Goal: Task Accomplishment & Management: Manage account settings

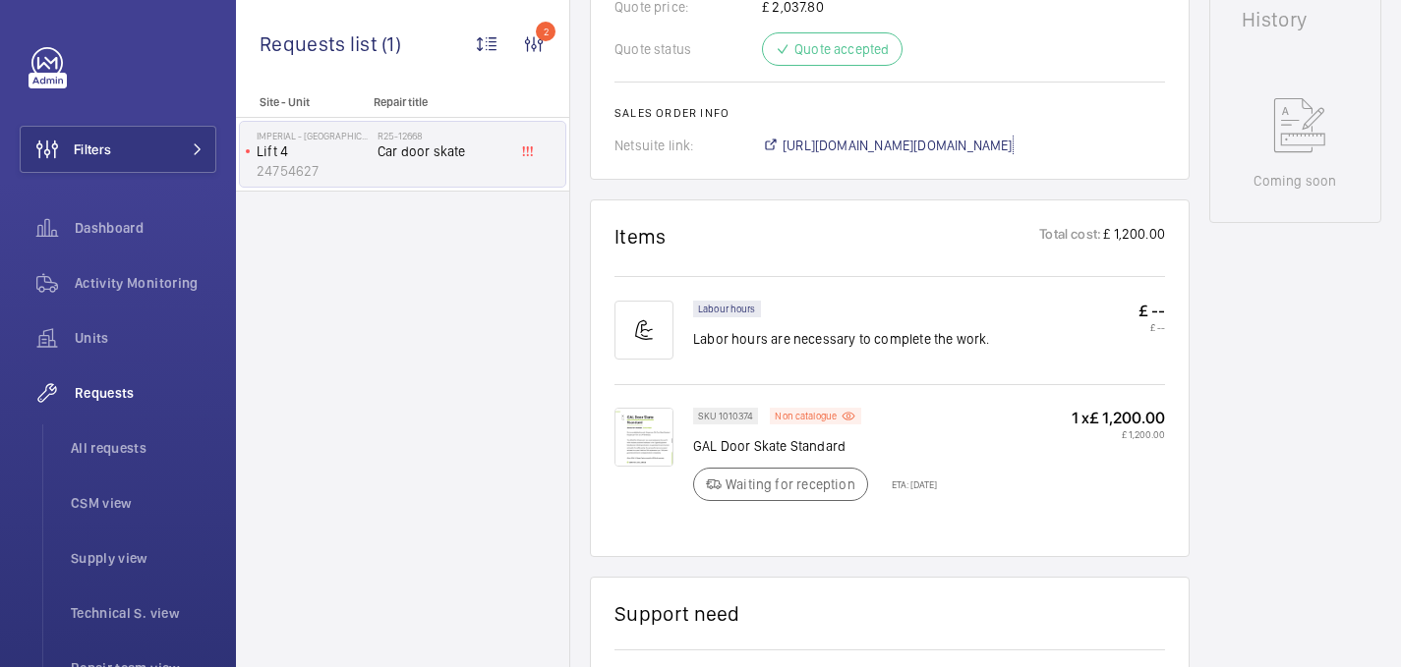
scroll to position [263, 0]
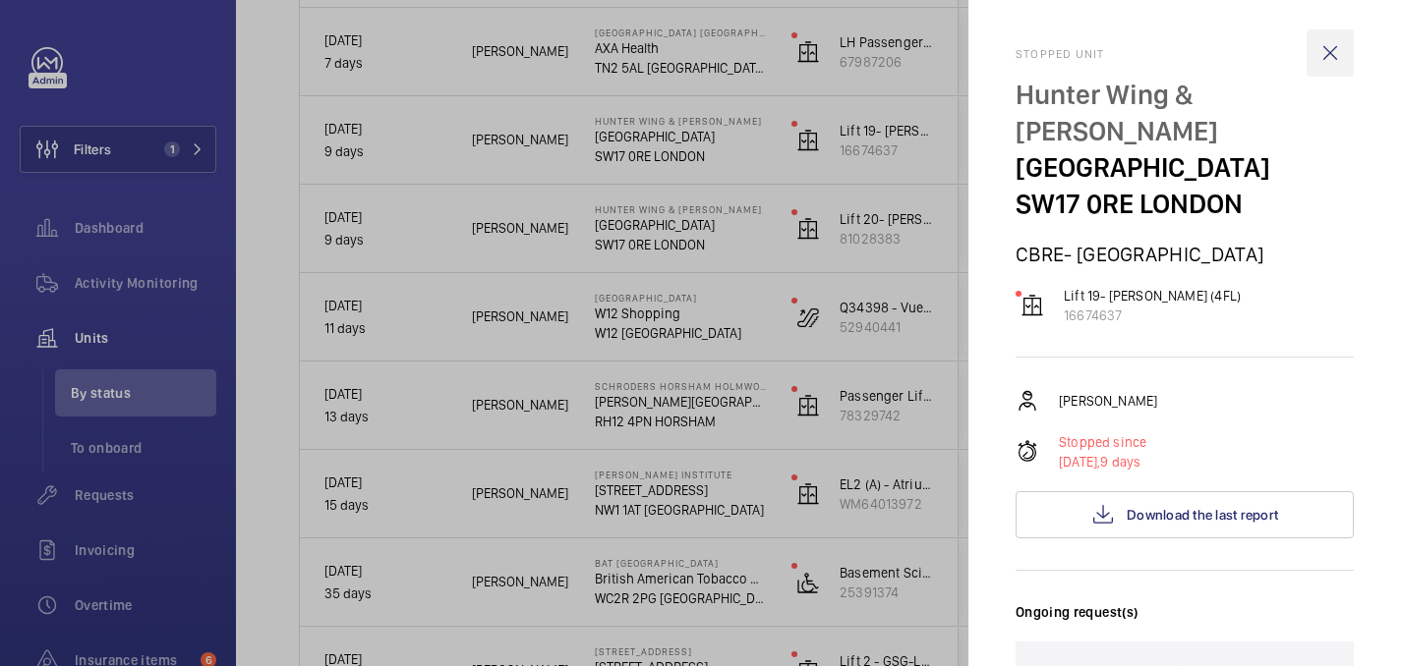
click at [1335, 54] on wm-front-icon-button at bounding box center [1329, 52] width 47 height 47
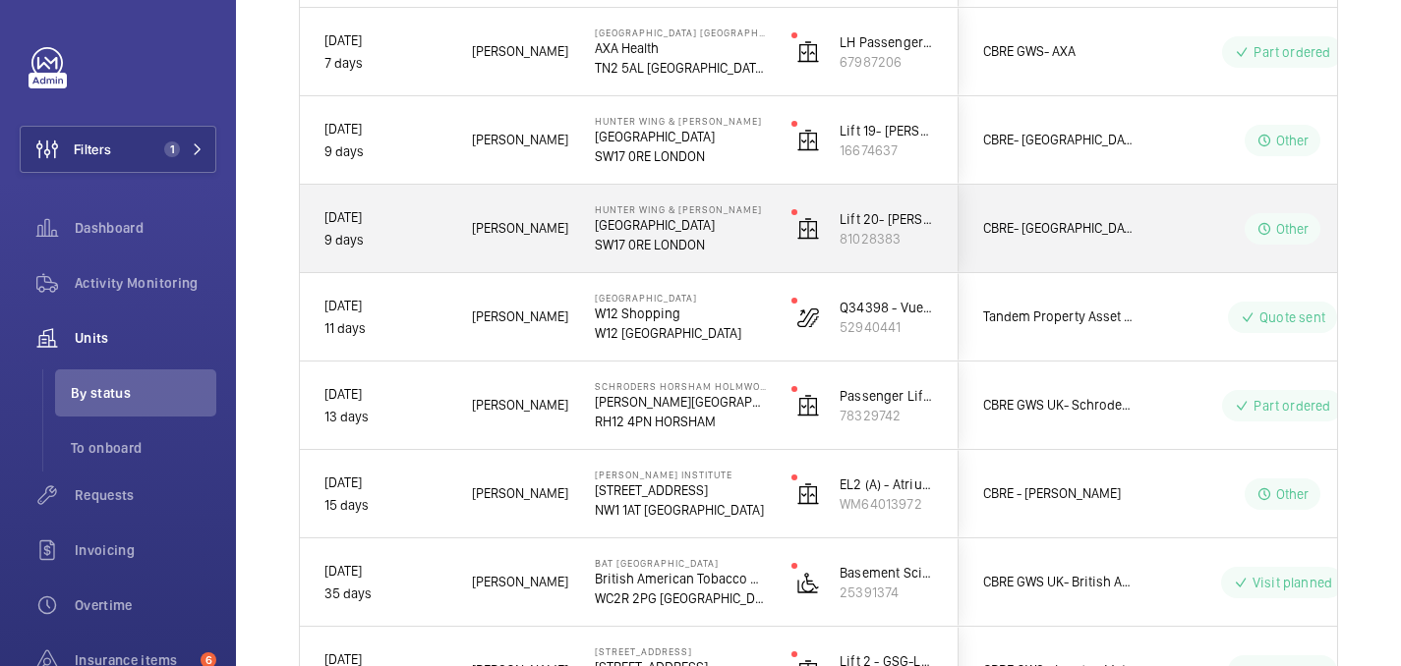
click at [737, 240] on p "SW17 0RE LONDON" at bounding box center [680, 245] width 171 height 20
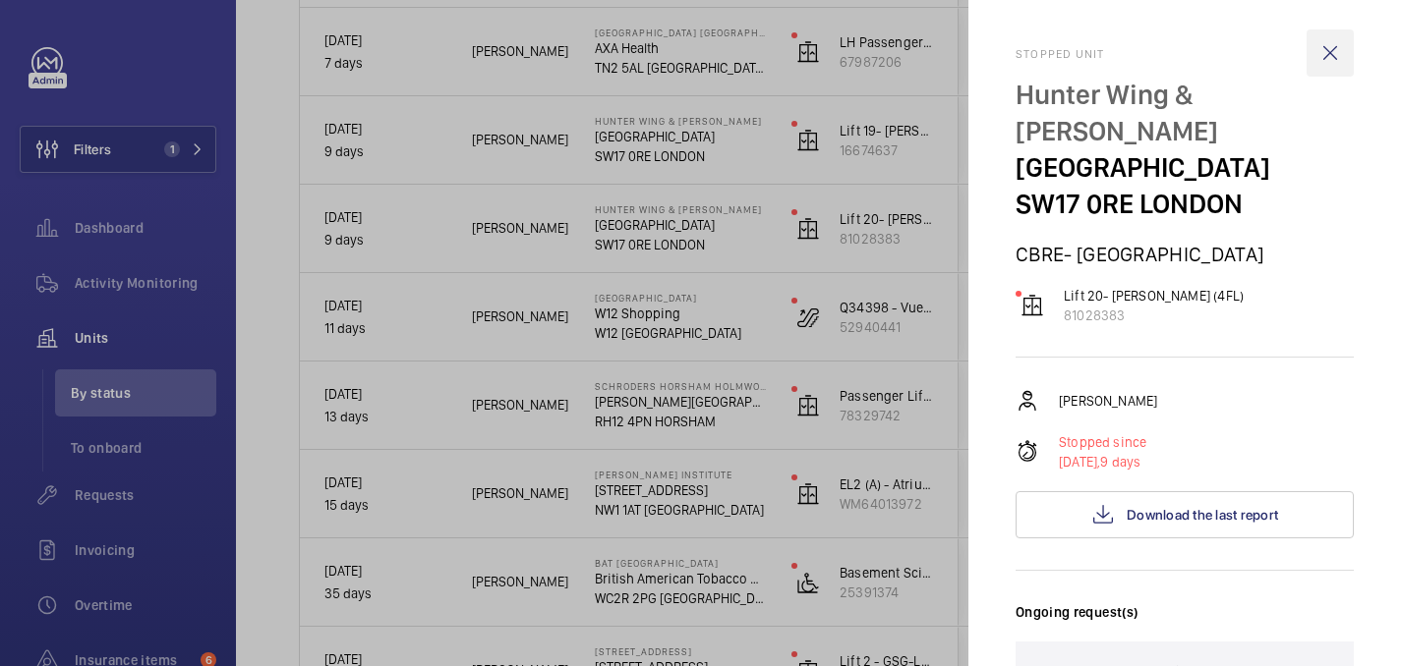
click at [1325, 57] on wm-front-icon-button at bounding box center [1329, 52] width 47 height 47
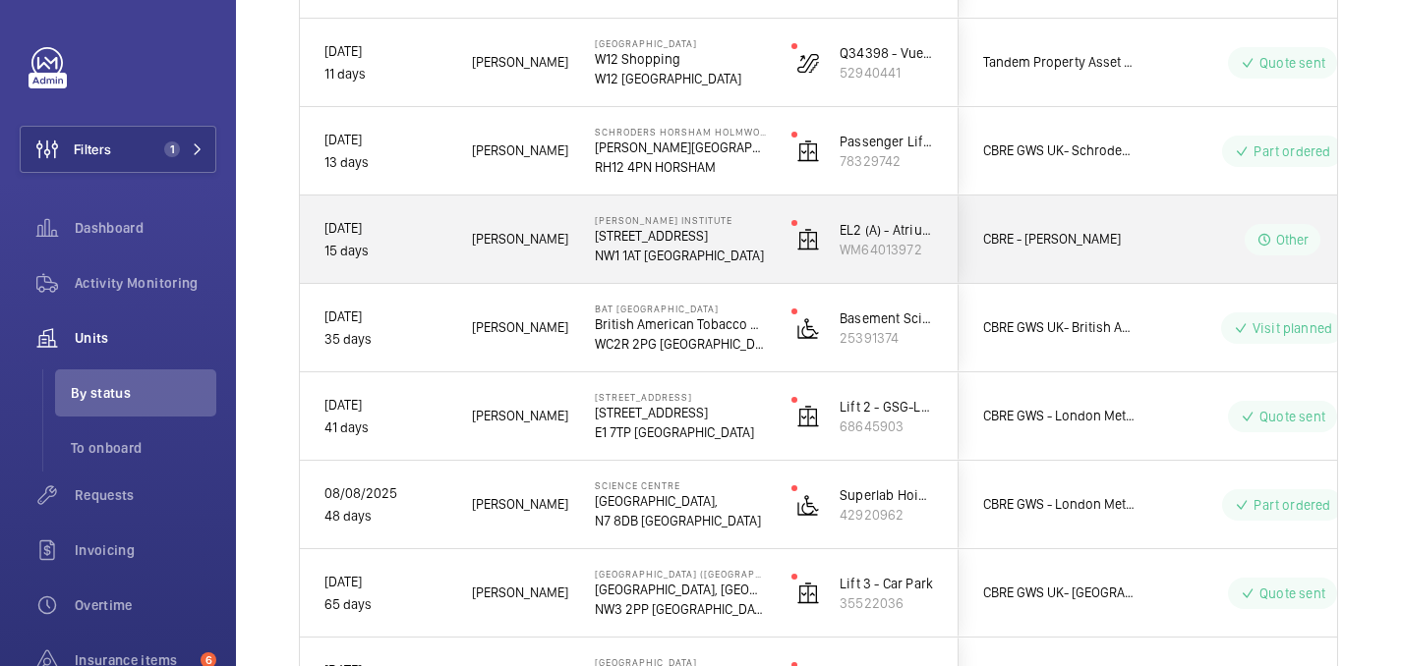
scroll to position [1588, 0]
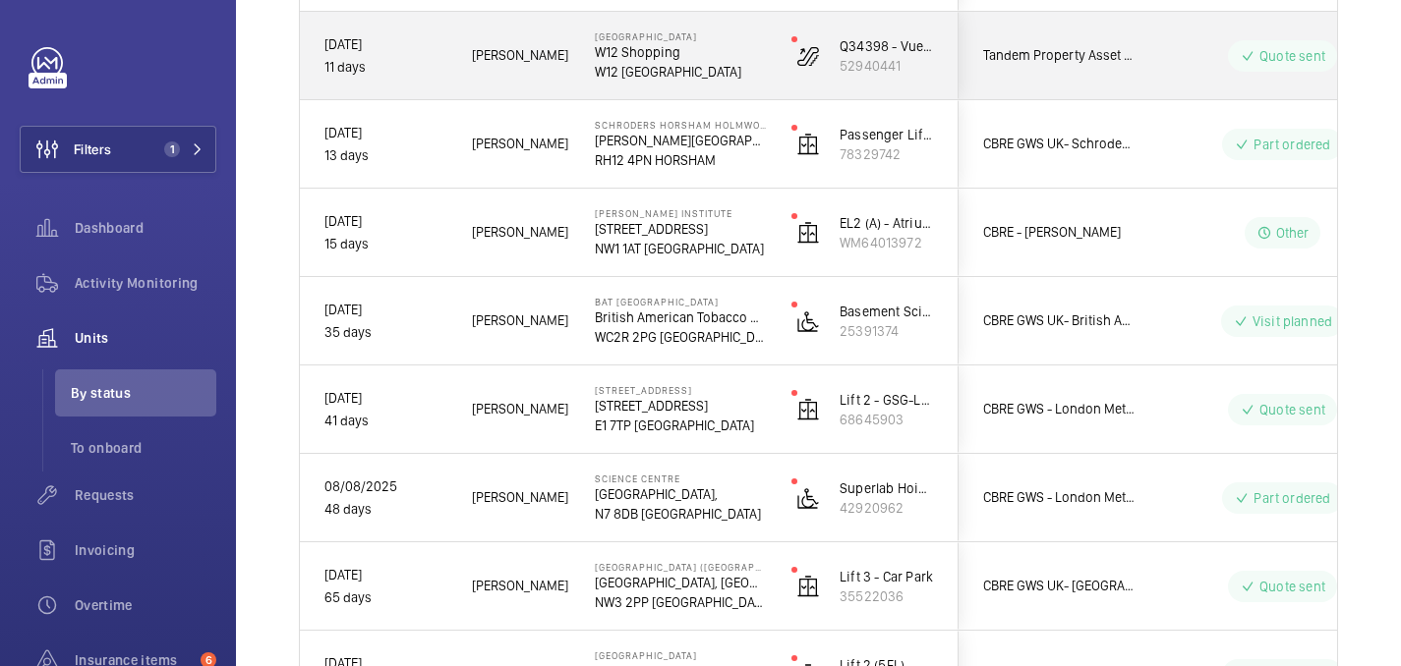
click at [704, 64] on p "W12 8PP LONDON" at bounding box center [680, 72] width 171 height 20
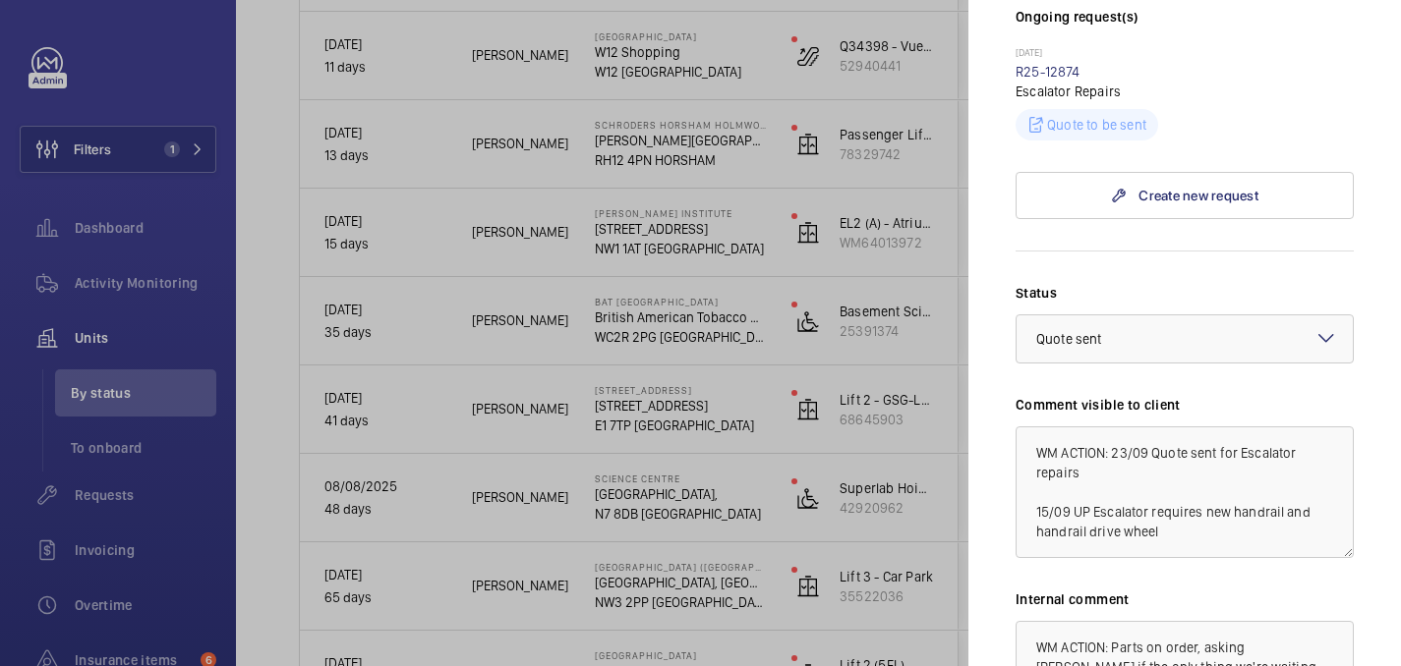
scroll to position [585, 0]
click at [1162, 511] on textarea "WM ACTION: 23/09 Quote sent for Escalator repairs 15/09 UP Escalator requires n…" at bounding box center [1184, 492] width 338 height 132
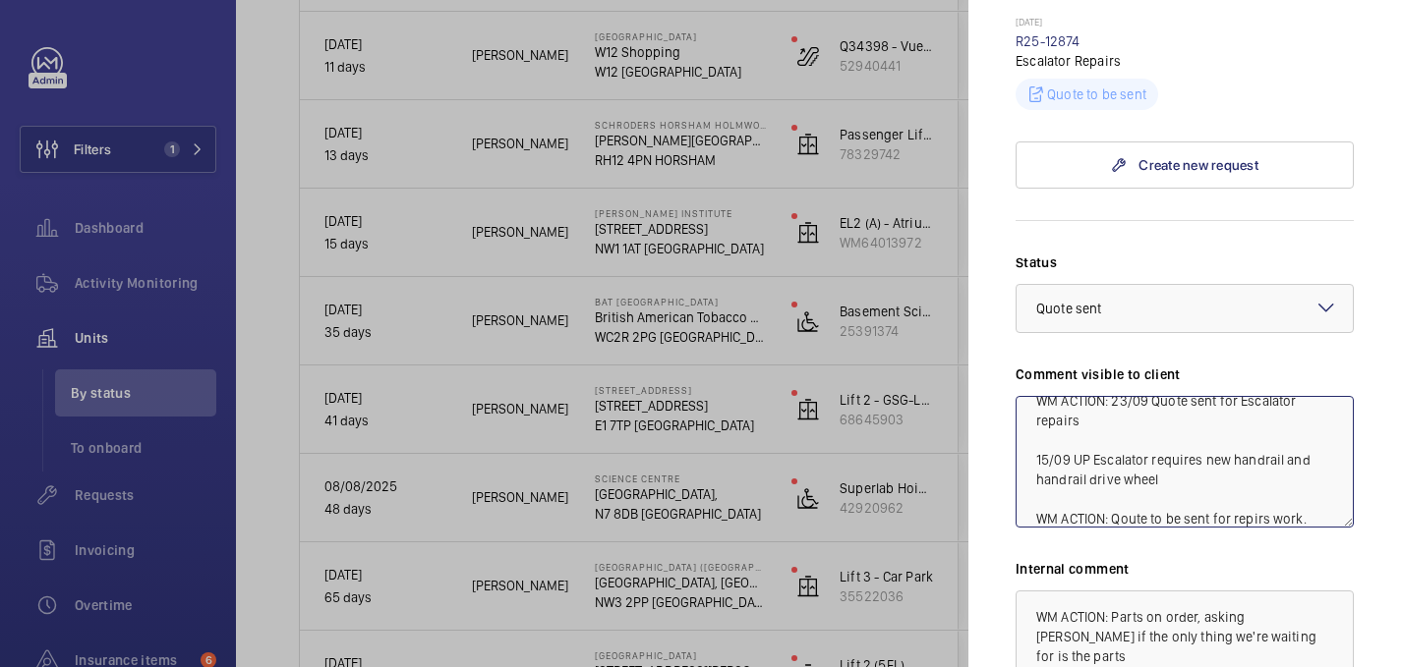
scroll to position [41, 0]
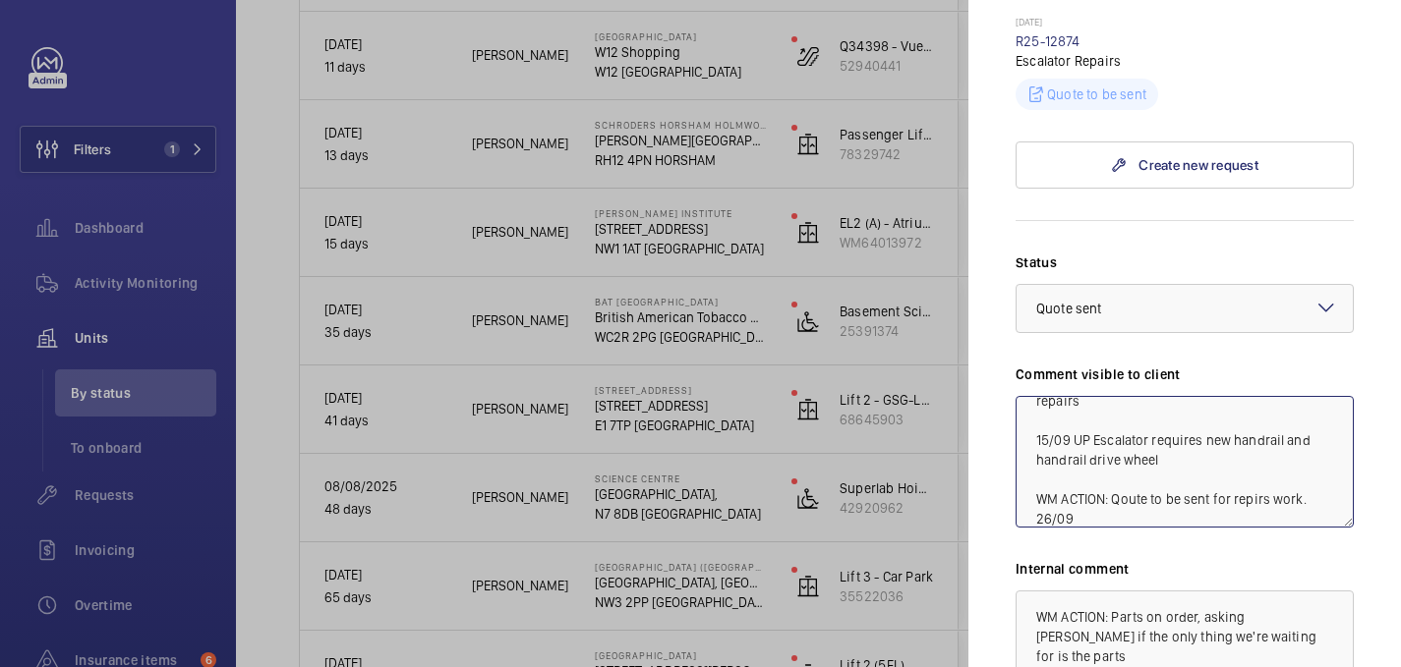
click at [1146, 476] on textarea "WM ACTION: 23/09 Quote sent for Escalator repairs 15/09 UP Escalator requires n…" at bounding box center [1184, 462] width 338 height 132
click at [1265, 482] on textarea "WM ACTION: 23/09 Quote sent for Escalator repairs 15/09 UP Escalator requires n…" at bounding box center [1184, 462] width 338 height 132
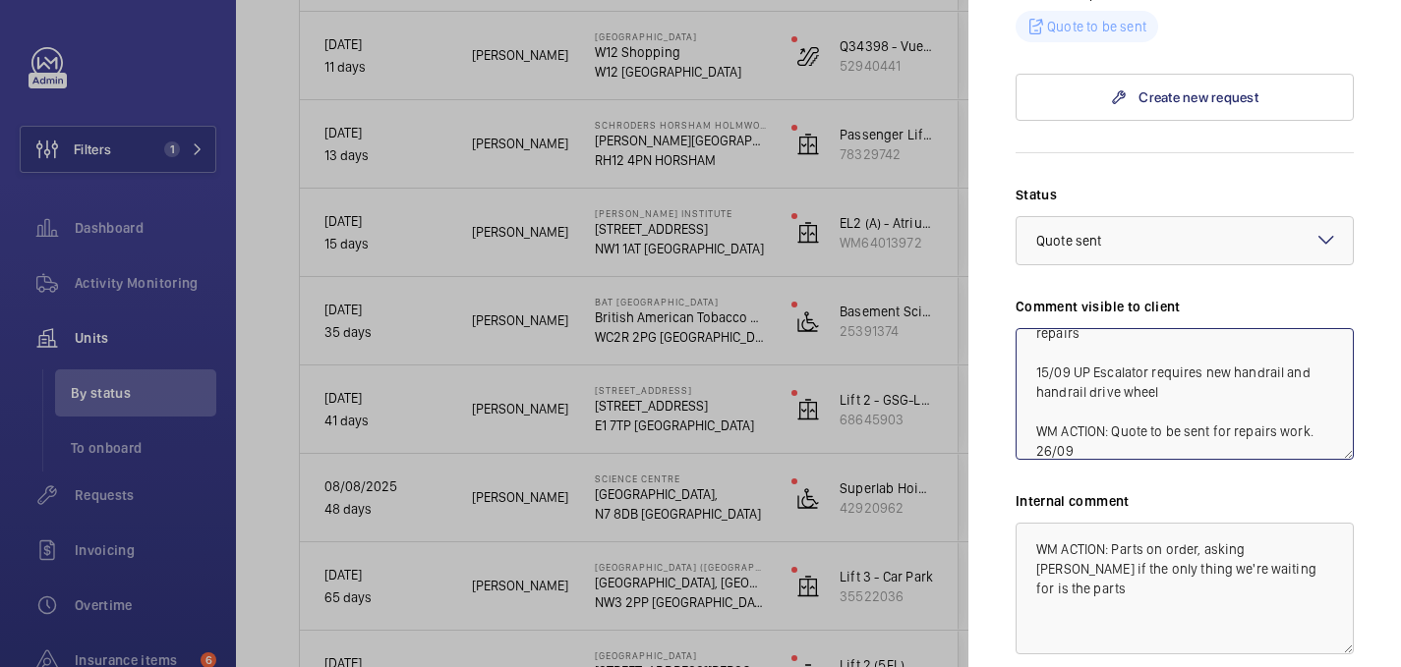
scroll to position [696, 0]
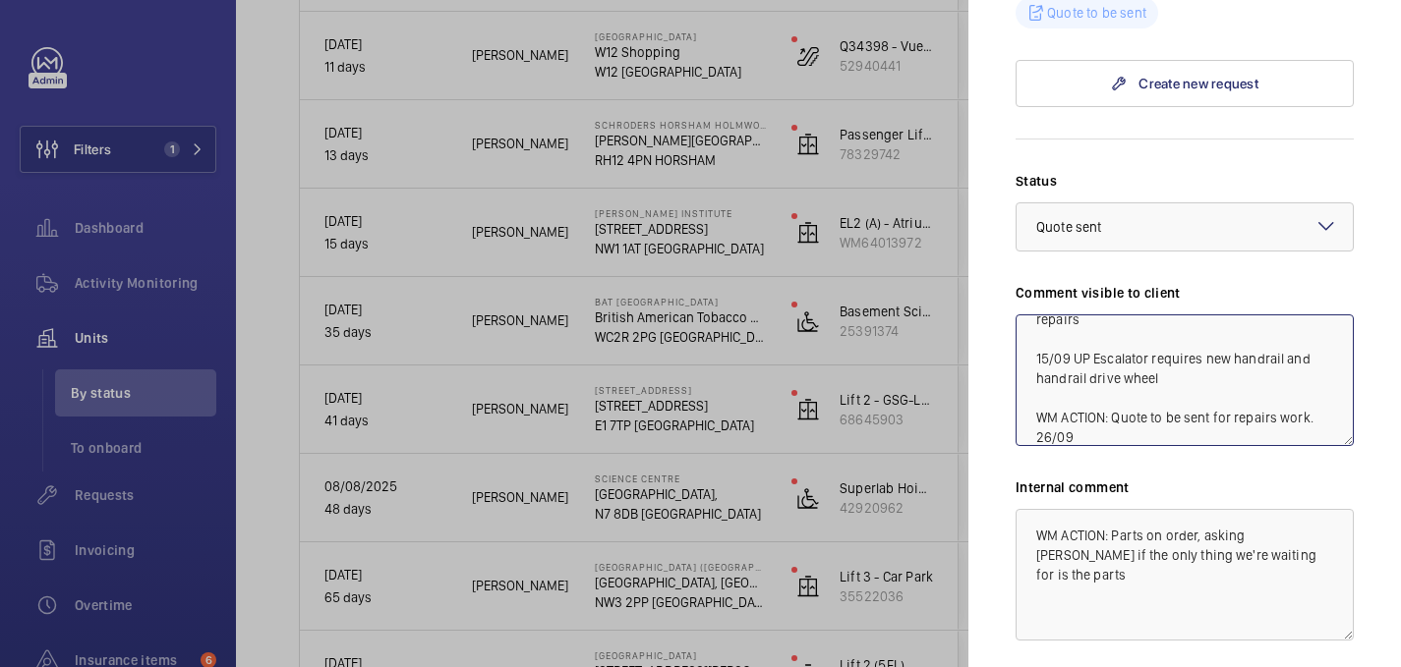
drag, startPoint x: 1068, startPoint y: 413, endPoint x: 1007, endPoint y: 389, distance: 66.3
click at [1007, 389] on mat-sidenav "Stopped unit W12 Shopping Centre W12 Shopping W12 8PP LONDON Tandem Property As…" at bounding box center [1184, 333] width 432 height 667
type textarea "WM ACTION: 23/09 Quote sent for Escalator repairs 15/09 UP Escalator requires n…"
click at [1090, 411] on textarea "WM ACTION: 23/09 Quote sent for Escalator repairs 15/09 UP Escalator requires n…" at bounding box center [1184, 381] width 338 height 132
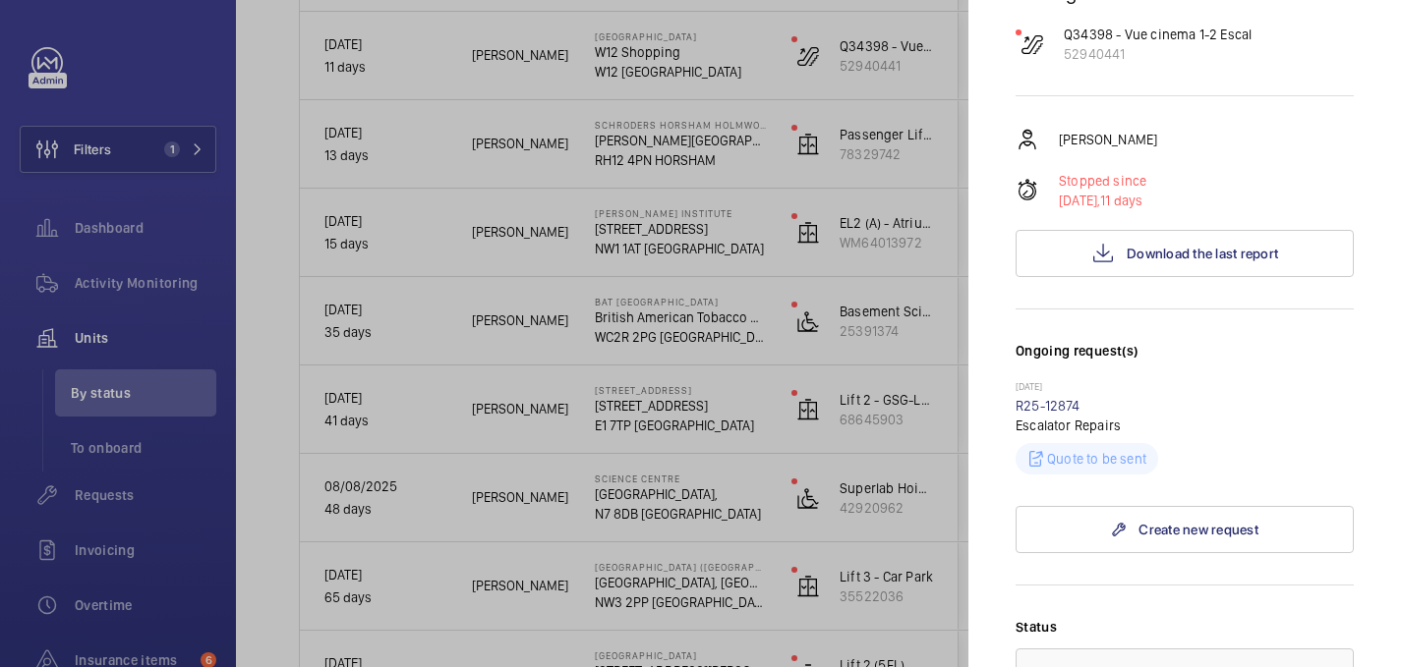
scroll to position [0, 0]
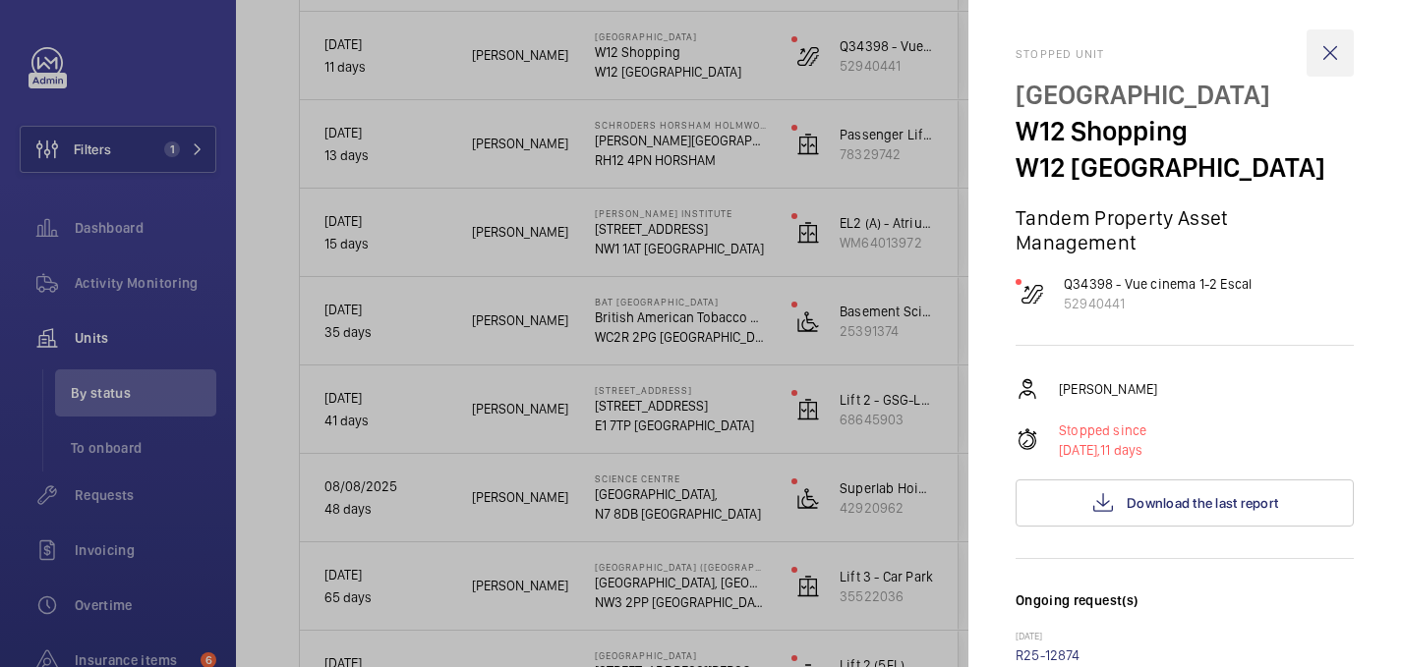
click at [1327, 46] on wm-front-icon-button at bounding box center [1329, 52] width 47 height 47
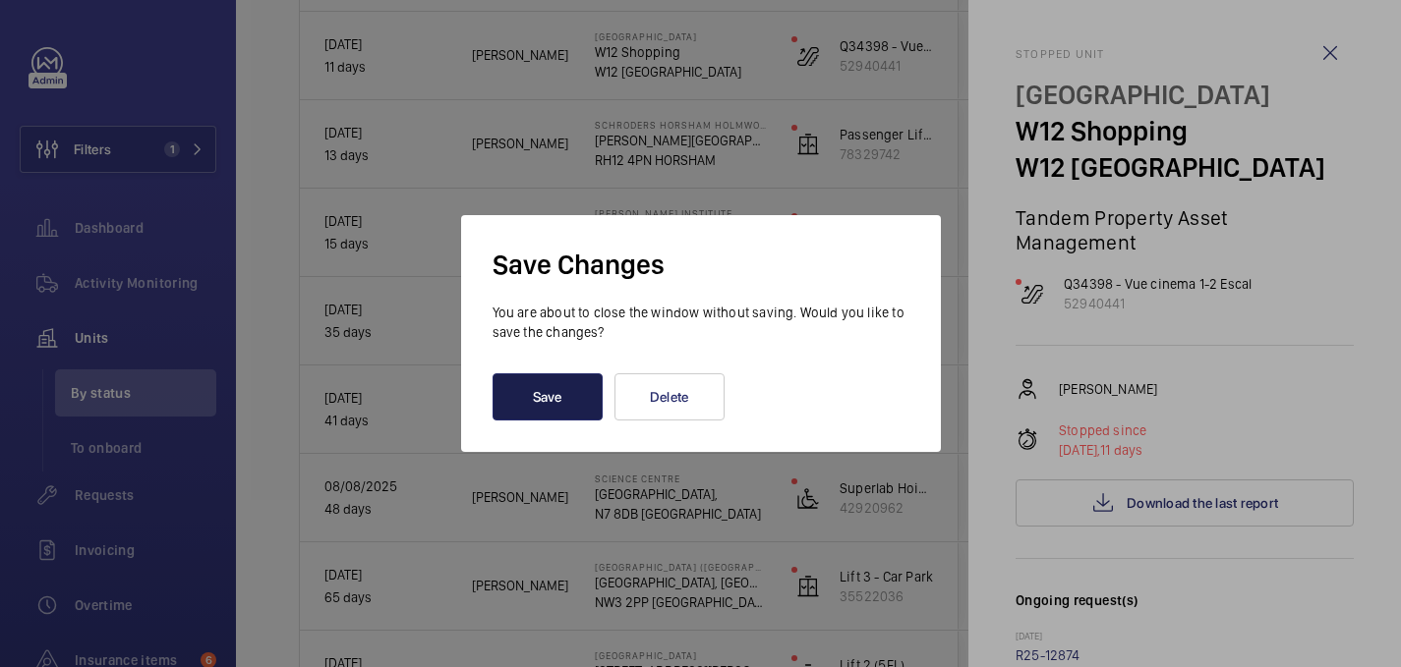
click at [557, 411] on button "Save" at bounding box center [547, 397] width 110 height 47
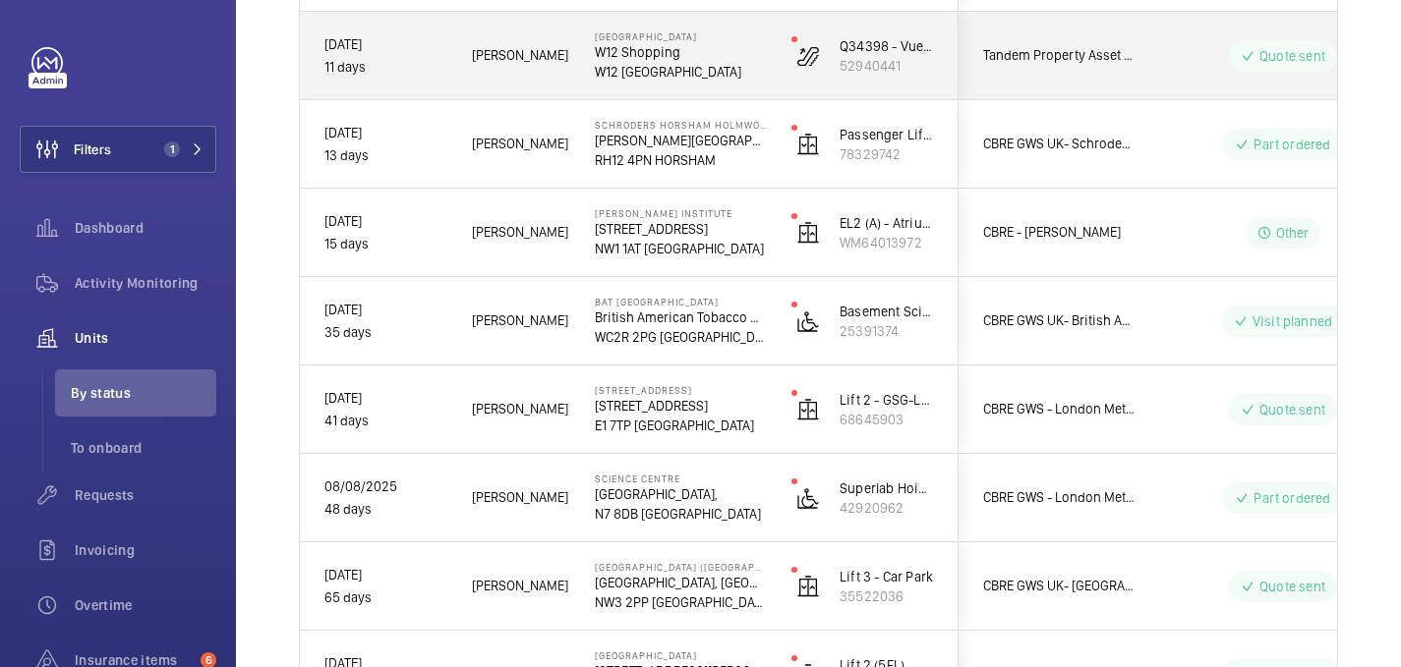
click at [747, 79] on p "W12 8PP LONDON" at bounding box center [680, 72] width 171 height 20
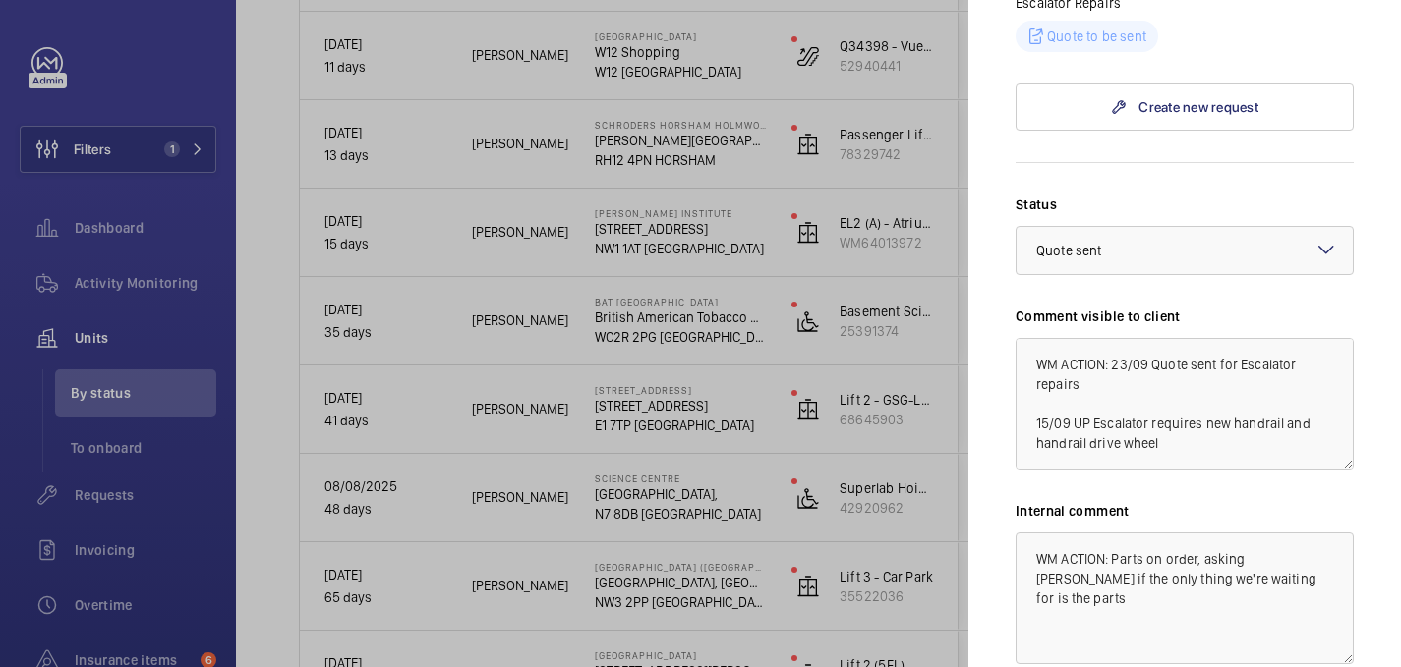
scroll to position [673, 0]
click at [1187, 250] on div "Select a status × Quote sent ×" at bounding box center [1184, 249] width 338 height 49
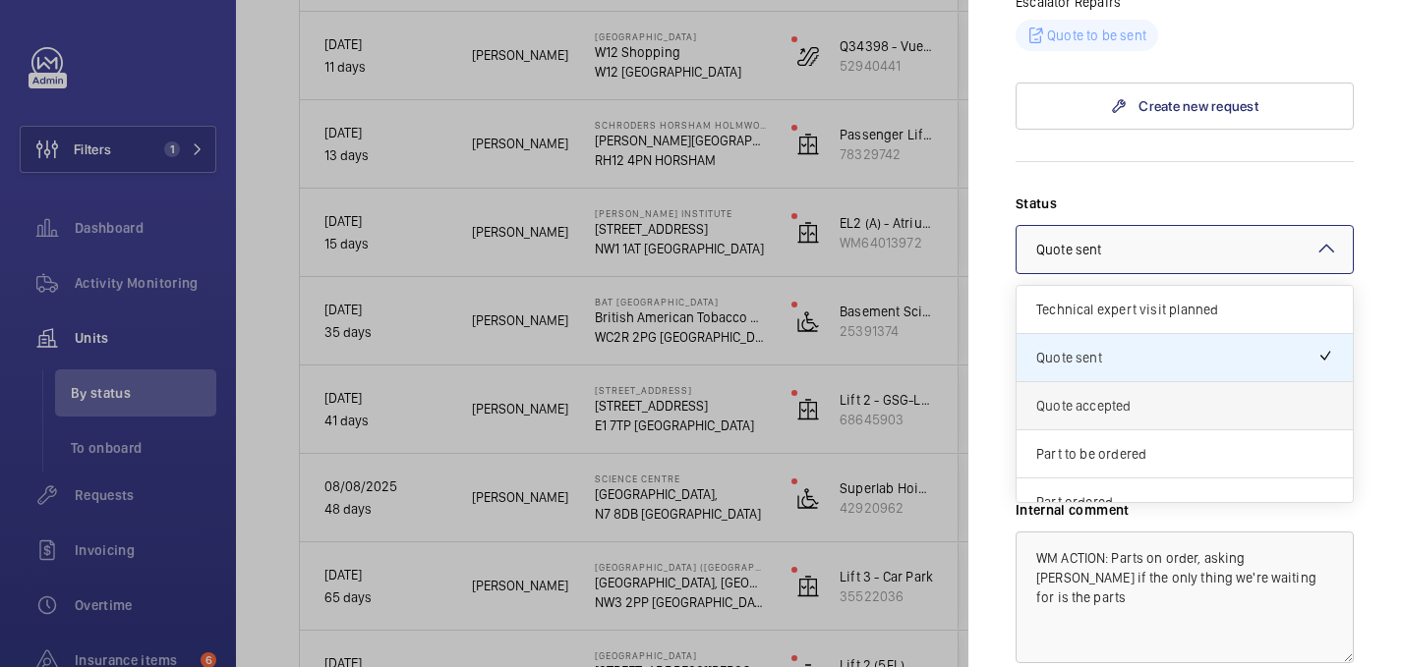
scroll to position [168, 0]
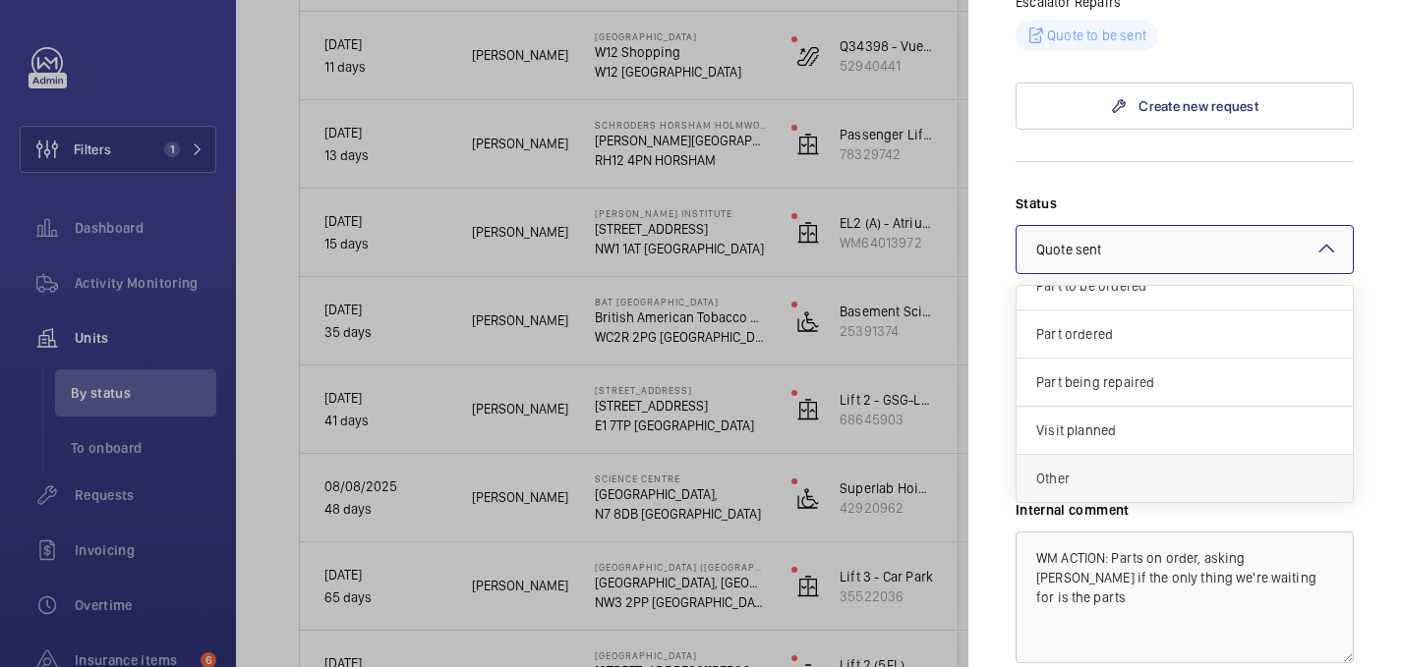
click at [1094, 465] on div "Other" at bounding box center [1184, 478] width 336 height 47
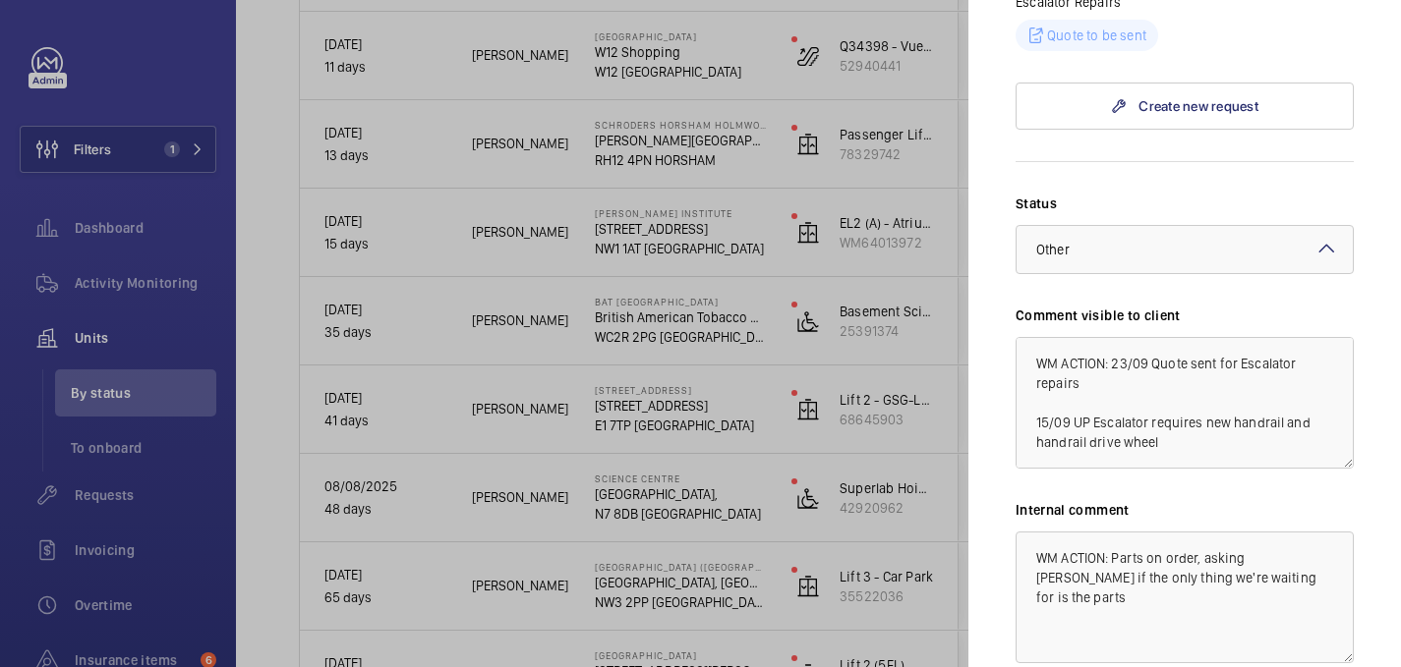
scroll to position [835, 0]
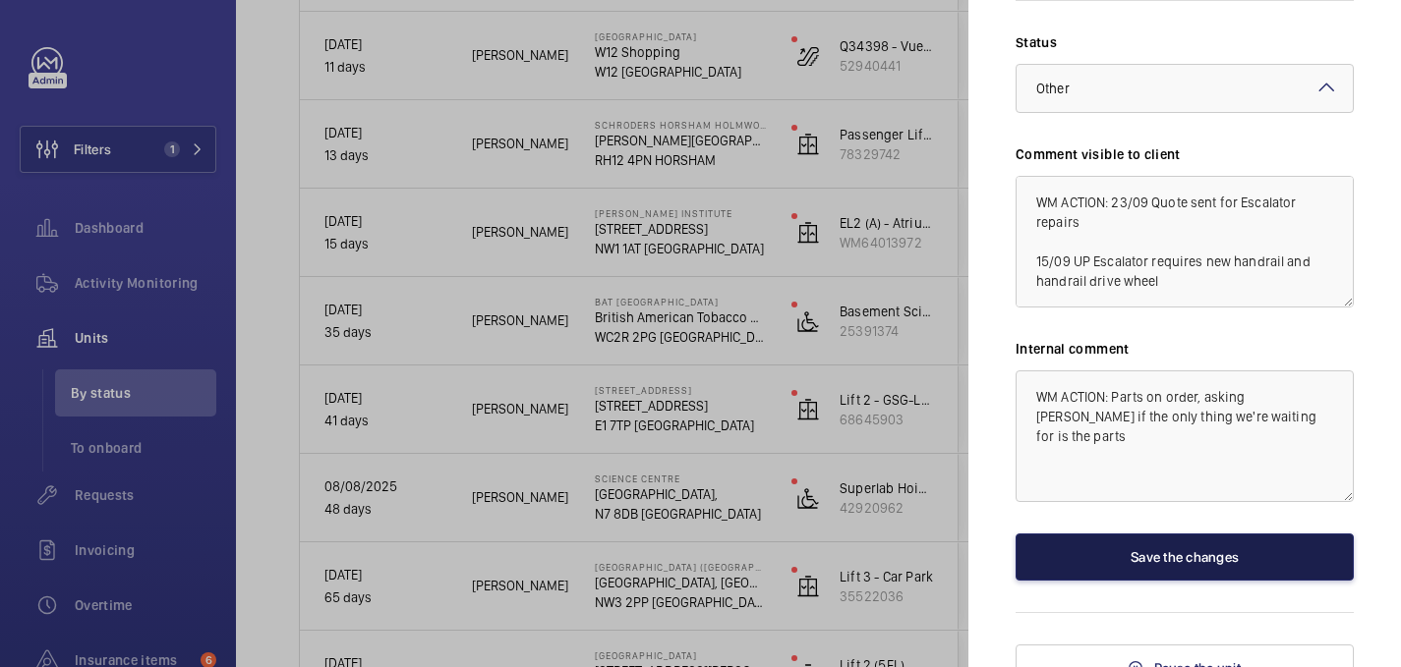
click at [1161, 534] on button "Save the changes" at bounding box center [1184, 557] width 338 height 47
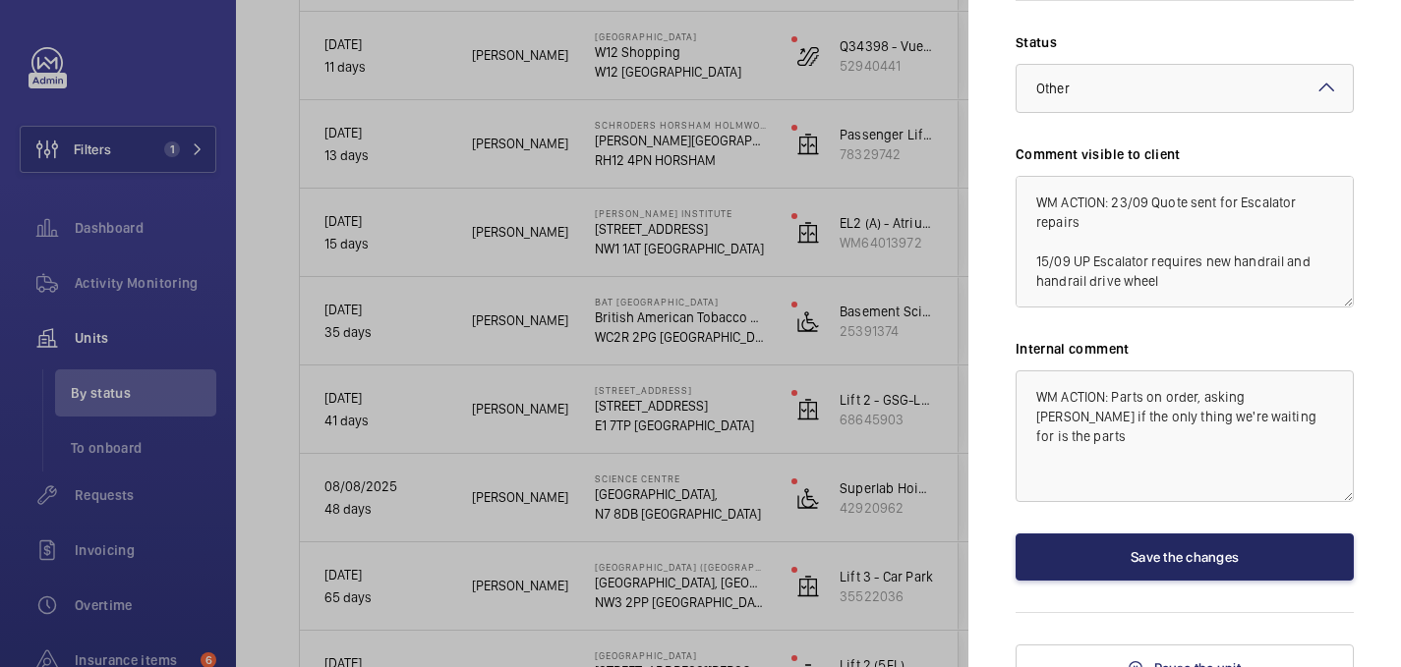
scroll to position [0, 0]
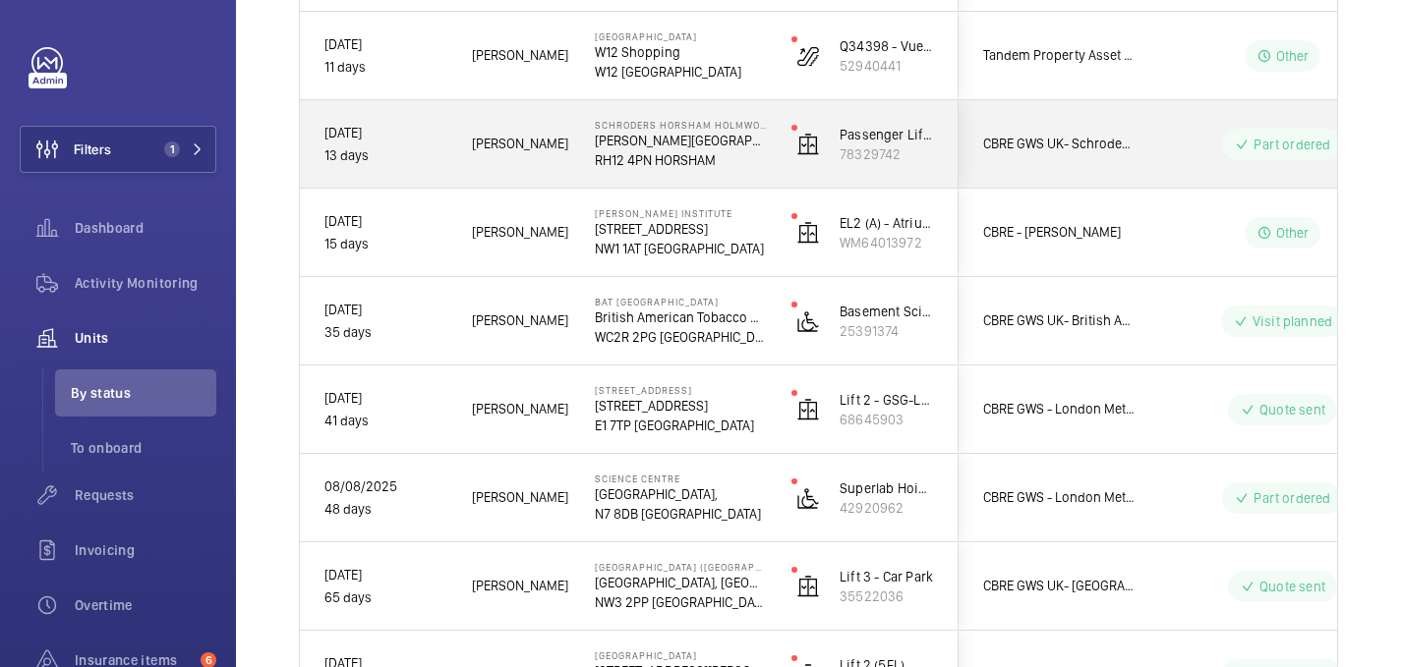
click at [1134, 123] on div "CBRE GWS UK- Schroders (Horsham & Ashurst) Part ordered WM ACTION: Sourcing par…" at bounding box center [1410, 144] width 905 height 88
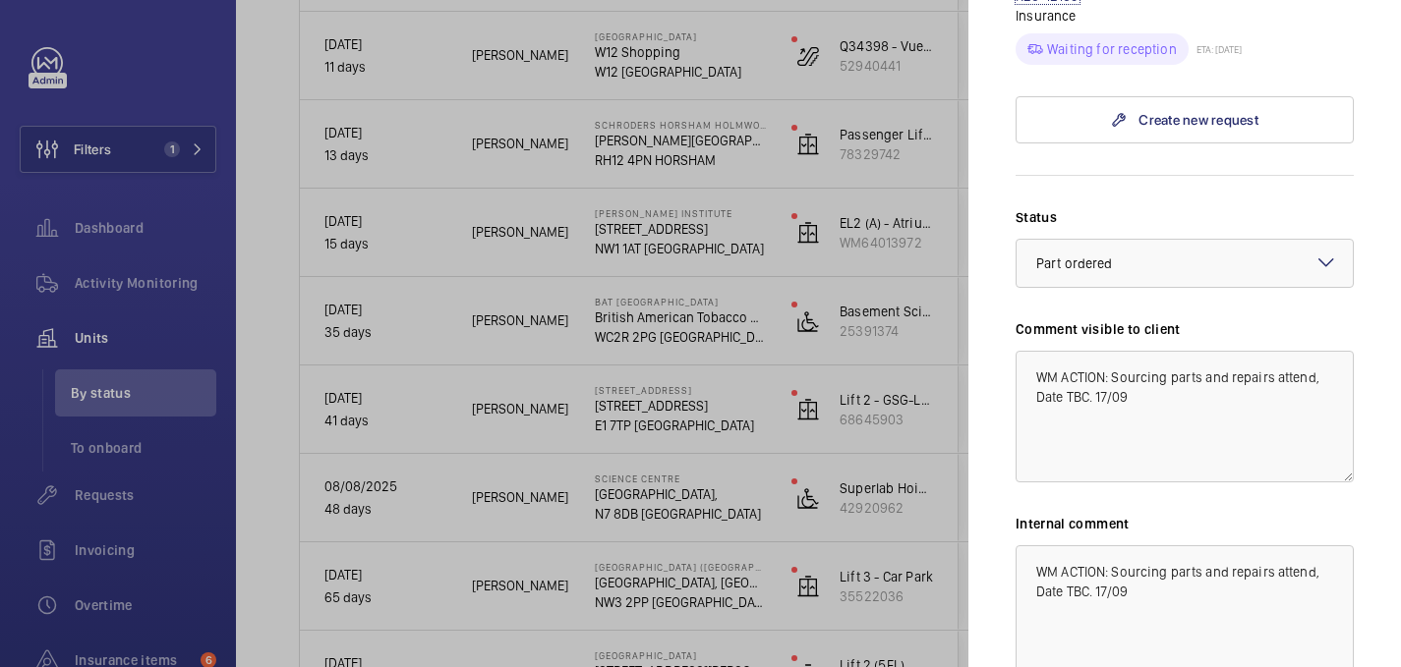
scroll to position [1147, 0]
drag, startPoint x: 1201, startPoint y: 346, endPoint x: 1114, endPoint y: 347, distance: 87.5
click at [1114, 350] on textarea "WM ACTION: Sourcing parts and repairs attend, Date TBC. 17/09" at bounding box center [1184, 416] width 338 height 132
click at [1089, 367] on textarea "WM ACTION: Parts on order and repairs attend, Date TBC. 17/09" at bounding box center [1184, 416] width 338 height 132
click at [1201, 363] on textarea "WM ACTION: Parts on order and repairs attend, Date TBC for repairs work. 17/09" at bounding box center [1184, 416] width 338 height 132
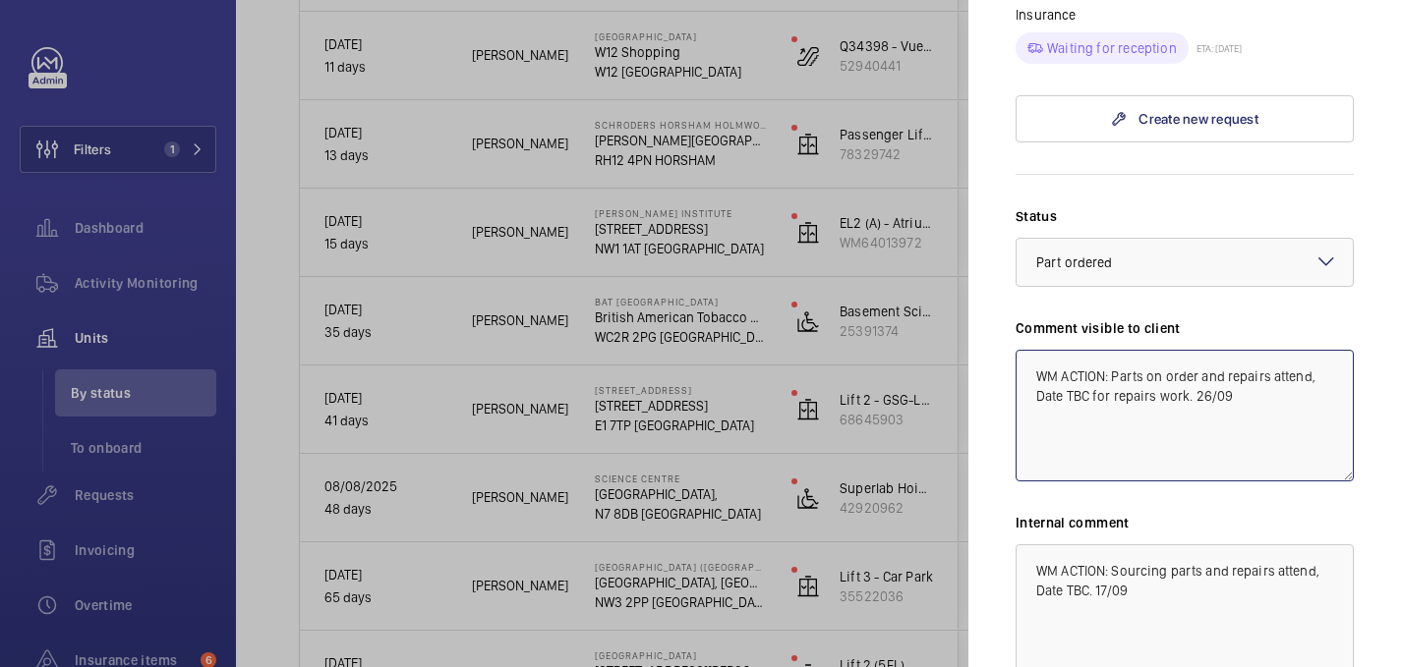
scroll to position [0, 0]
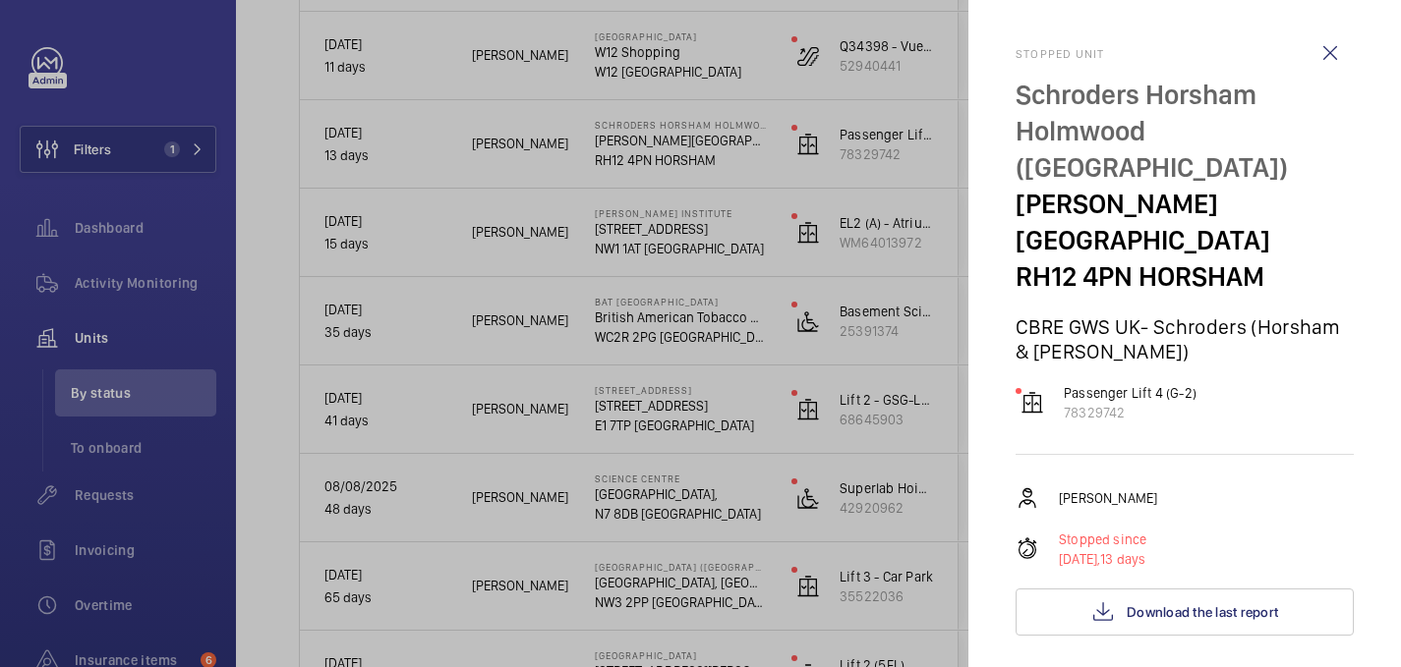
type textarea "WM ACTION: Parts on order and repairs attend, Date TBC for repairs work. 26/09"
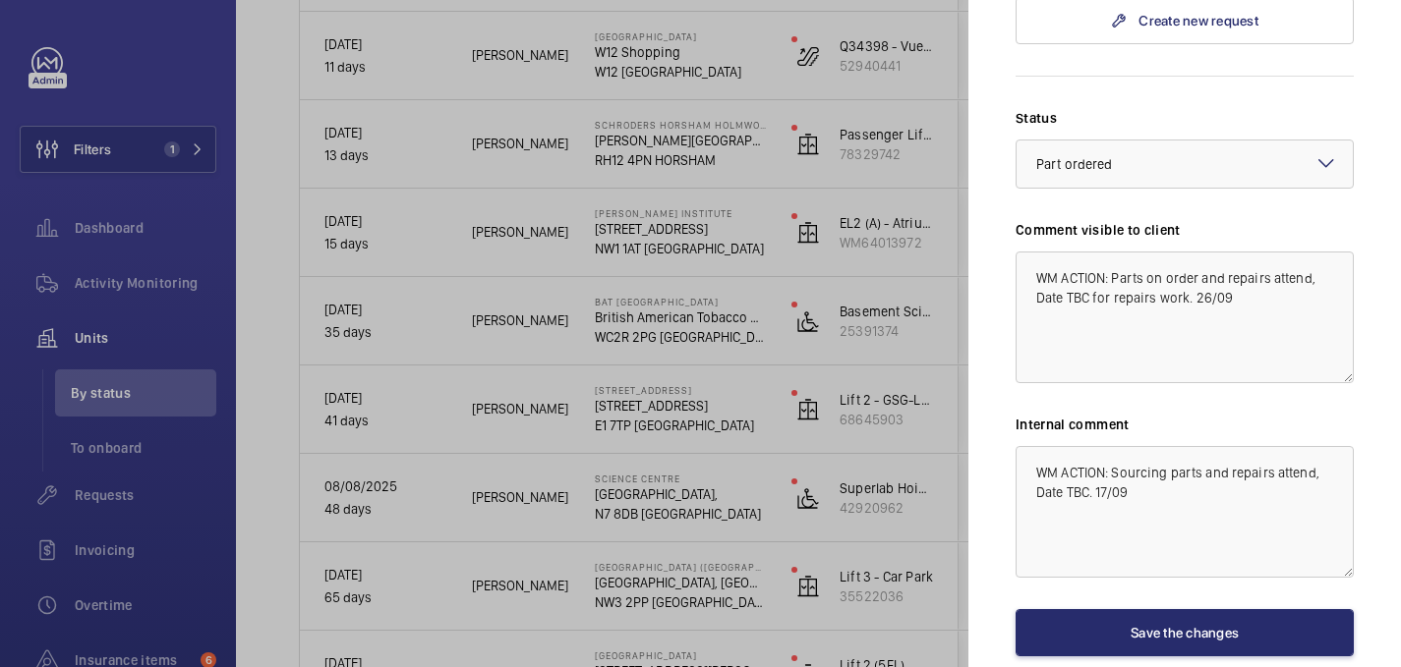
scroll to position [1309, 0]
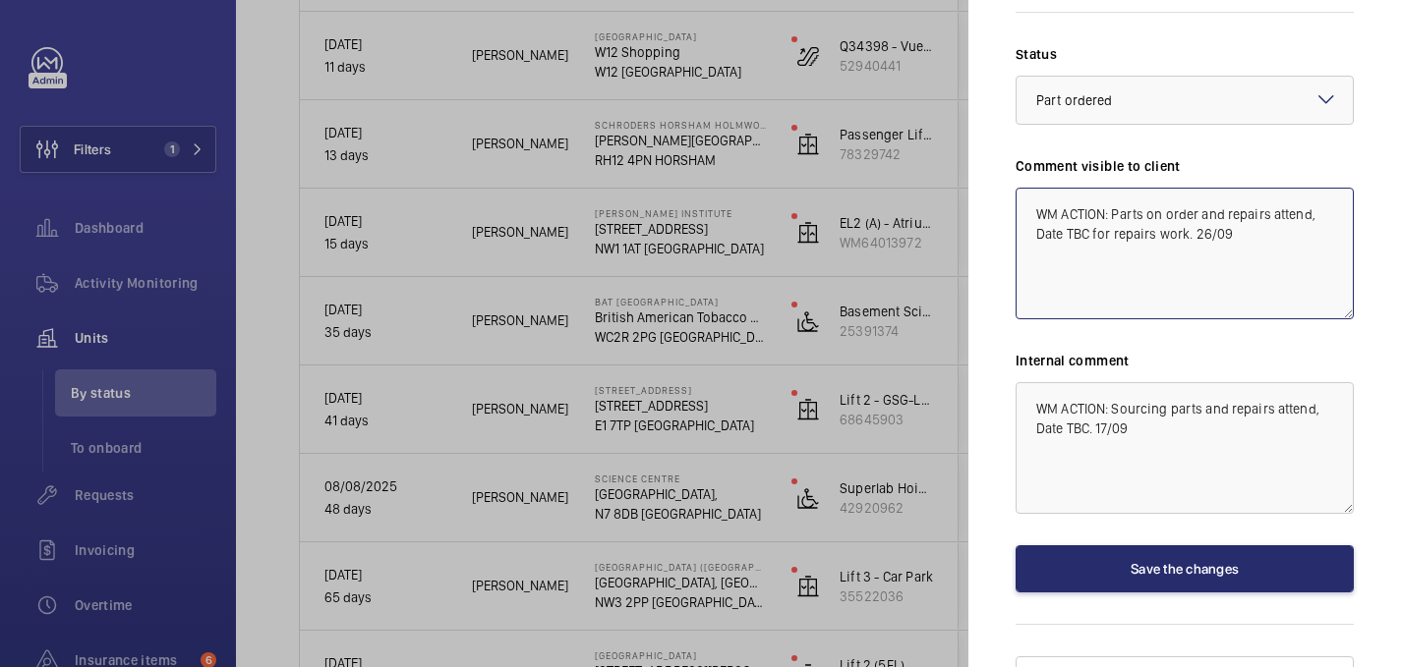
drag, startPoint x: 1232, startPoint y: 201, endPoint x: 995, endPoint y: 163, distance: 239.8
click at [995, 163] on mat-sidenav "Stopped unit Schroders Horsham Holmwood (Broadlands Business Campus) Langhurst …" at bounding box center [1184, 333] width 432 height 667
click at [1266, 198] on textarea "WM ACTION: Parts on order and repairs attend, Date TBC for repairs work. 26/09" at bounding box center [1184, 254] width 338 height 132
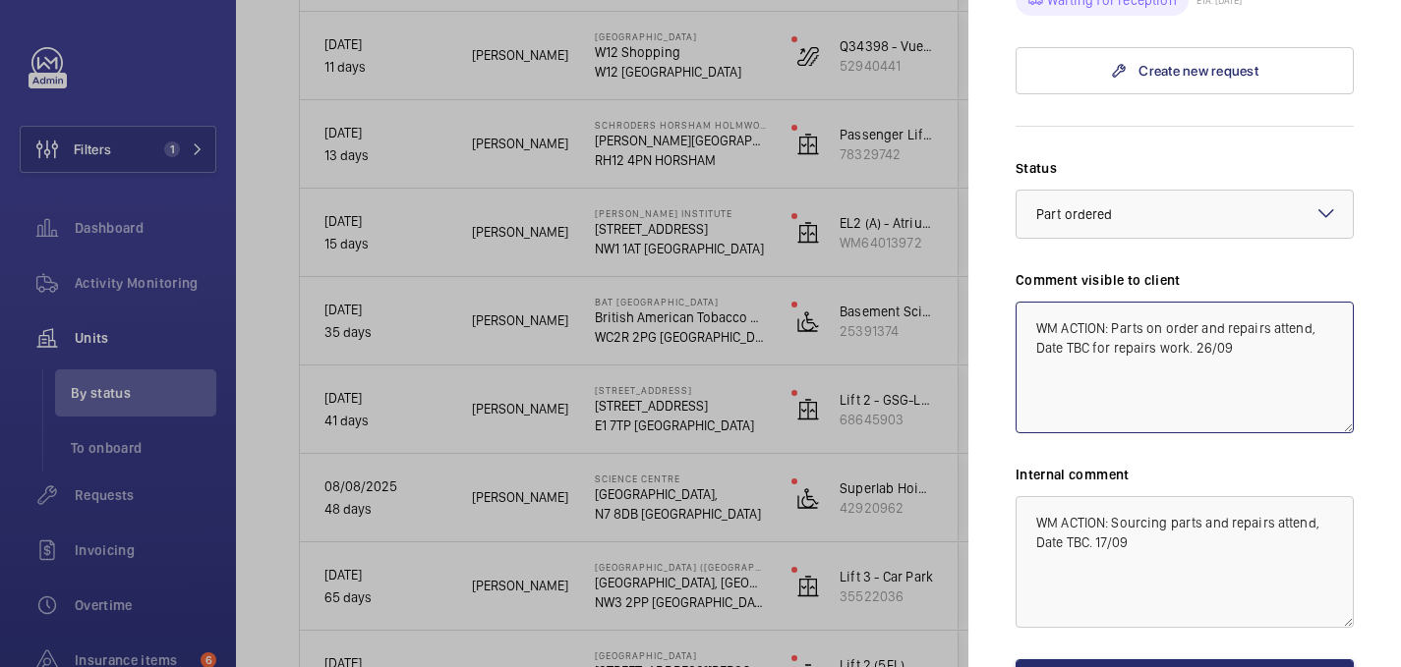
scroll to position [1196, 0]
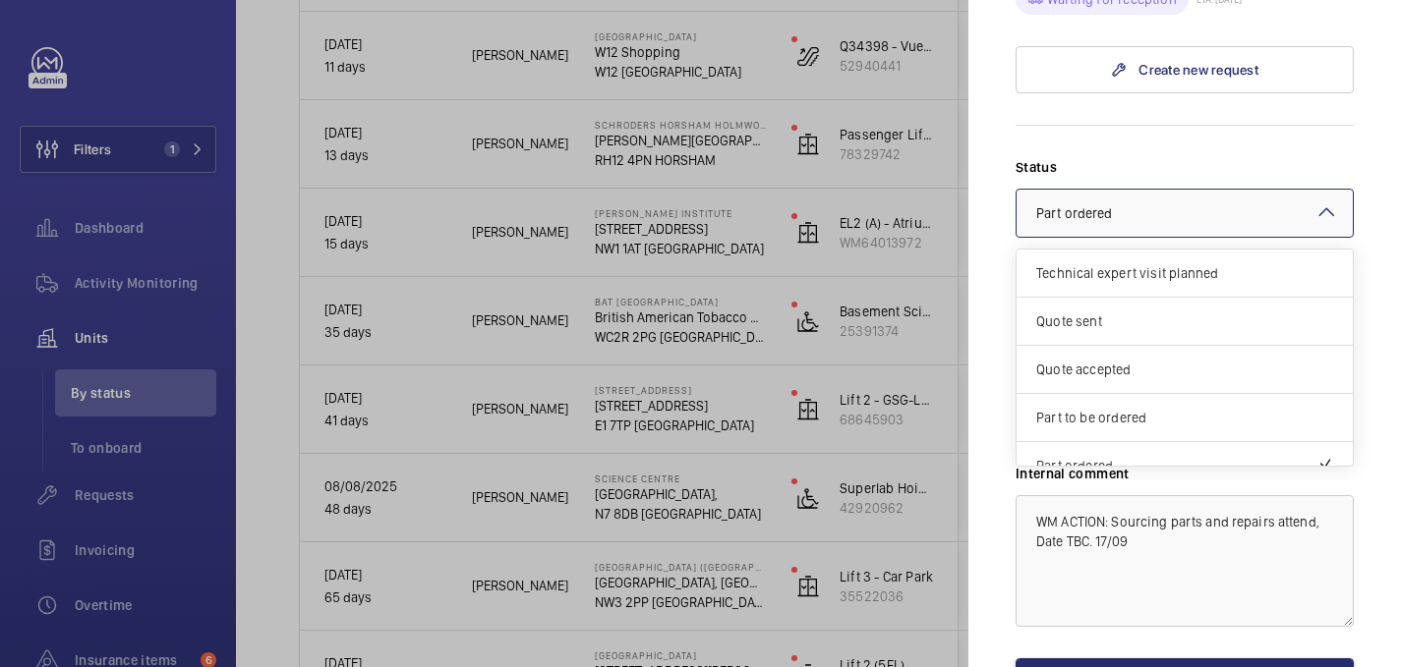
click at [1240, 190] on div at bounding box center [1184, 213] width 336 height 47
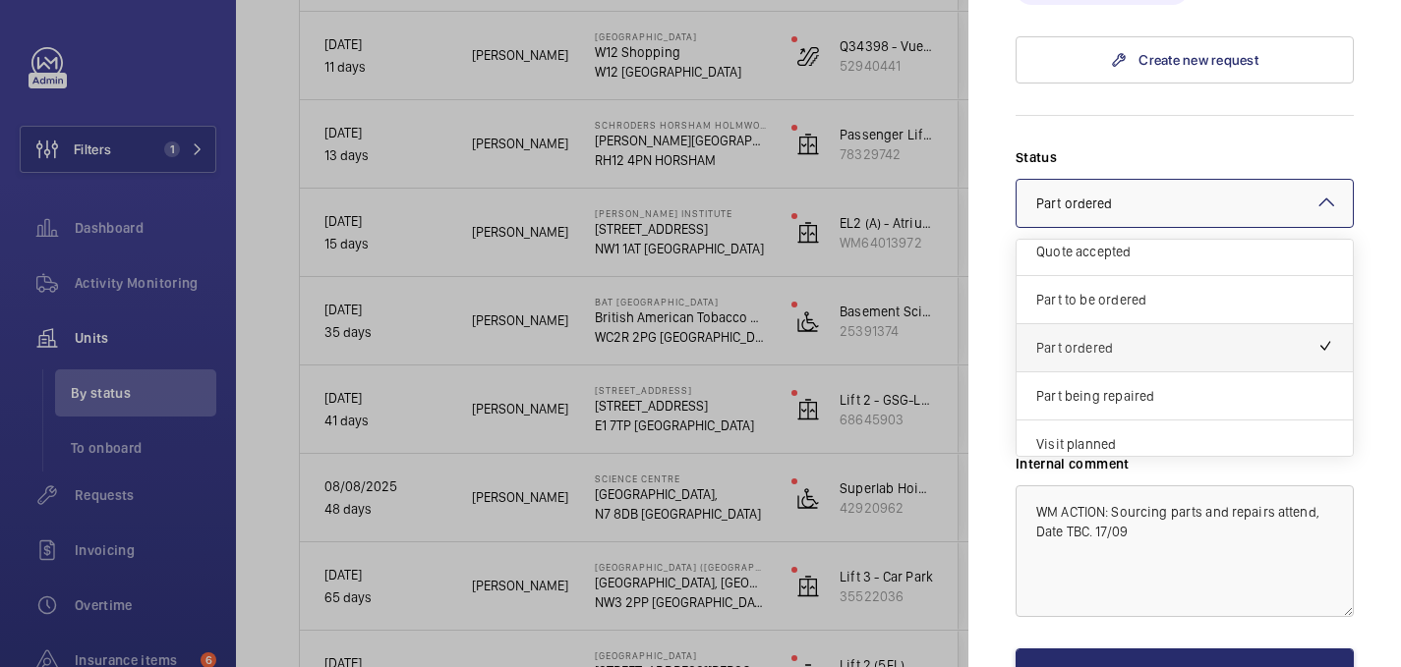
scroll to position [105, 0]
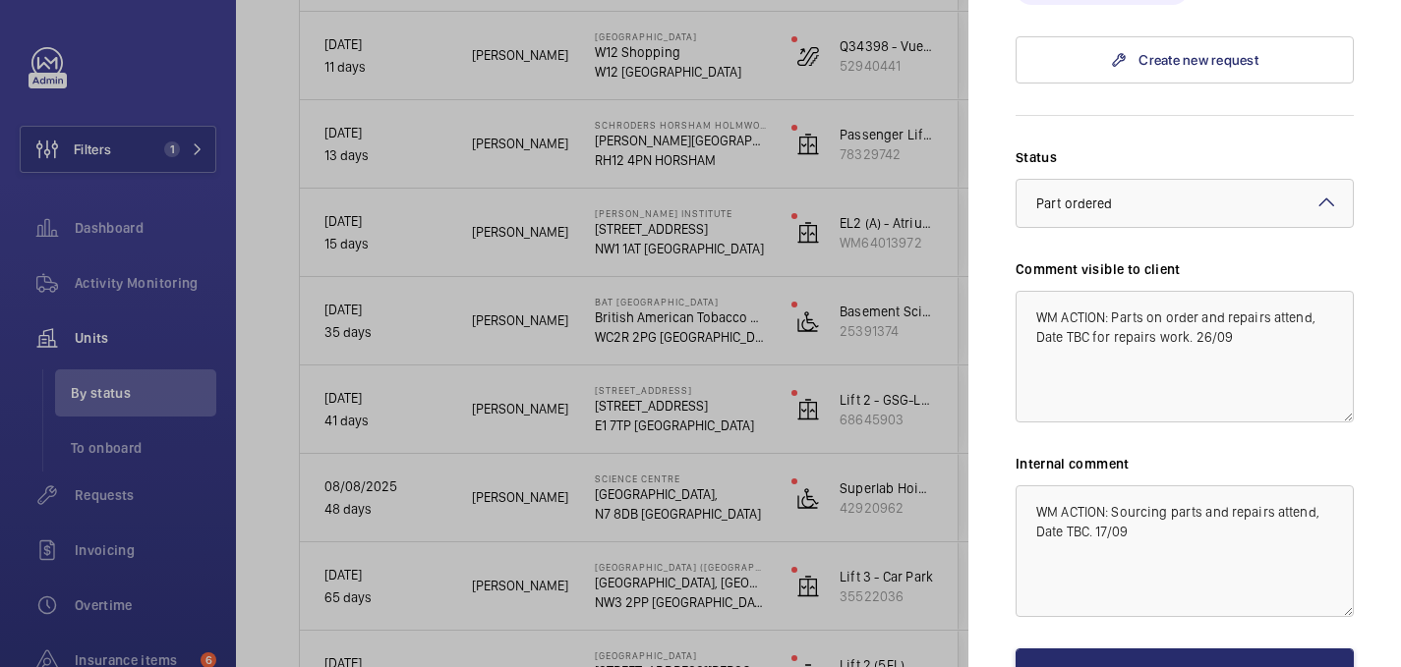
click at [1255, 115] on form "Status Select a status × Part ordered × Comment visible to client WM ACTION: Pa…" at bounding box center [1184, 405] width 338 height 581
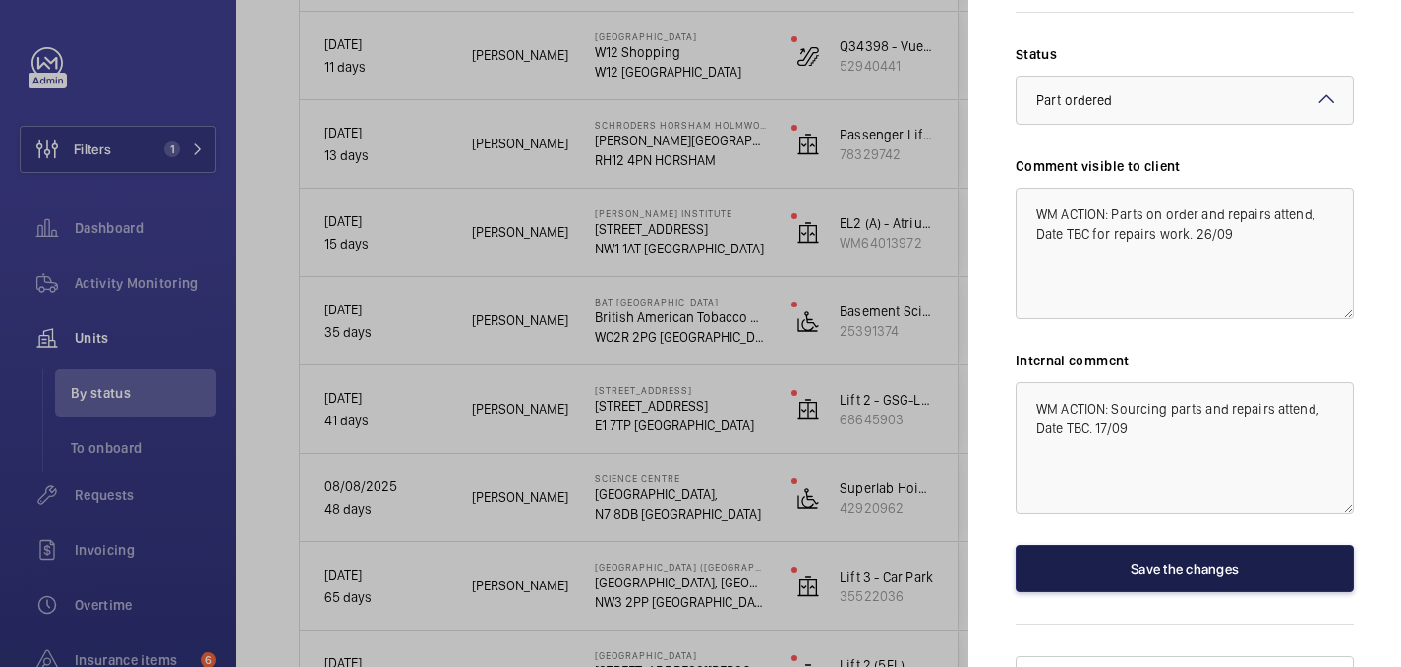
click at [1161, 546] on button "Save the changes" at bounding box center [1184, 569] width 338 height 47
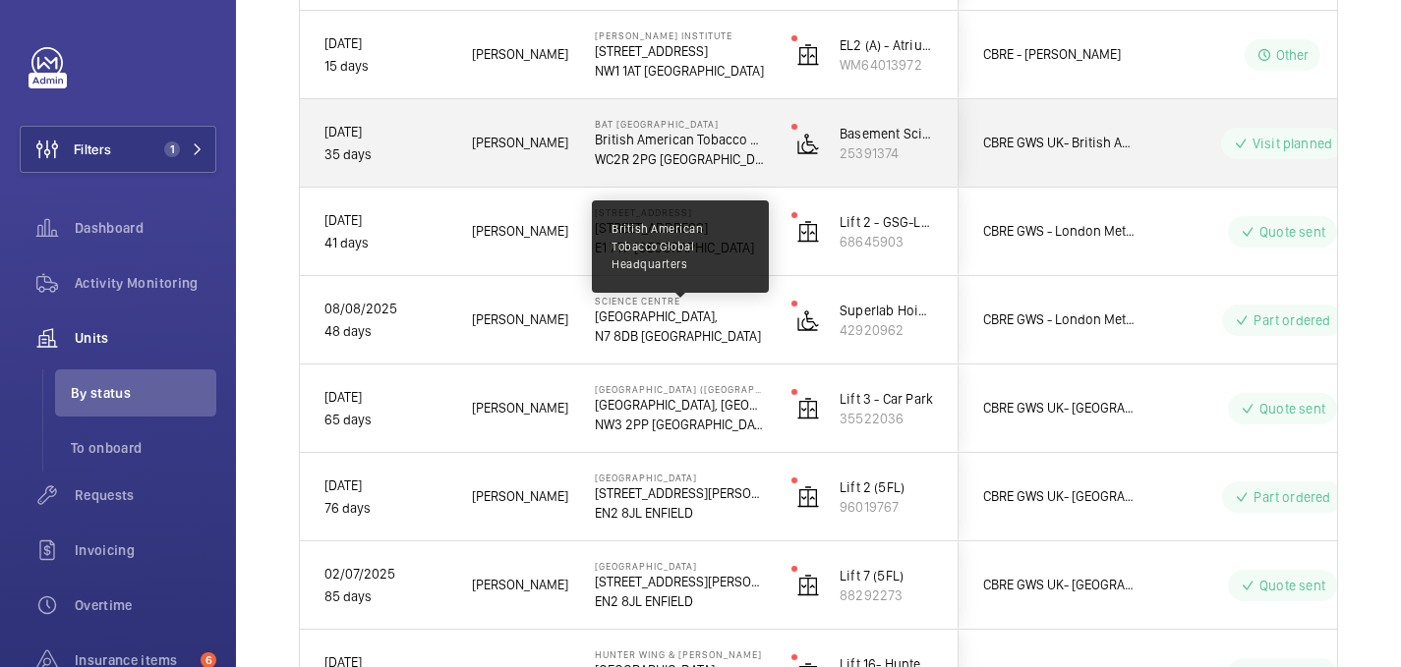
scroll to position [1772, 0]
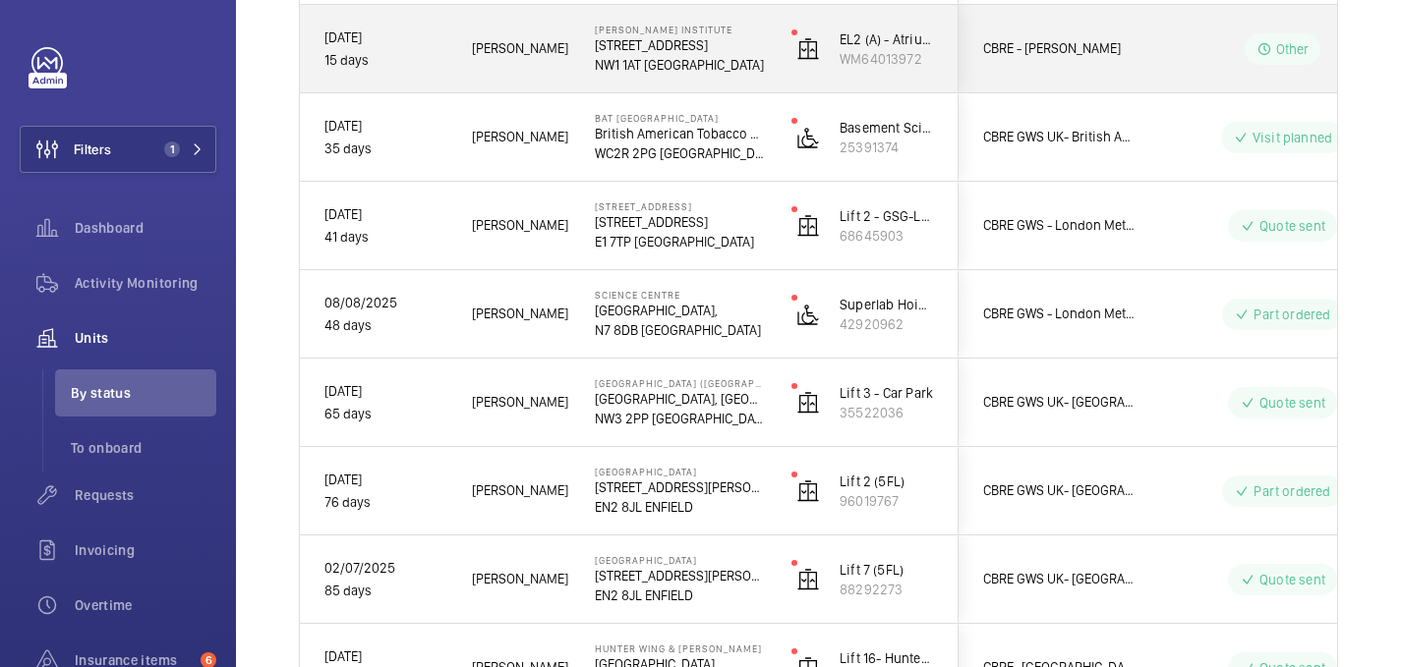
click at [747, 35] on p "1 Midland Road" at bounding box center [680, 45] width 171 height 20
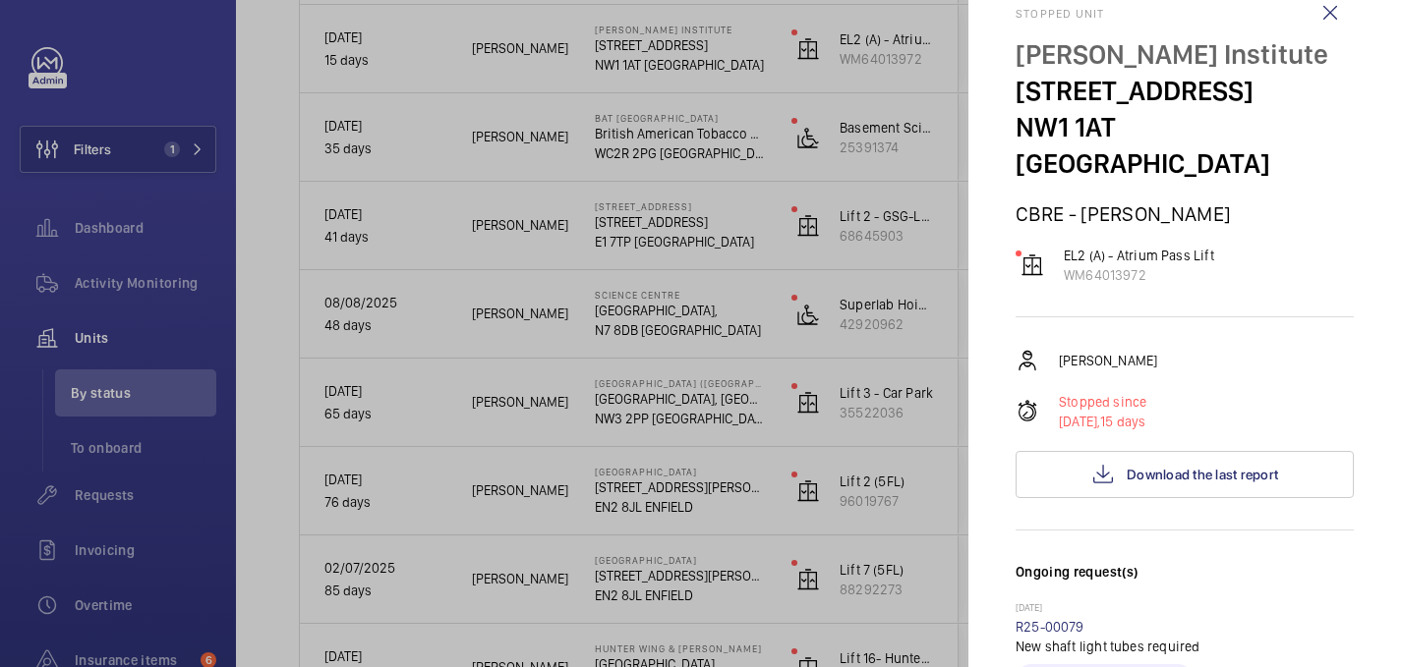
scroll to position [0, 0]
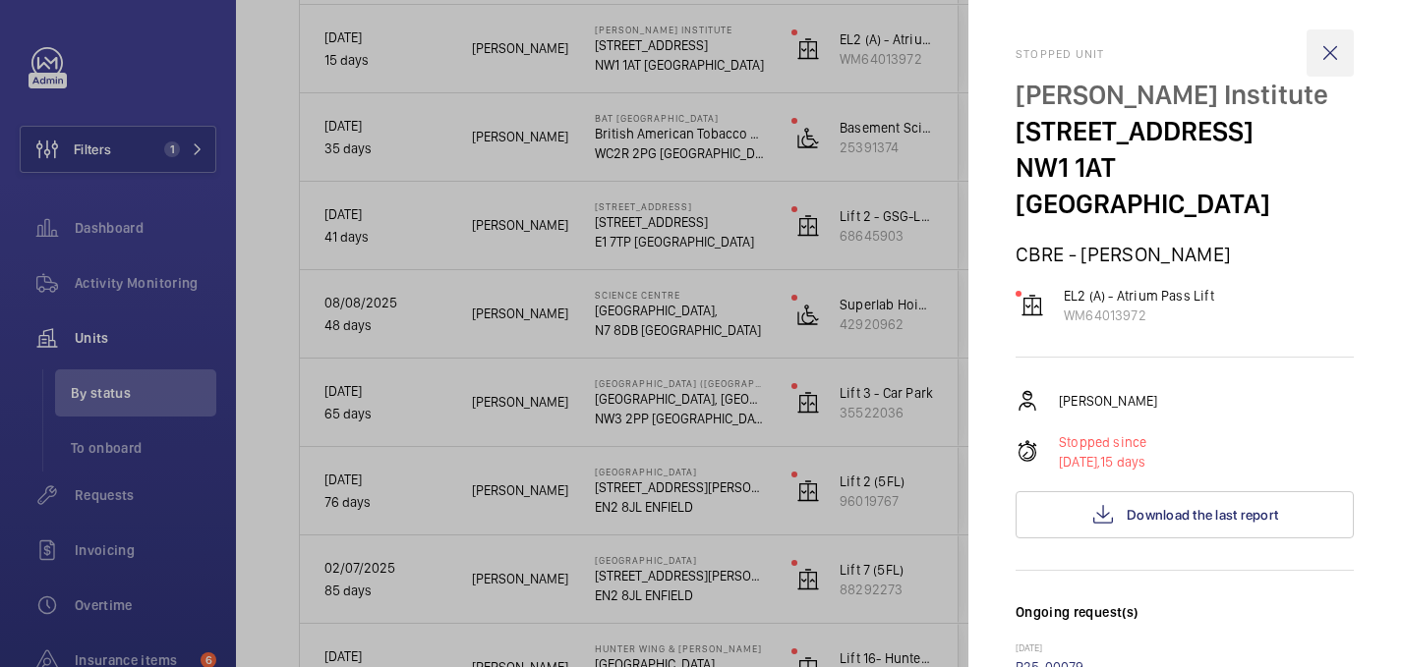
click at [1343, 50] on wm-front-icon-button at bounding box center [1329, 52] width 47 height 47
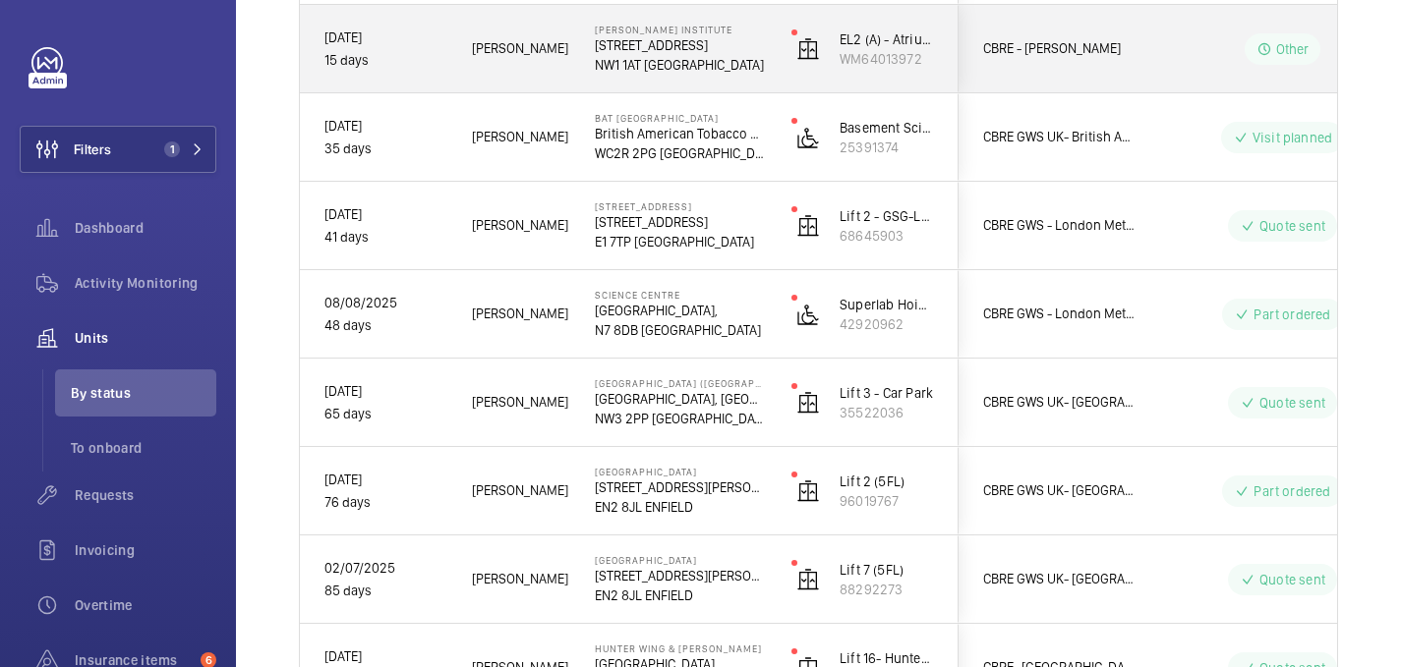
click at [564, 61] on div "Daniel F." at bounding box center [508, 49] width 121 height 62
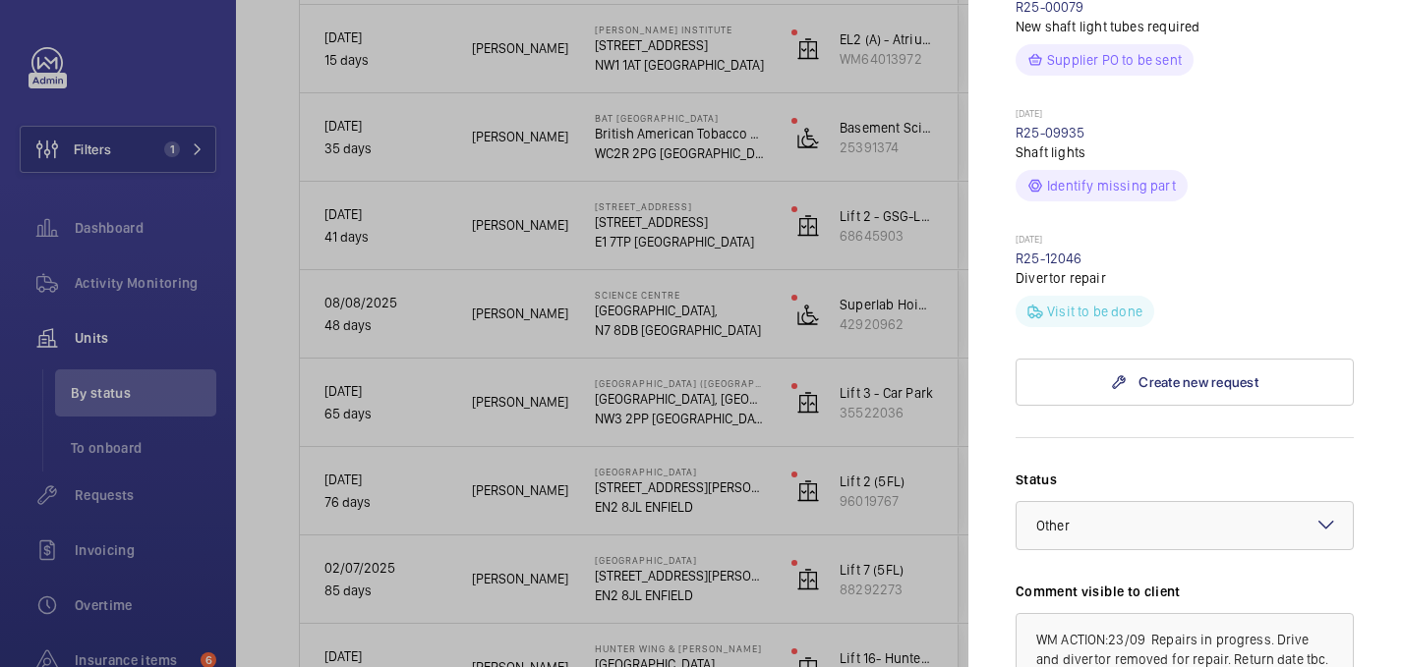
scroll to position [335, 0]
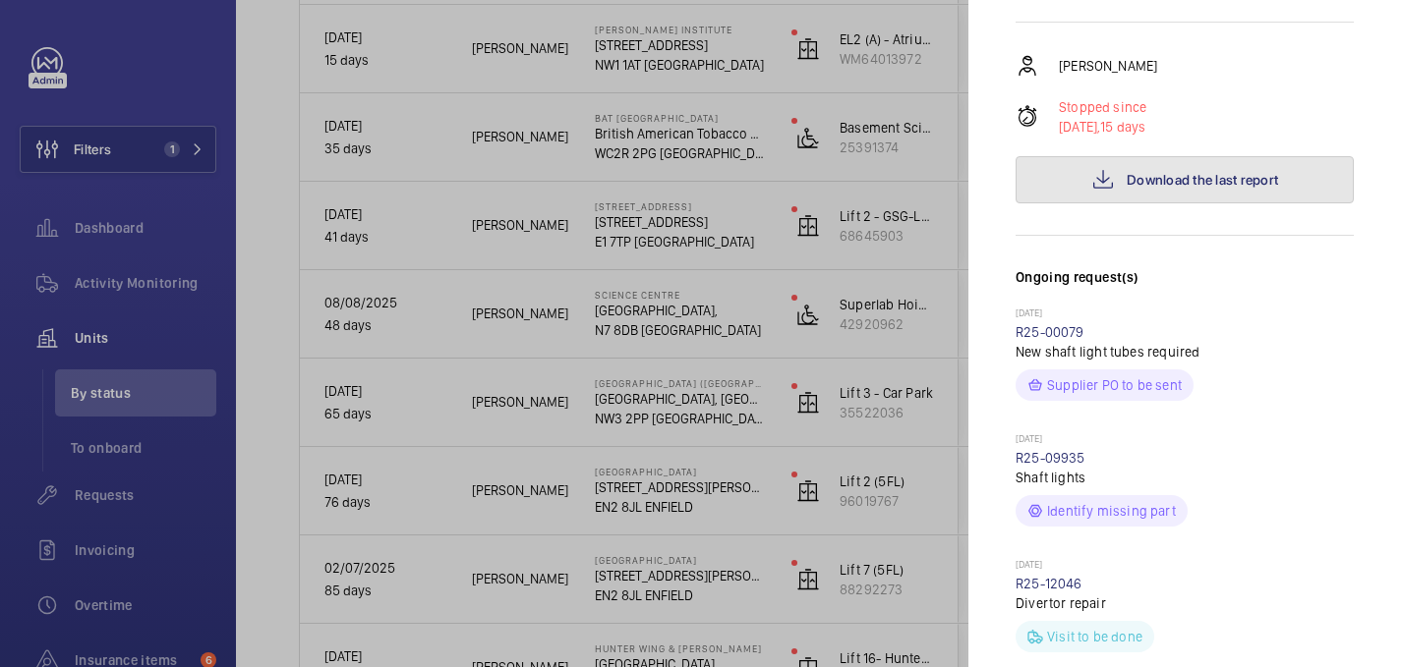
click at [1131, 172] on span "Download the last report" at bounding box center [1201, 180] width 151 height 16
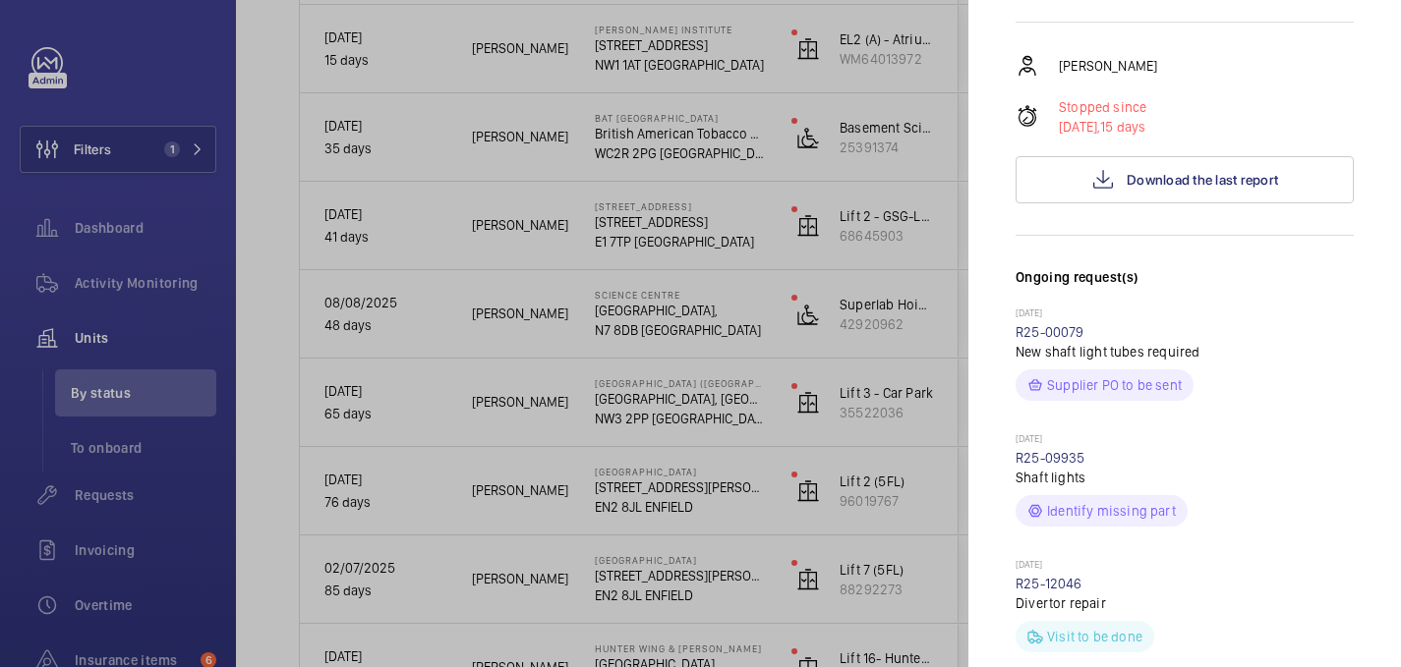
scroll to position [0, 0]
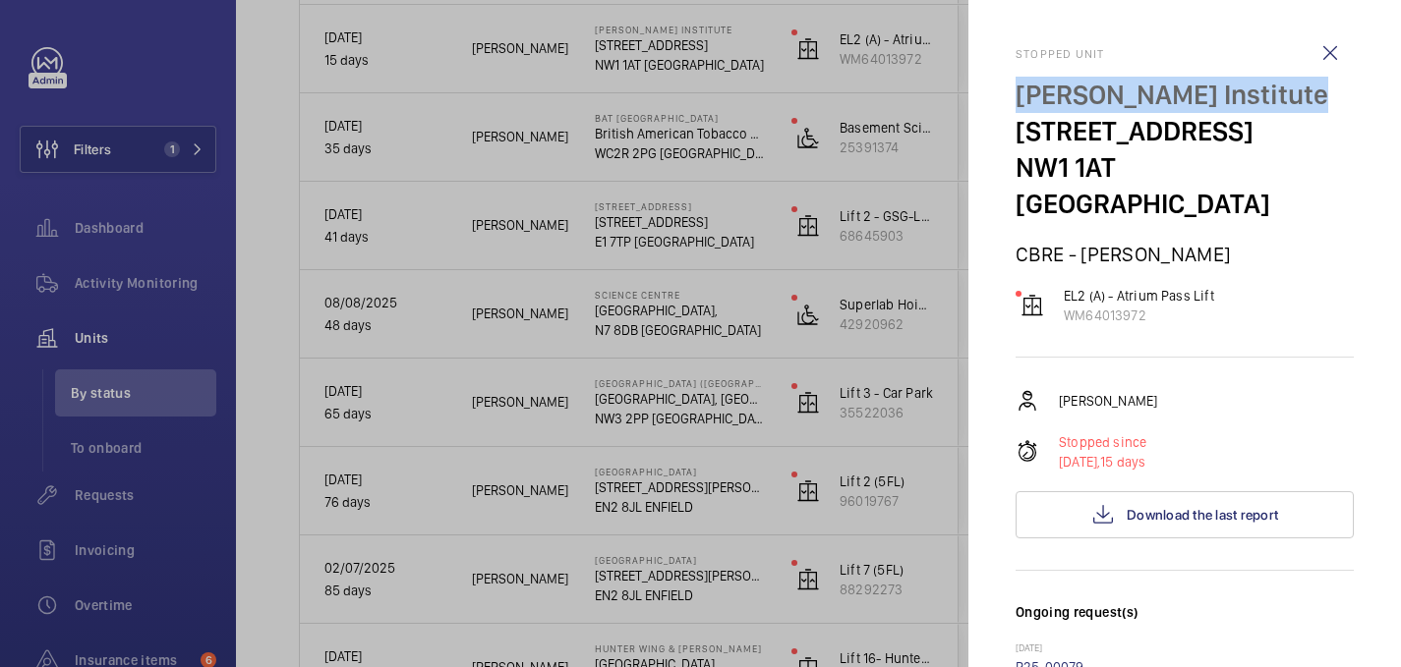
drag, startPoint x: 1019, startPoint y: 95, endPoint x: 1290, endPoint y: 85, distance: 270.5
click at [1290, 85] on p "Francis Crick Institute" at bounding box center [1184, 95] width 338 height 36
copy p "Francis Crick Institute"
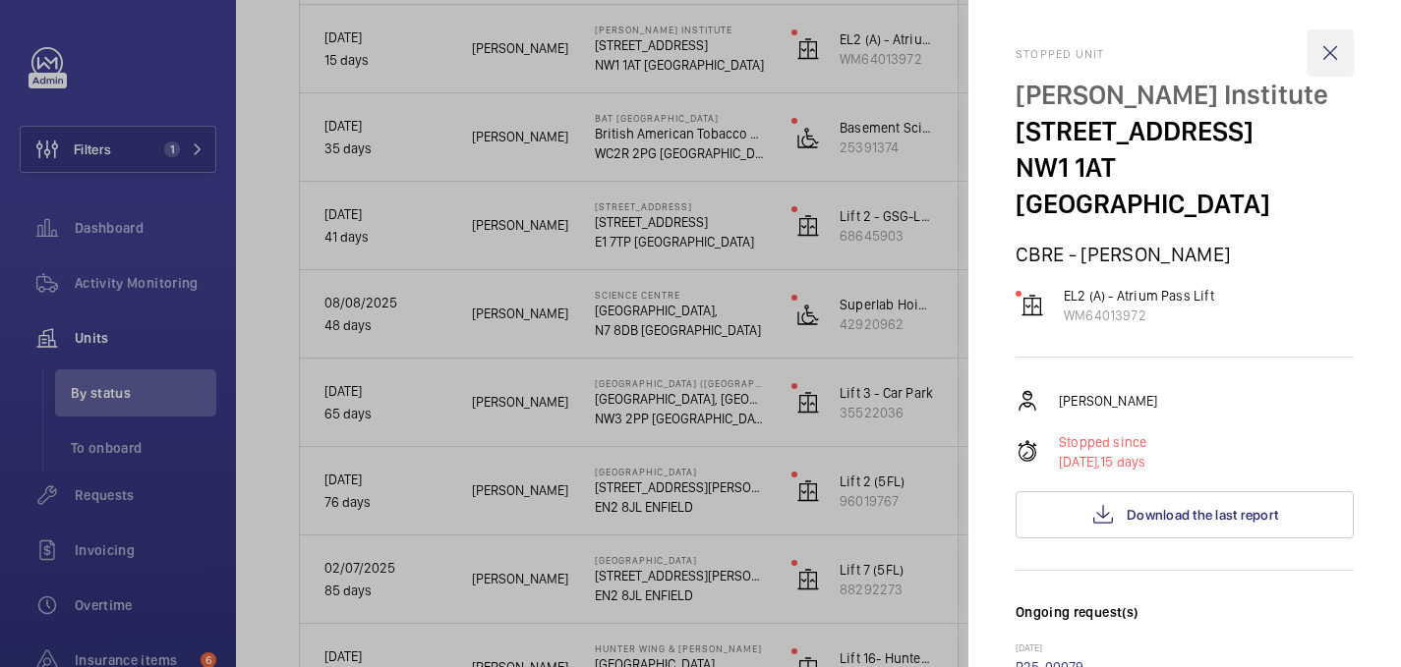
click at [1317, 47] on wm-front-icon-button at bounding box center [1329, 52] width 47 height 47
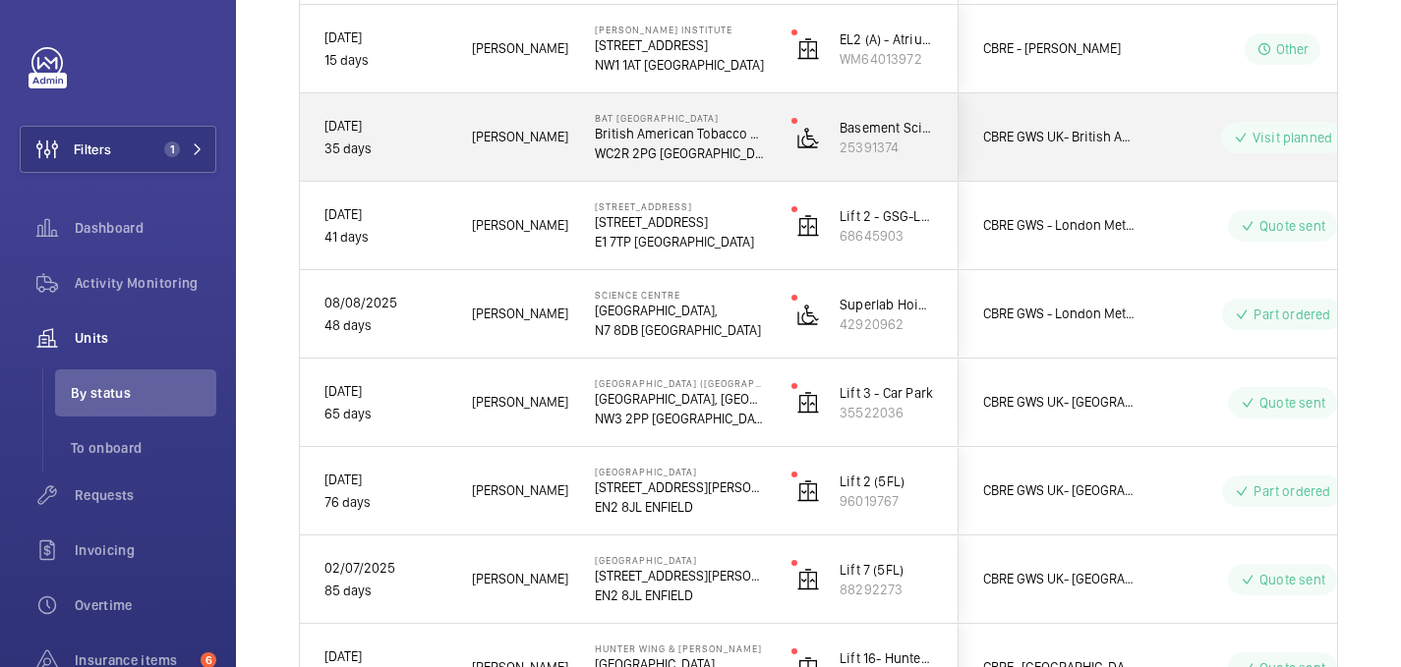
click at [525, 127] on span "Josh J." at bounding box center [520, 137] width 97 height 23
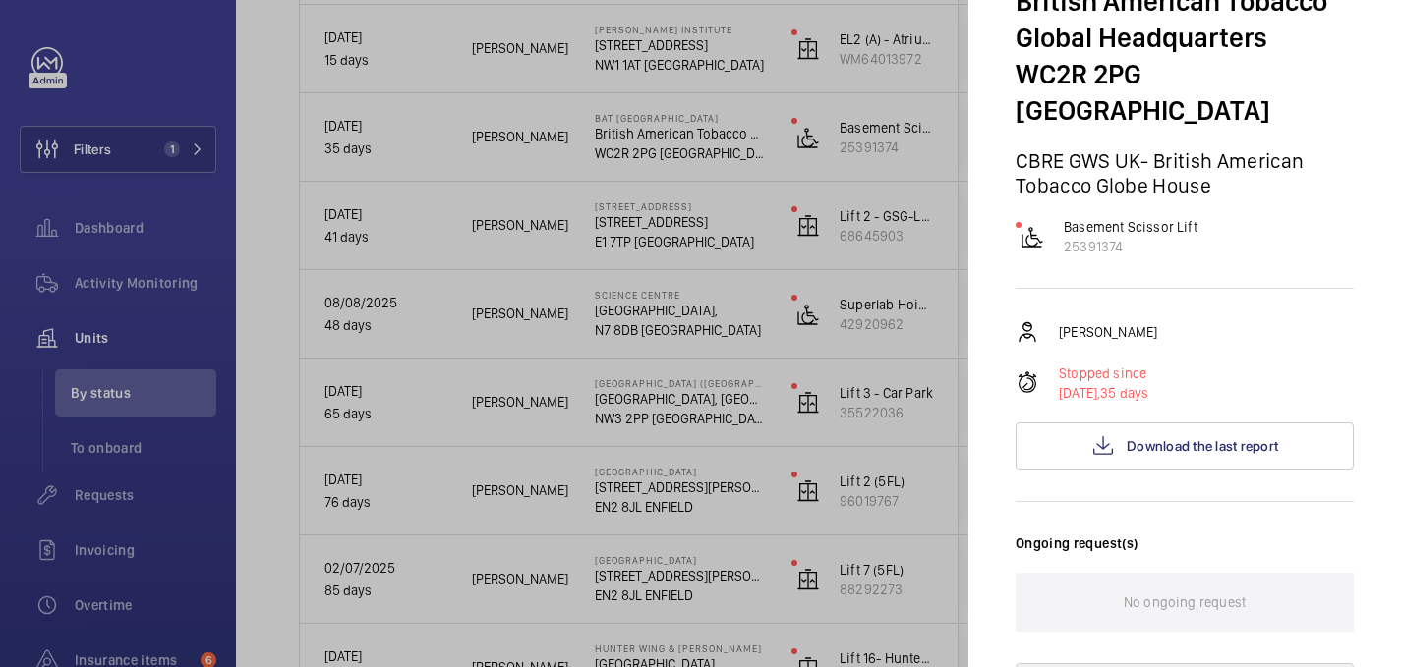
scroll to position [7, 0]
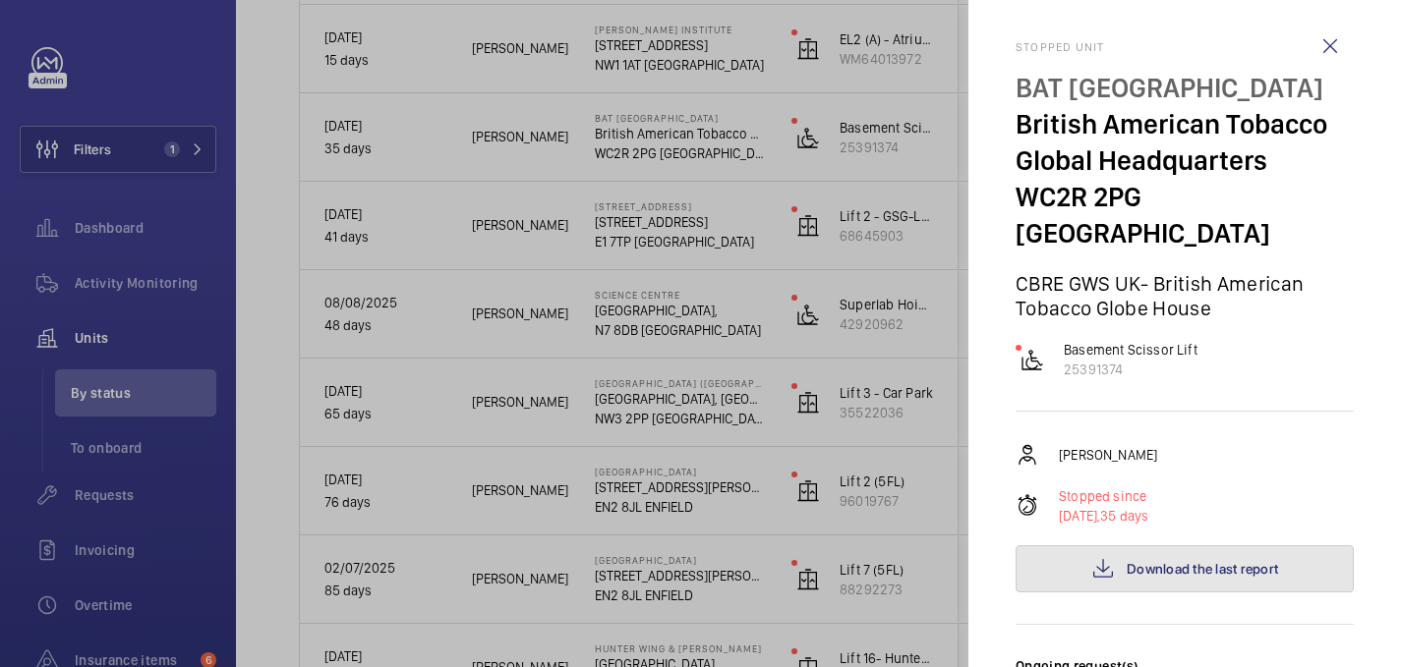
click at [1207, 546] on button "Download the last report" at bounding box center [1184, 569] width 338 height 47
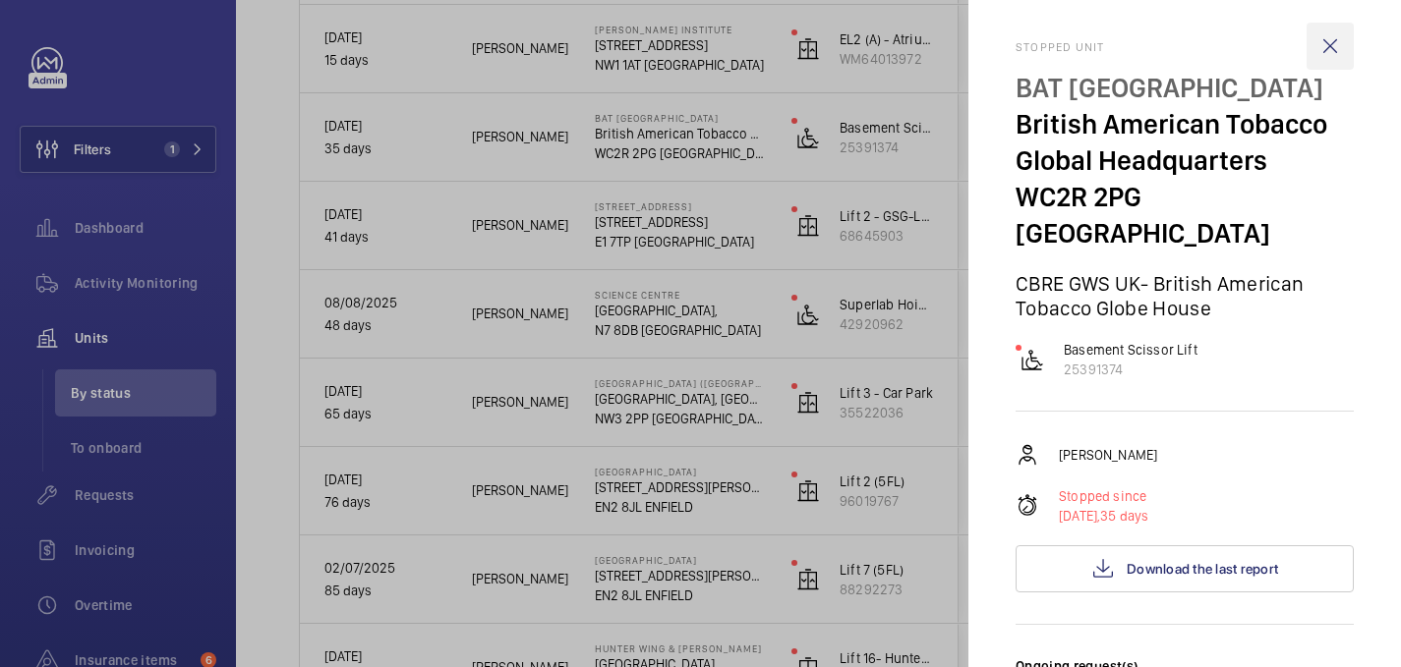
click at [1344, 46] on wm-front-icon-button at bounding box center [1329, 46] width 47 height 47
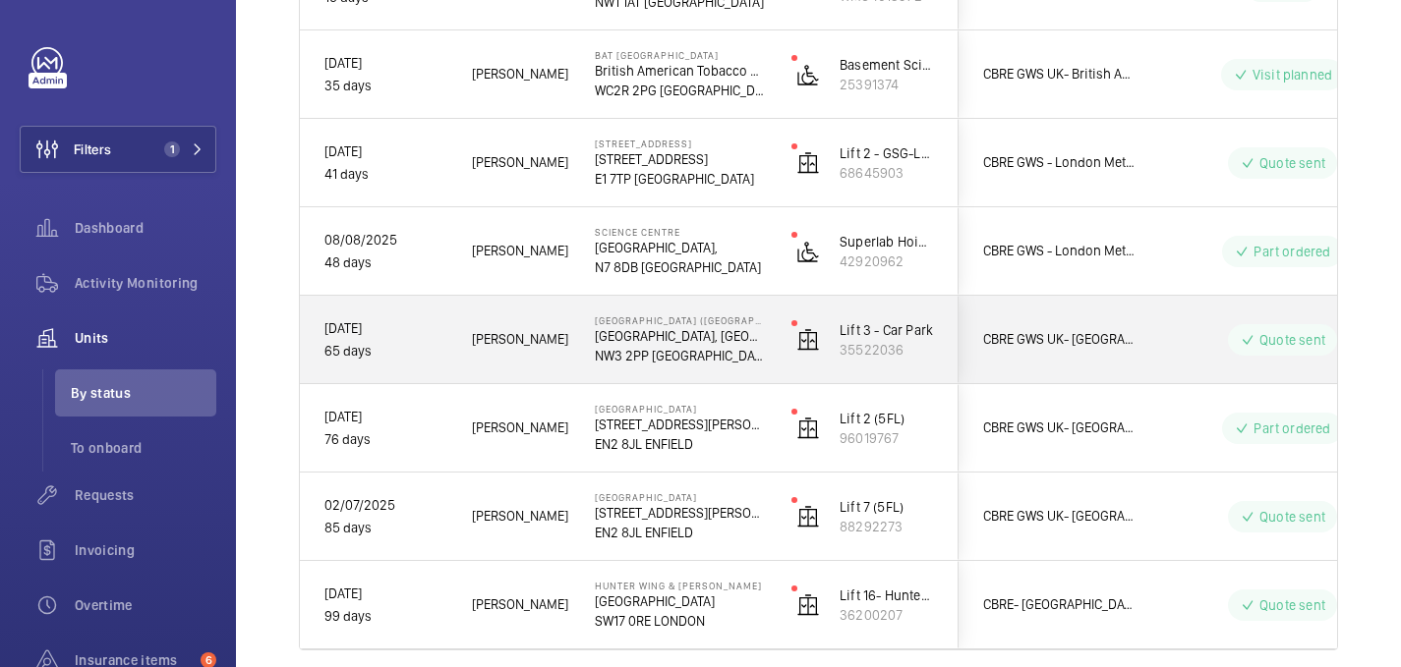
scroll to position [1913, 0]
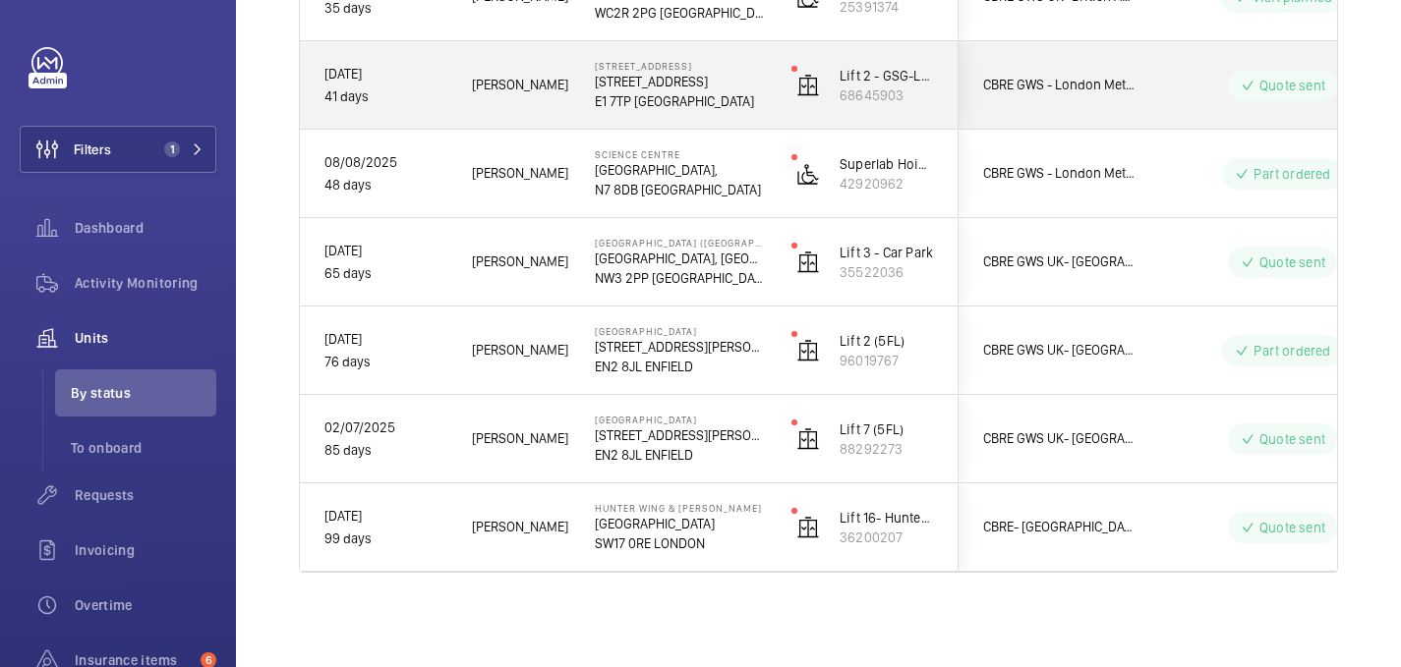
click at [400, 106] on p "41 days" at bounding box center [385, 97] width 122 height 23
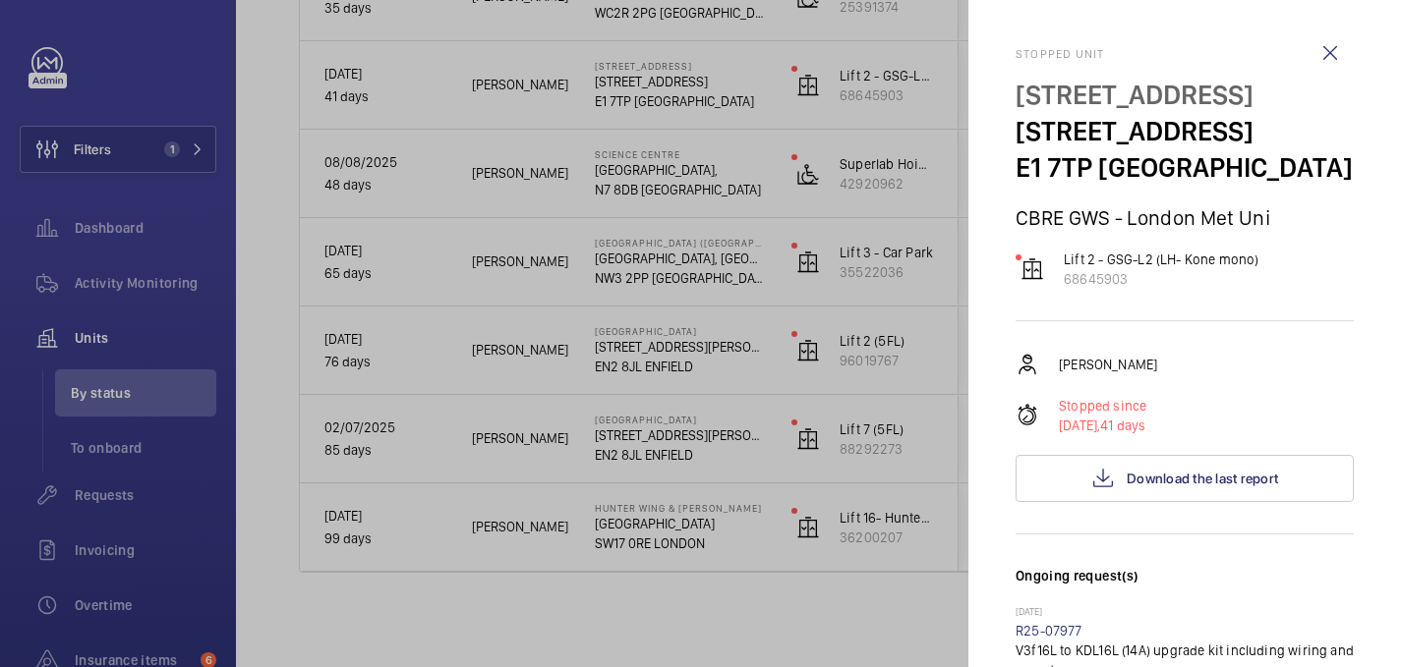
drag, startPoint x: 1018, startPoint y: 95, endPoint x: 1272, endPoint y: 98, distance: 253.6
click at [1272, 98] on p "16 Goulston Street" at bounding box center [1184, 95] width 338 height 36
copy p "16 Goulston Street"
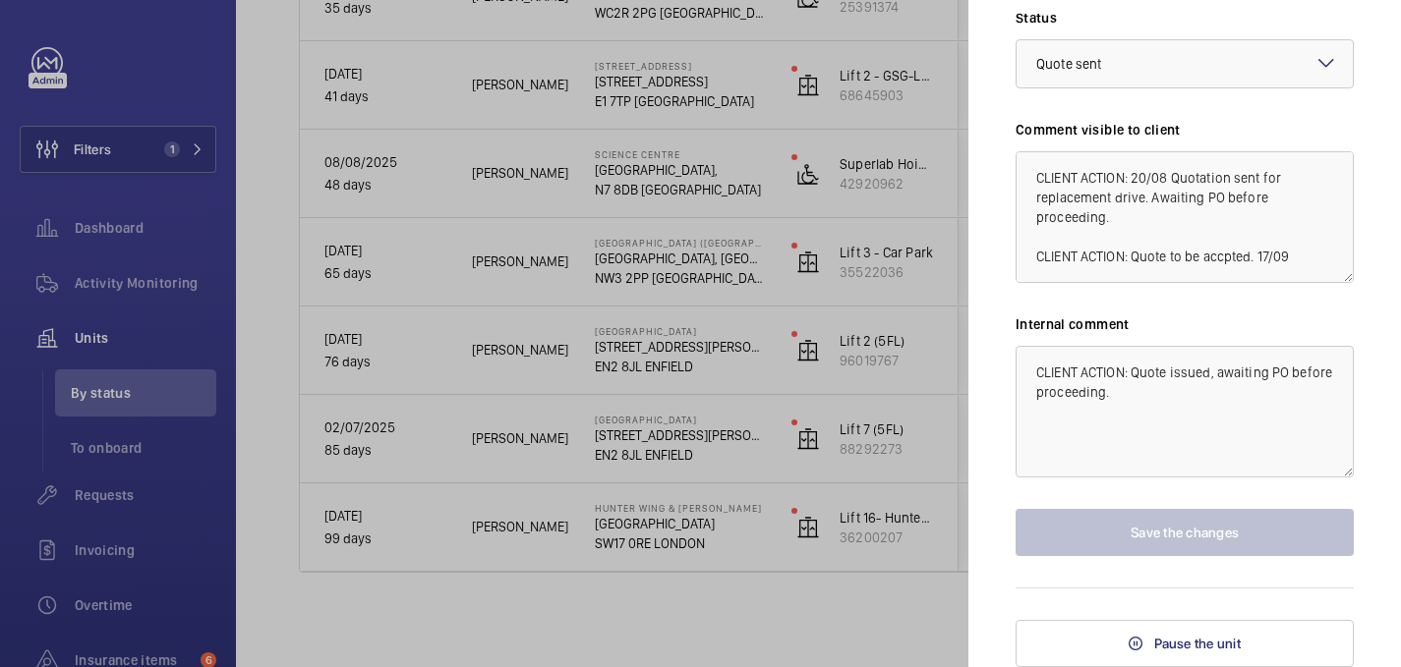
scroll to position [10, 0]
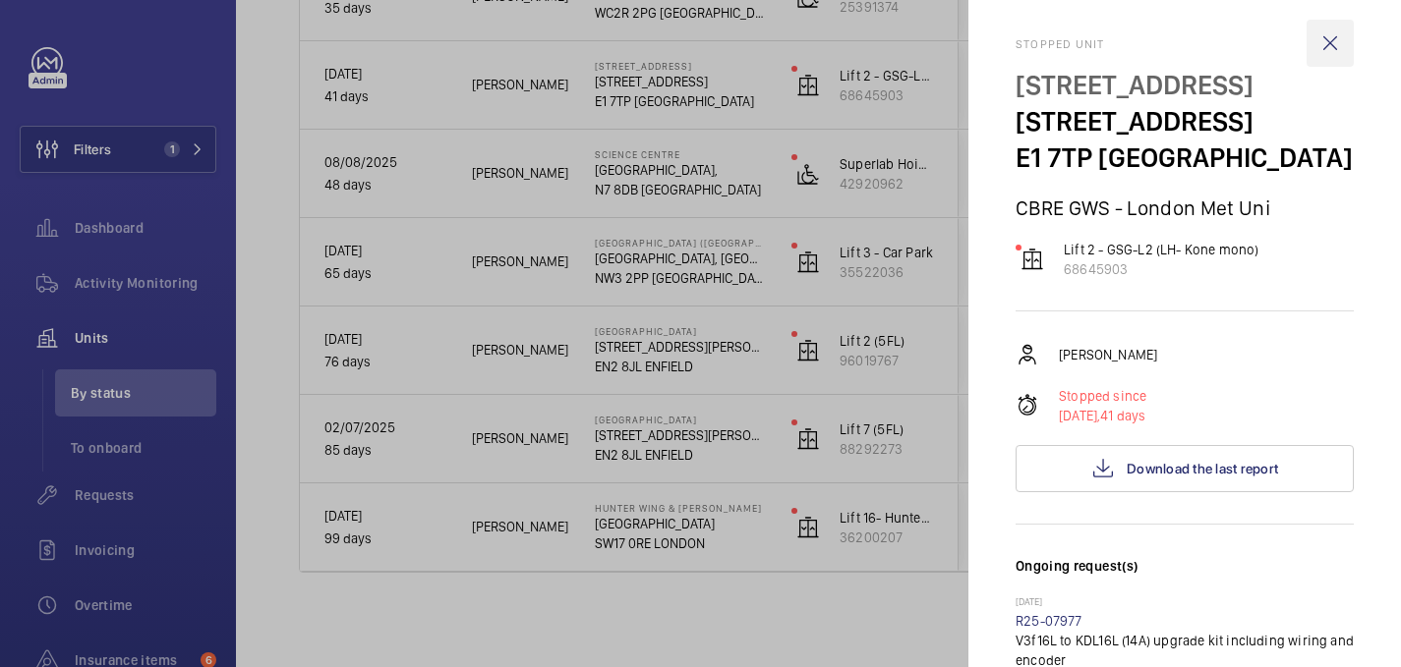
click at [1329, 37] on wm-front-icon-button at bounding box center [1329, 43] width 47 height 47
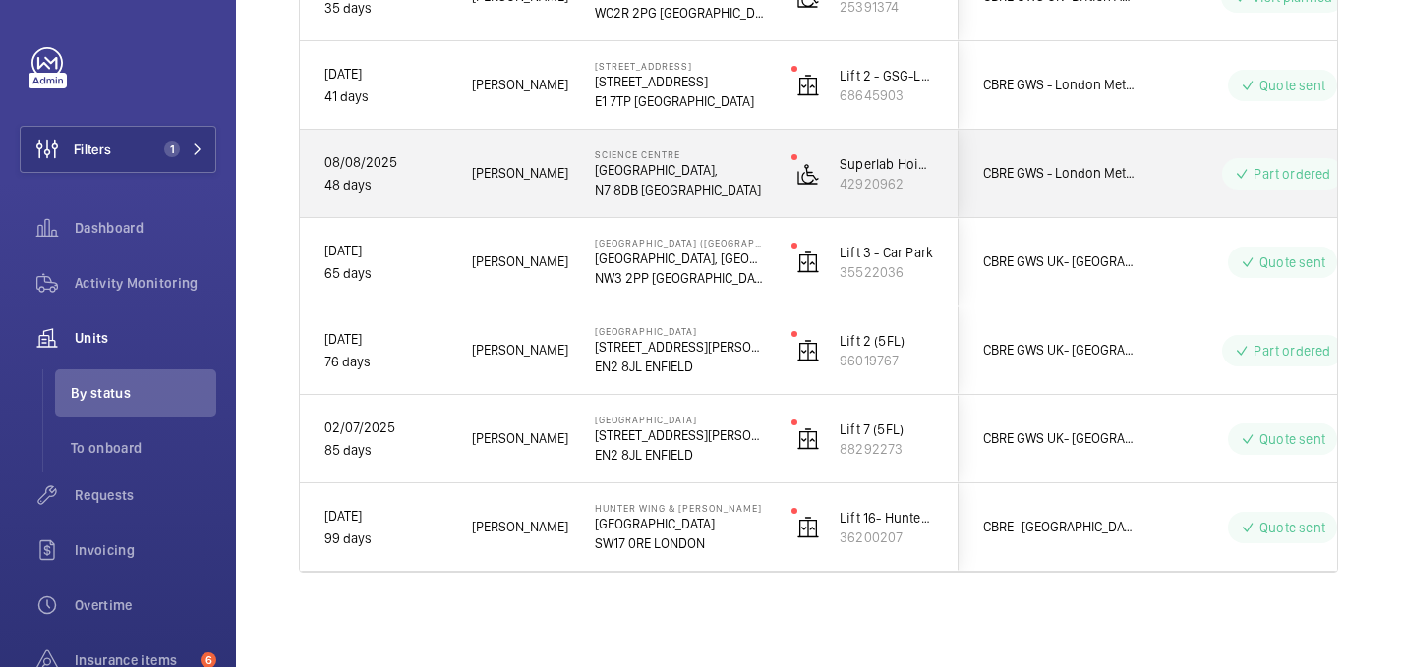
click at [565, 179] on span "Clark W." at bounding box center [520, 173] width 97 height 23
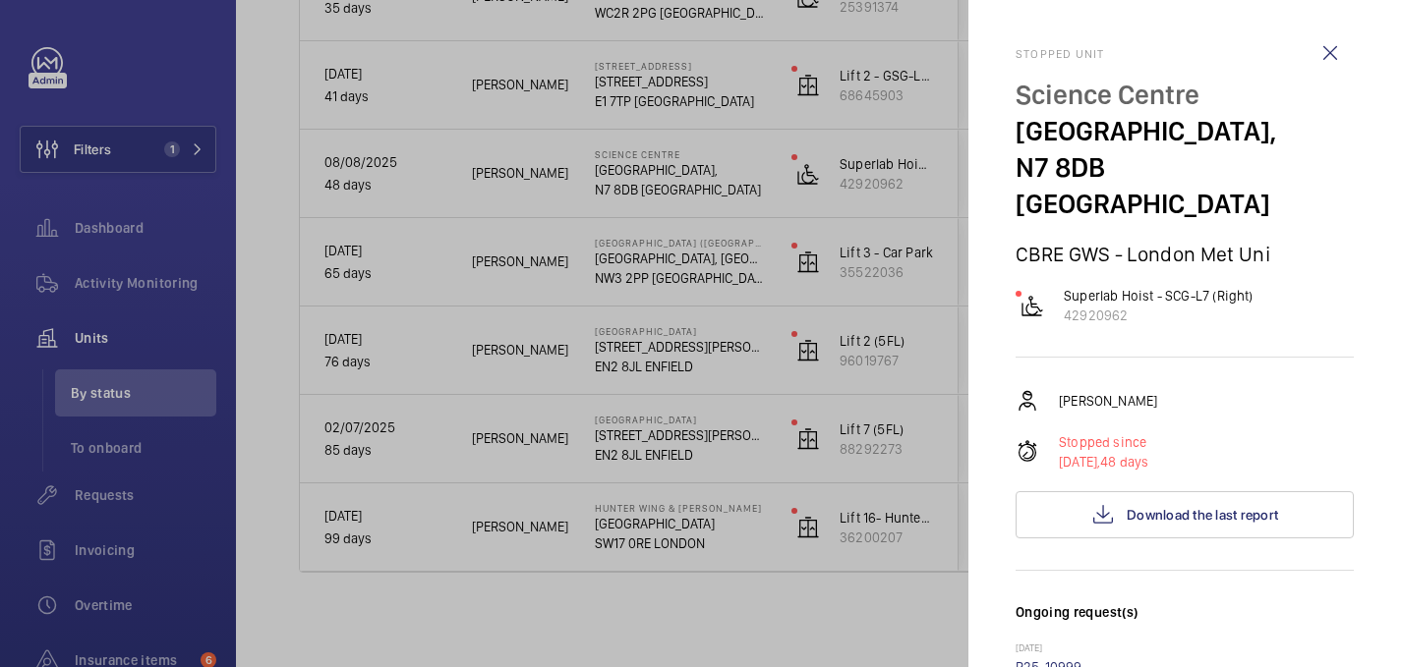
click at [1062, 87] on p "Science Centre" at bounding box center [1184, 95] width 338 height 36
copy p "Science Centre"
click at [1326, 40] on wm-front-icon-button at bounding box center [1329, 52] width 47 height 47
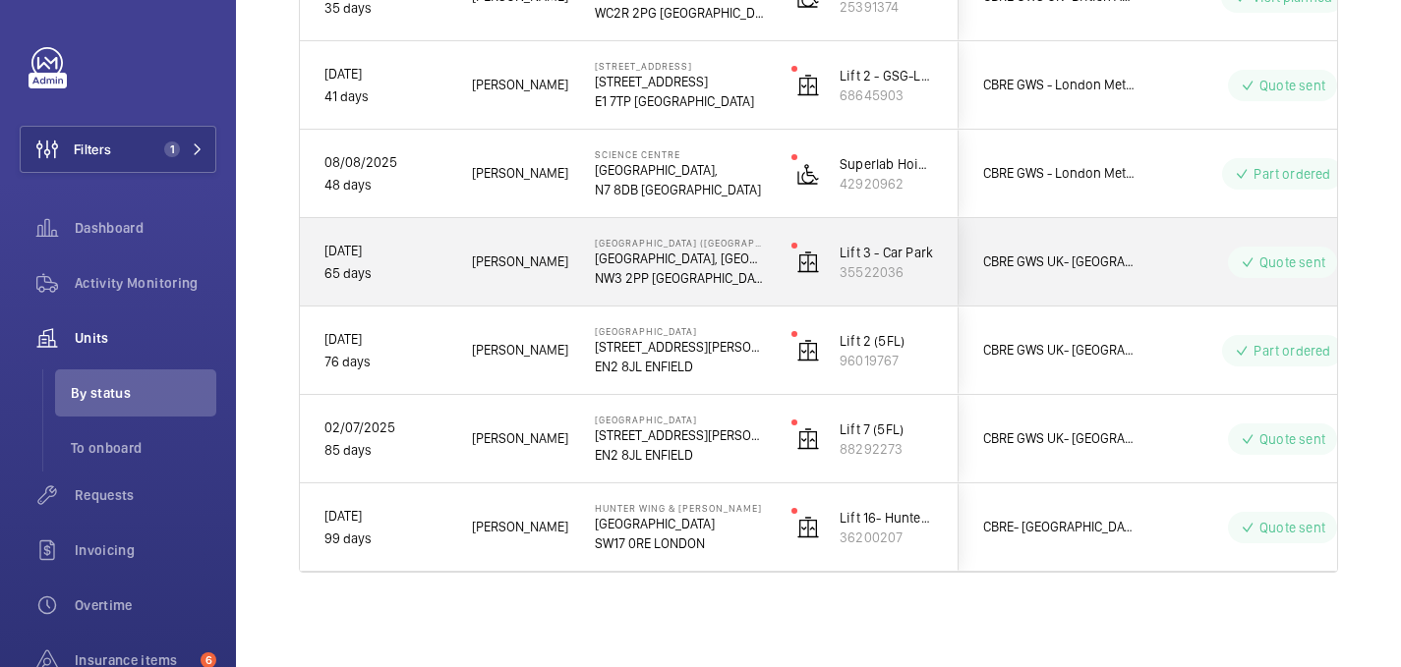
click at [546, 262] on span "Caine B." at bounding box center [520, 262] width 97 height 23
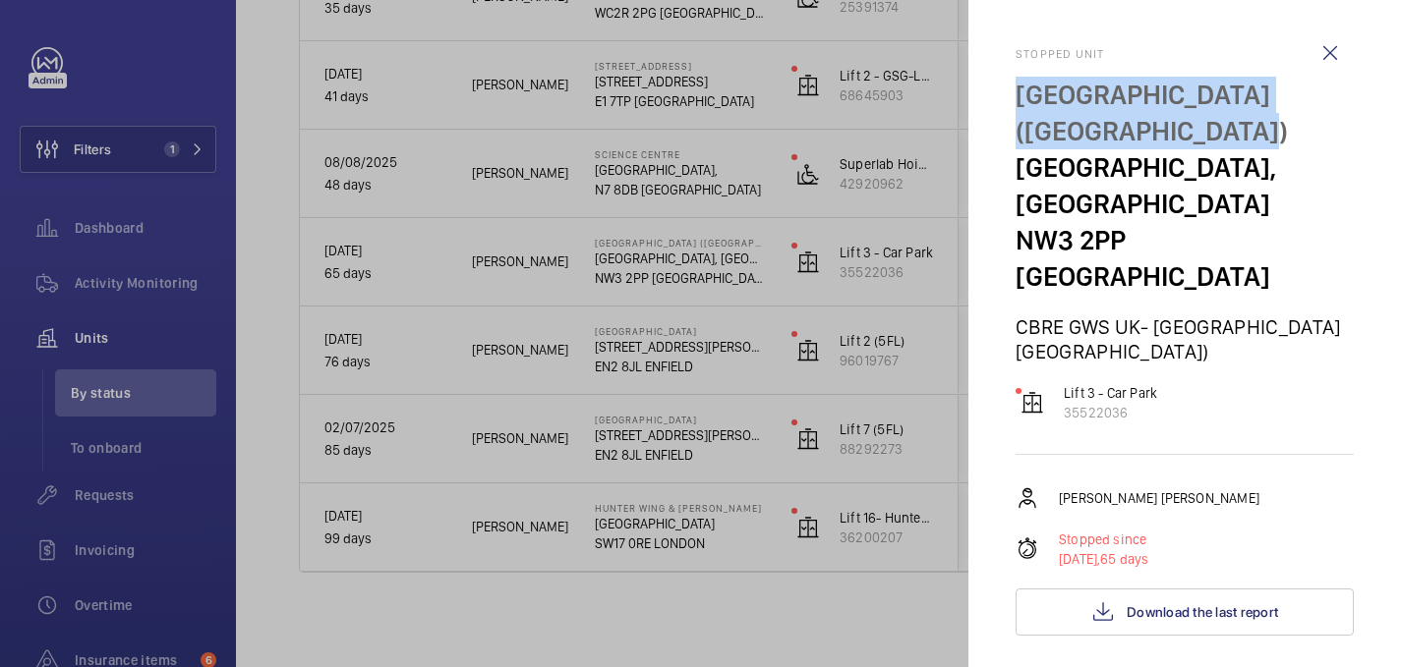
drag, startPoint x: 1013, startPoint y: 84, endPoint x: 1143, endPoint y: 148, distance: 145.1
click at [1143, 148] on mat-sidenav "Stopped unit Royal Free Hospital (Pears Building) The Pears Building, Pond St N…" at bounding box center [1184, 333] width 432 height 667
copy p "Royal Free Hospital (Pears Building)"
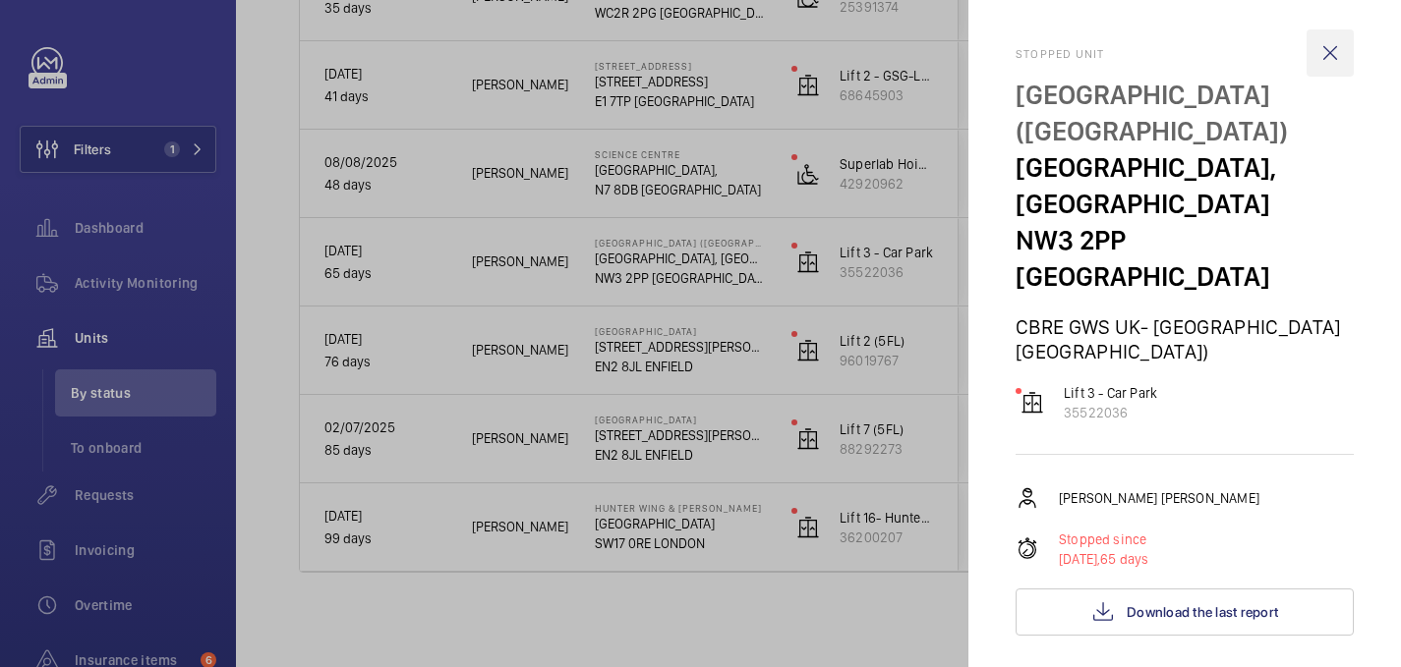
click at [1325, 58] on wm-front-icon-button at bounding box center [1329, 52] width 47 height 47
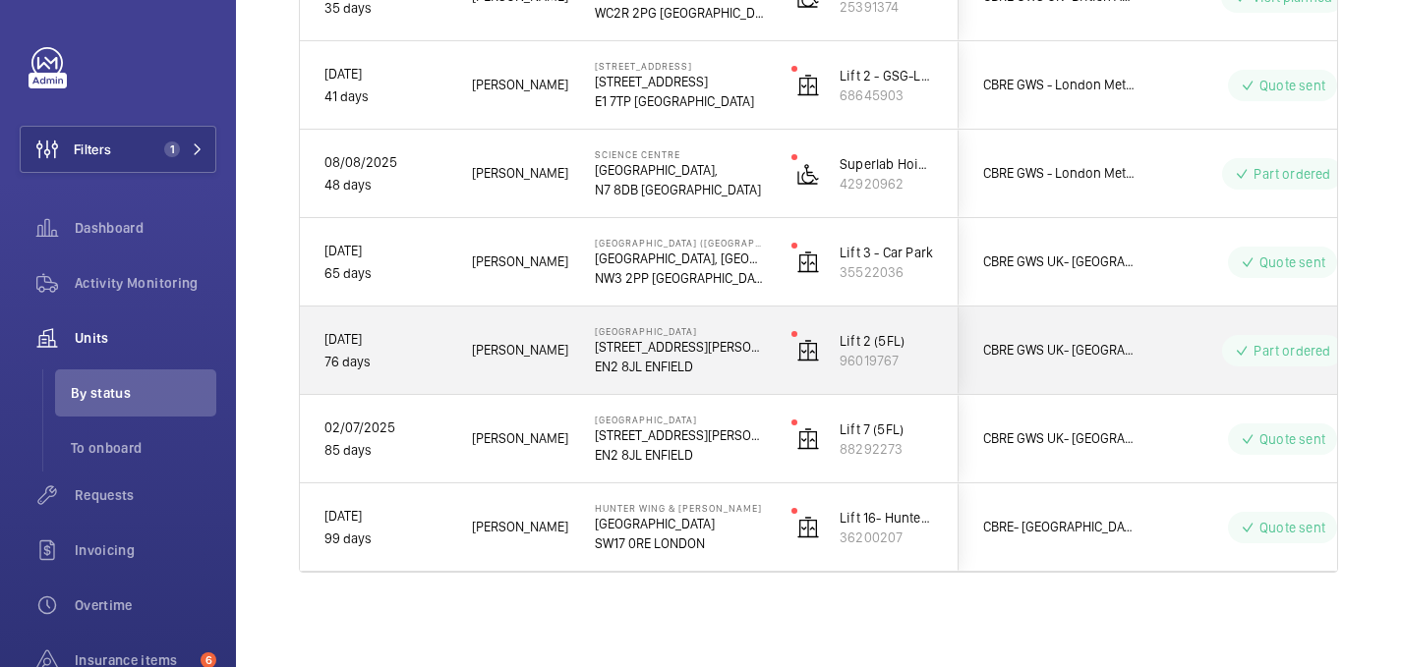
click at [548, 362] on div "Roger C." at bounding box center [508, 350] width 121 height 62
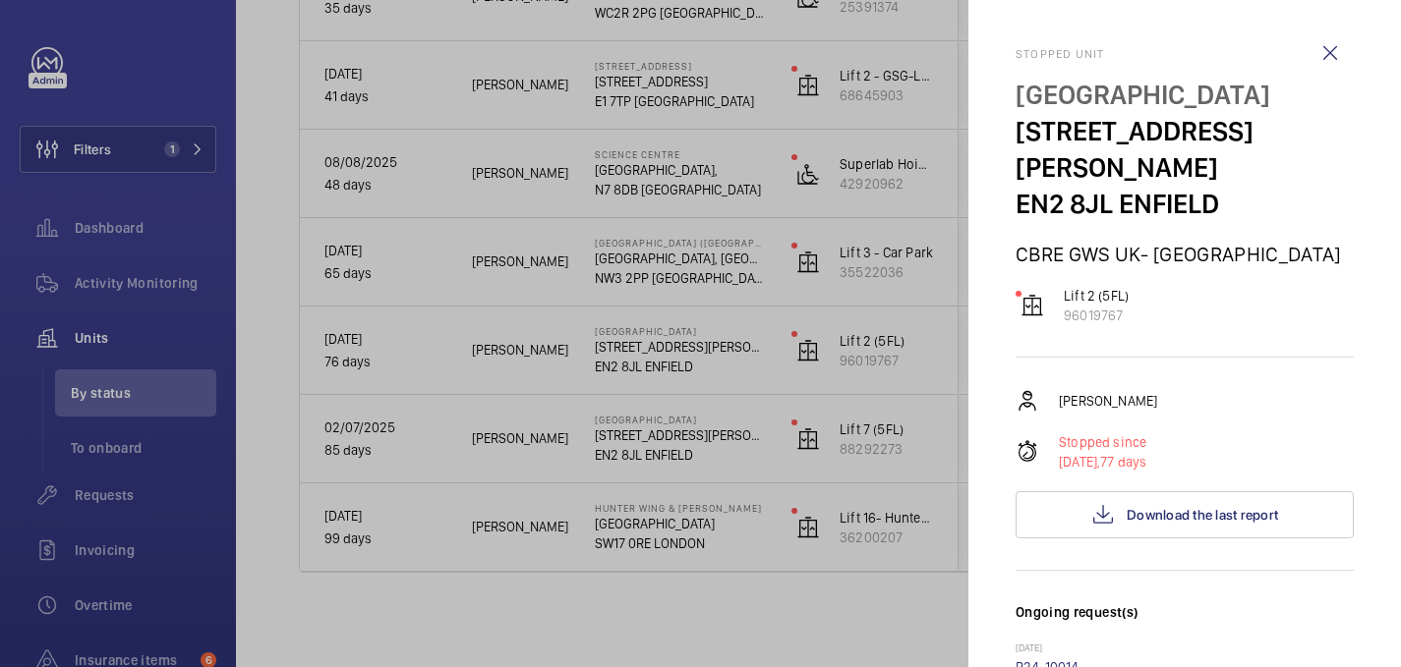
click at [1038, 88] on p "Chase Farm Hospital" at bounding box center [1184, 95] width 338 height 36
copy p "Chase Farm Hospital"
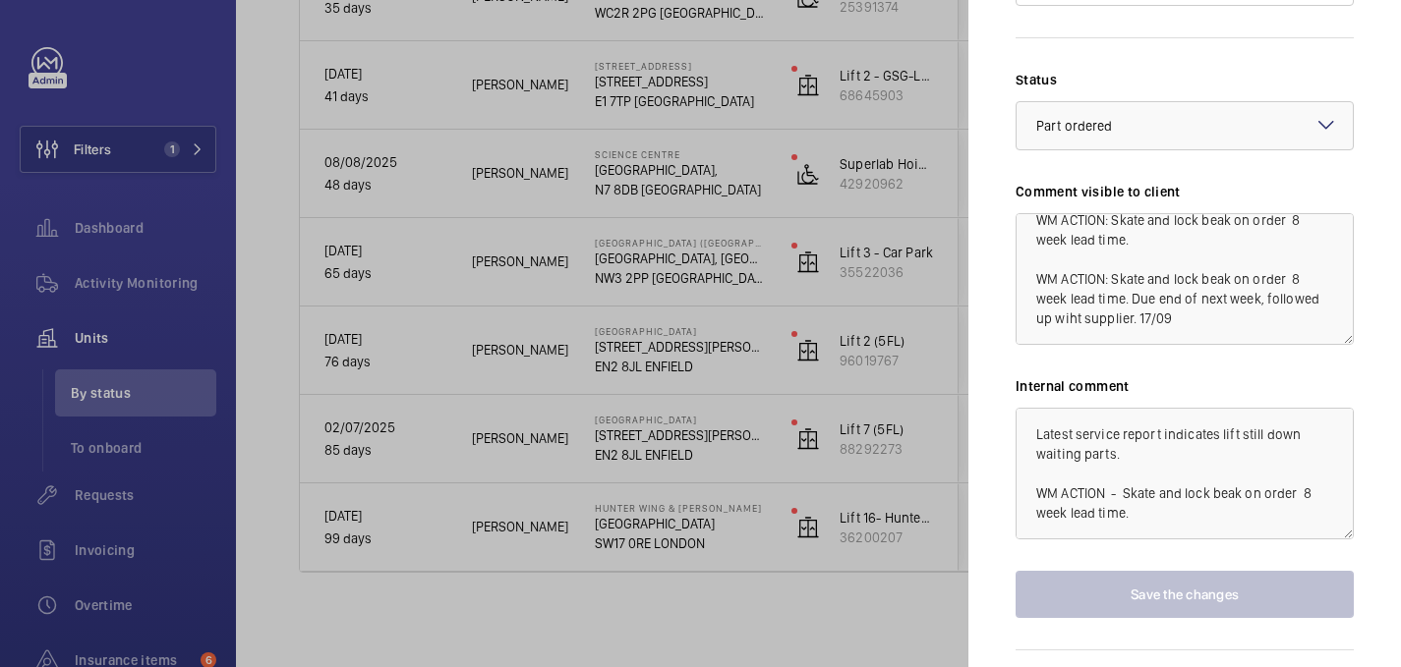
scroll to position [1444, 0]
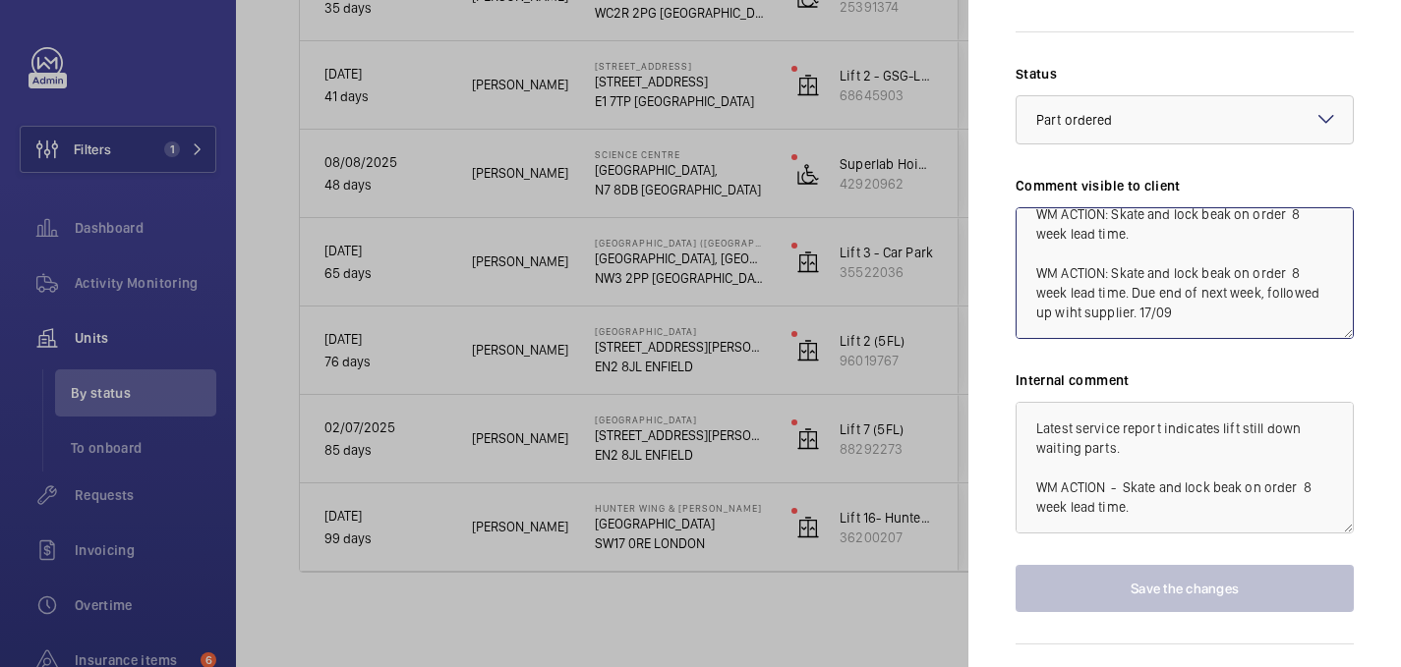
click at [1135, 286] on textarea "WM ACTION - 23/09 Part due to arrive week beginning 23 Sept - follow up with su…" at bounding box center [1184, 273] width 338 height 132
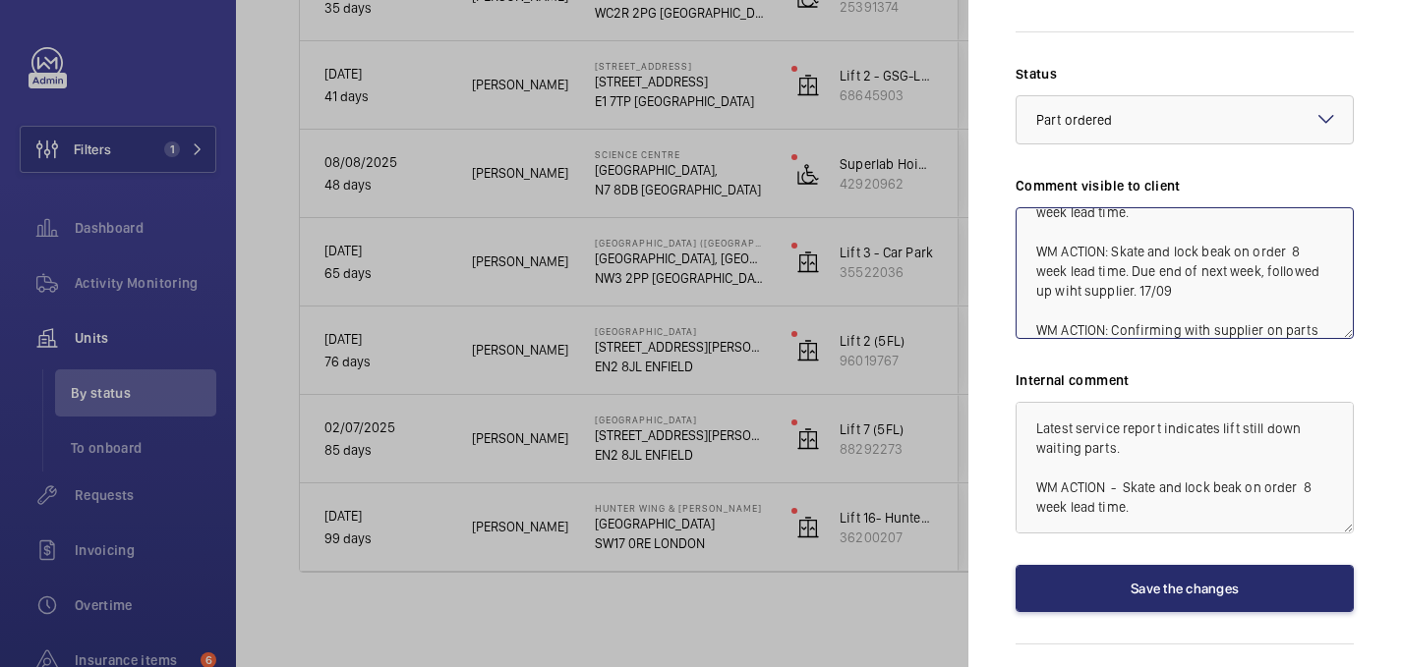
scroll to position [179, 0]
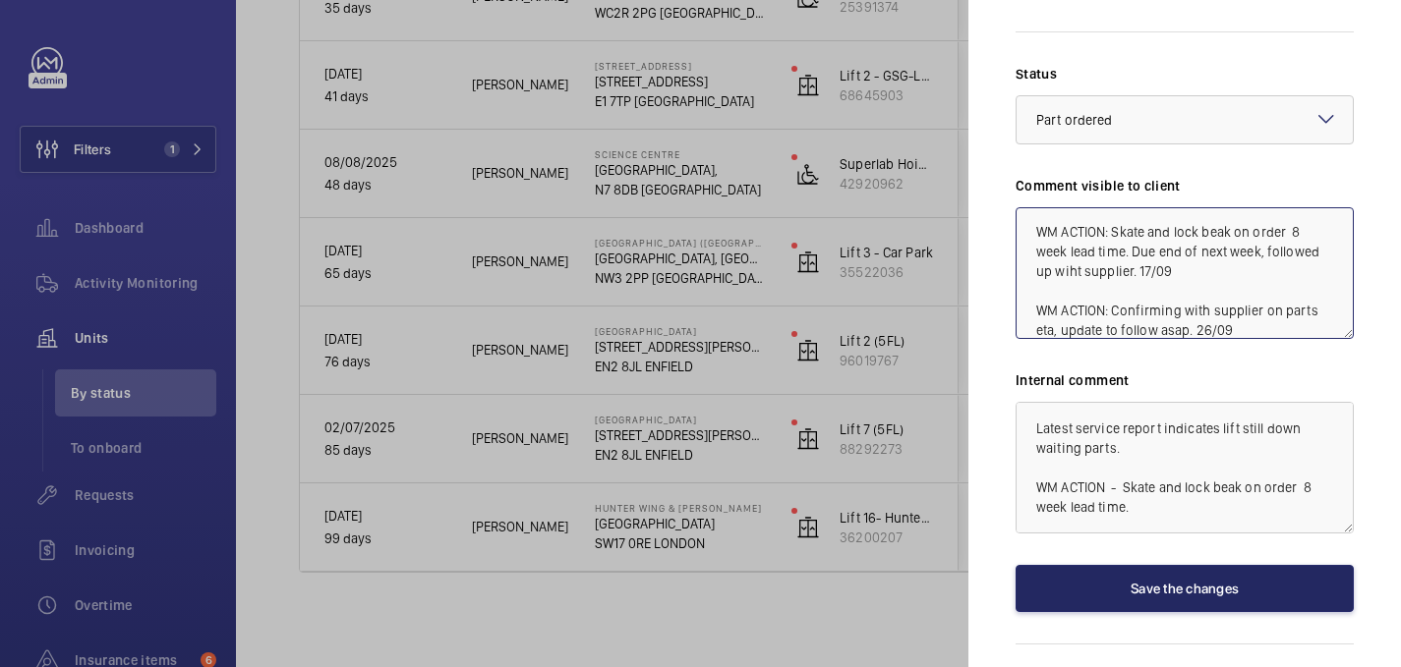
type textarea "WM ACTION - 23/09 Part due to arrive week beginning 23 Sept - follow up with su…"
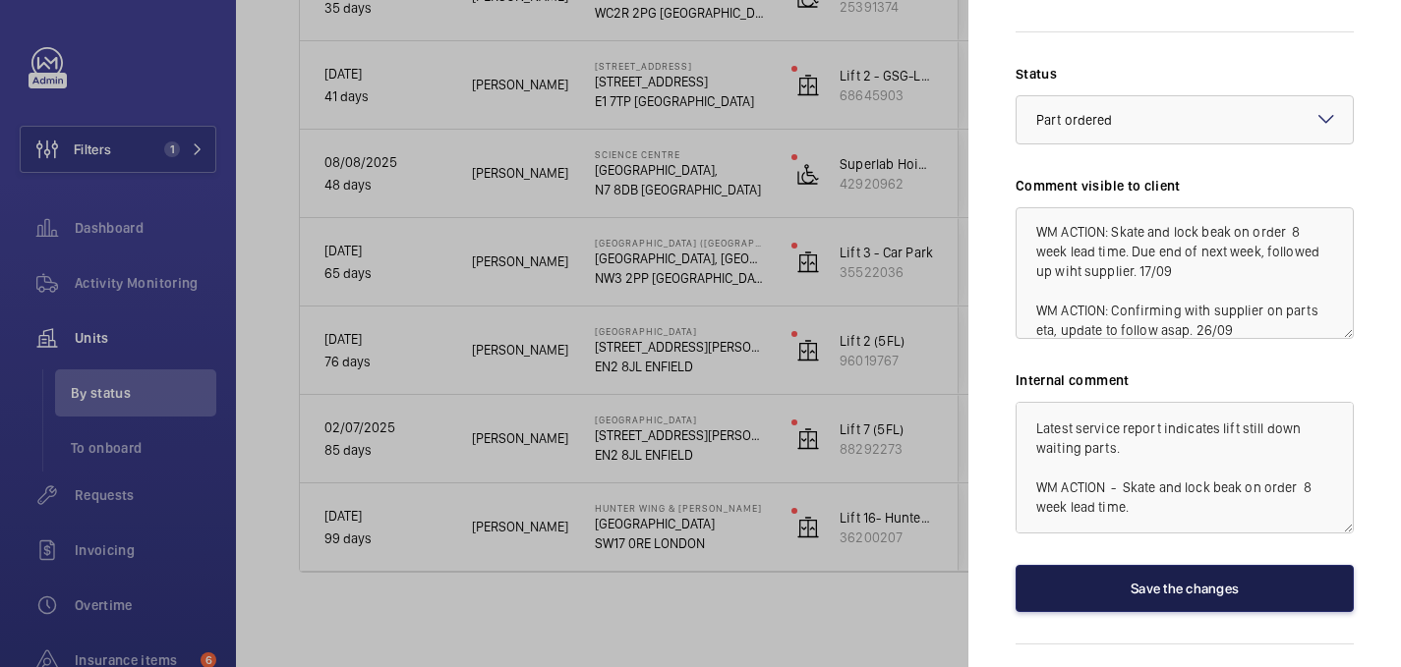
click at [1193, 565] on button "Save the changes" at bounding box center [1184, 588] width 338 height 47
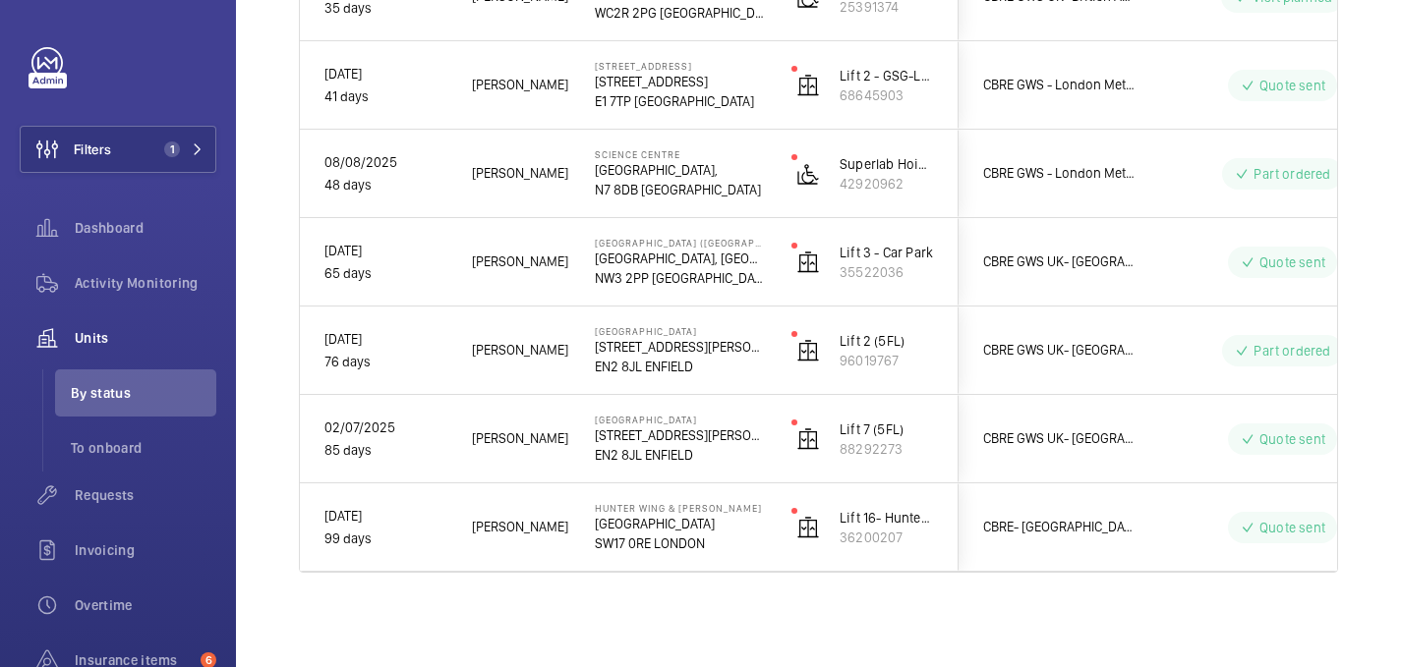
scroll to position [0, 0]
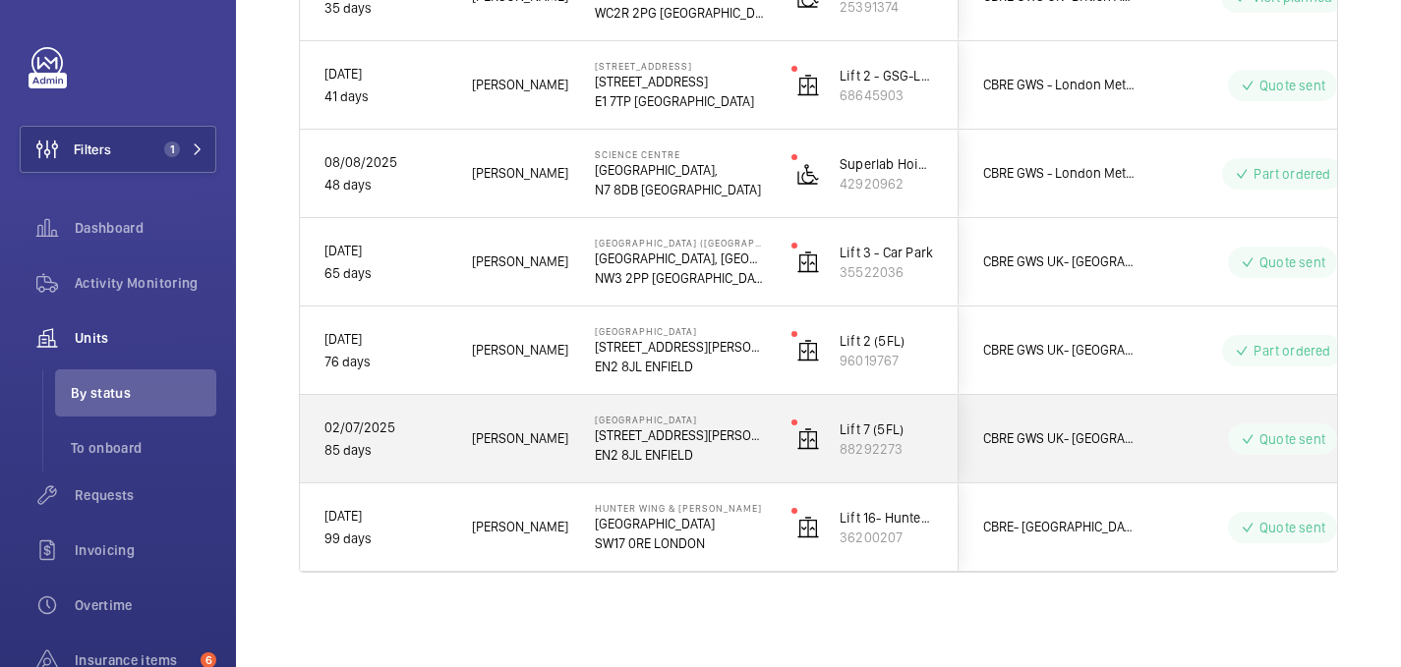
click at [728, 463] on p "EN2 8JL ENFIELD" at bounding box center [680, 455] width 171 height 20
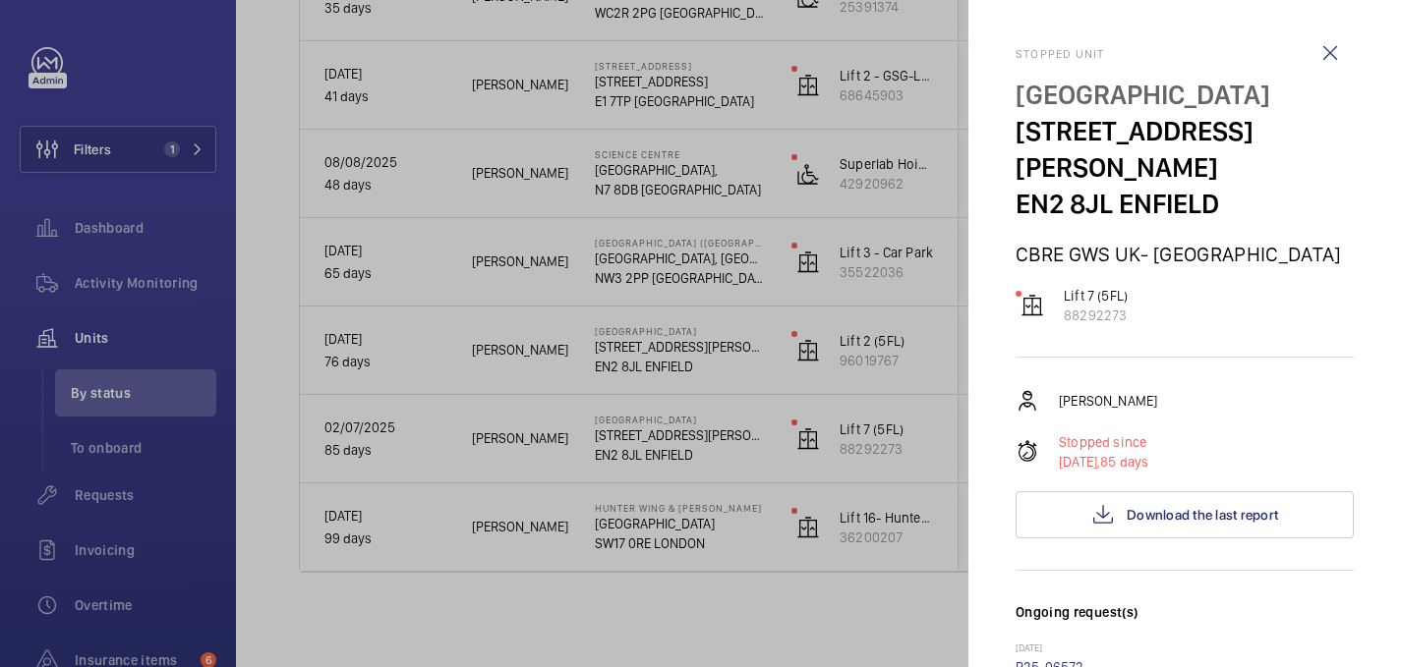
click at [1058, 109] on p "Chase Farm Hospital" at bounding box center [1184, 95] width 338 height 36
copy p "Chase Farm Hospital"
click at [1338, 46] on wm-front-icon-button at bounding box center [1329, 52] width 47 height 47
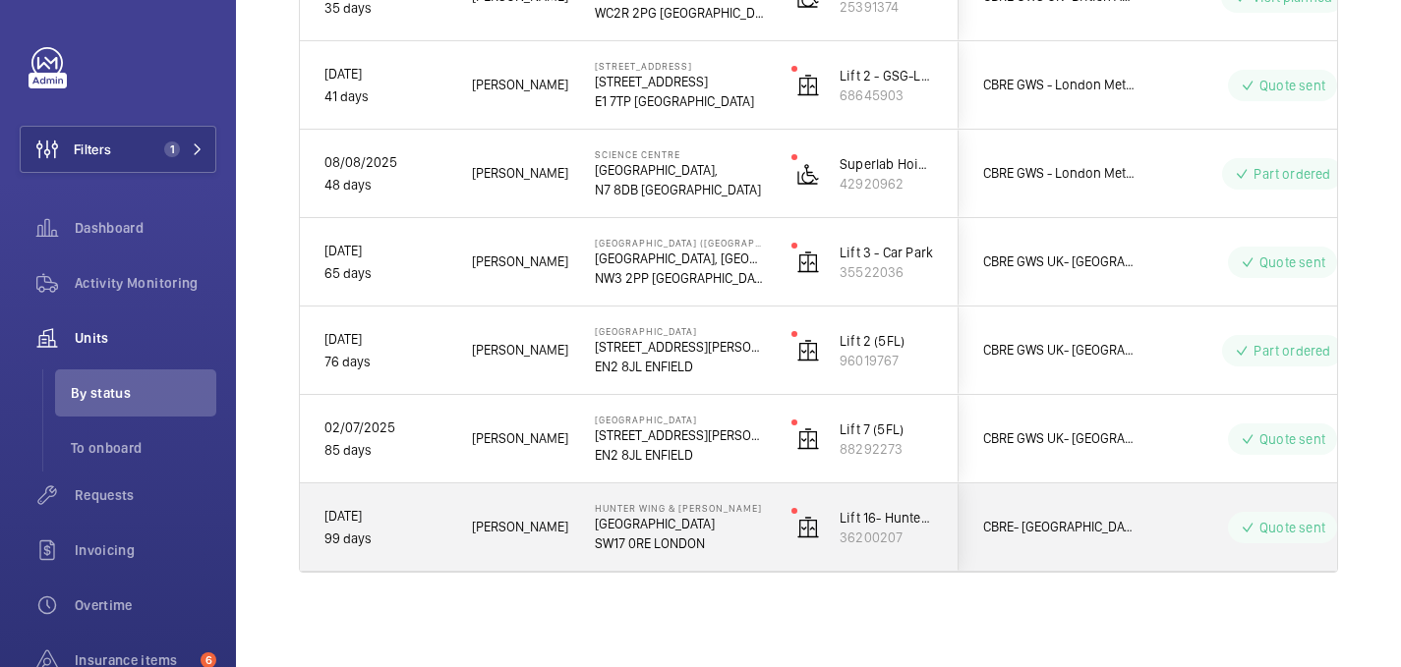
click at [443, 525] on p "18/06/2025" at bounding box center [385, 516] width 122 height 23
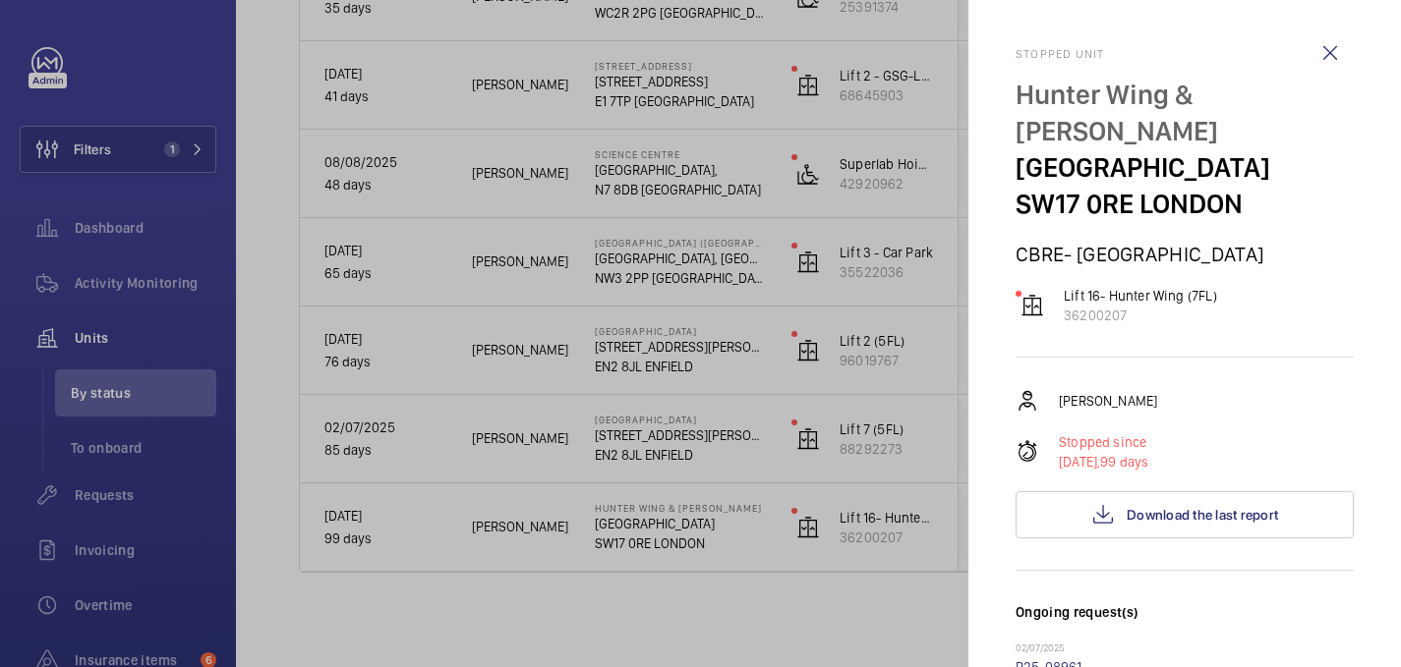
click at [1066, 91] on p "Hunter Wing & Jenner Wing" at bounding box center [1184, 113] width 338 height 73
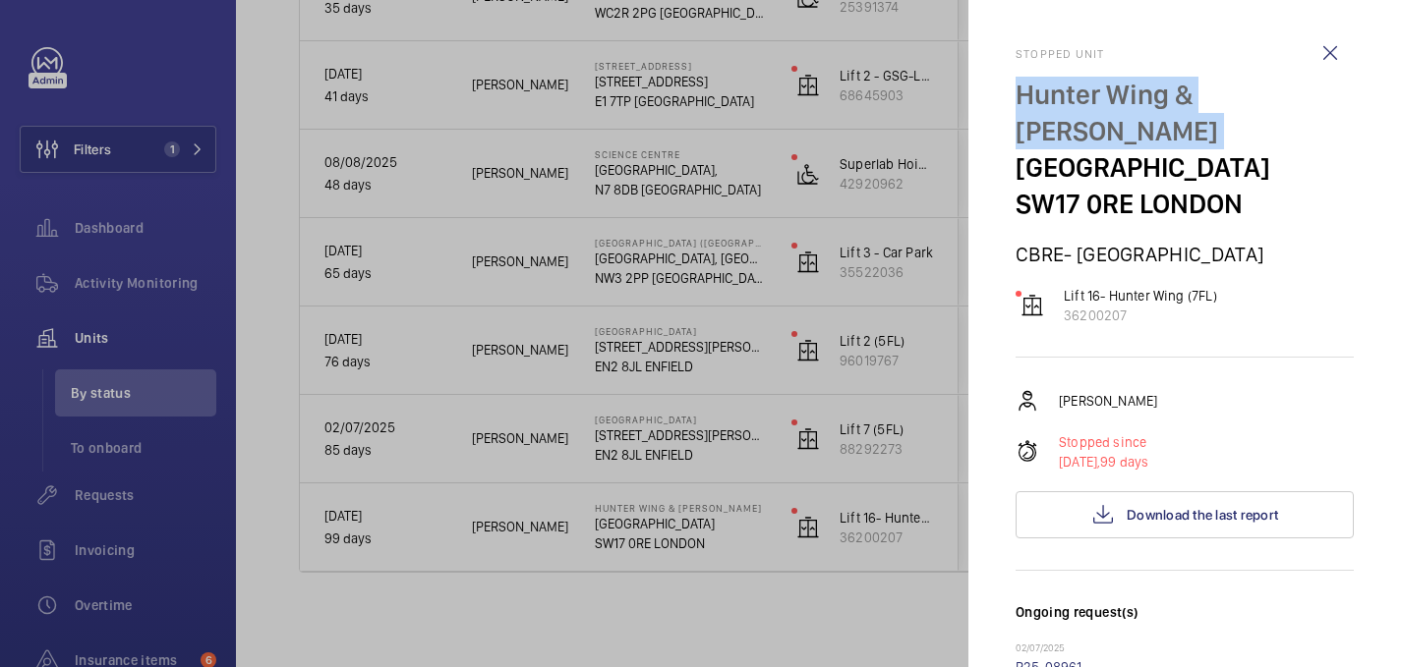
click at [1066, 91] on p "Hunter Wing & Jenner Wing" at bounding box center [1184, 113] width 338 height 73
copy p "Hunter Wing & Jenner Wing"
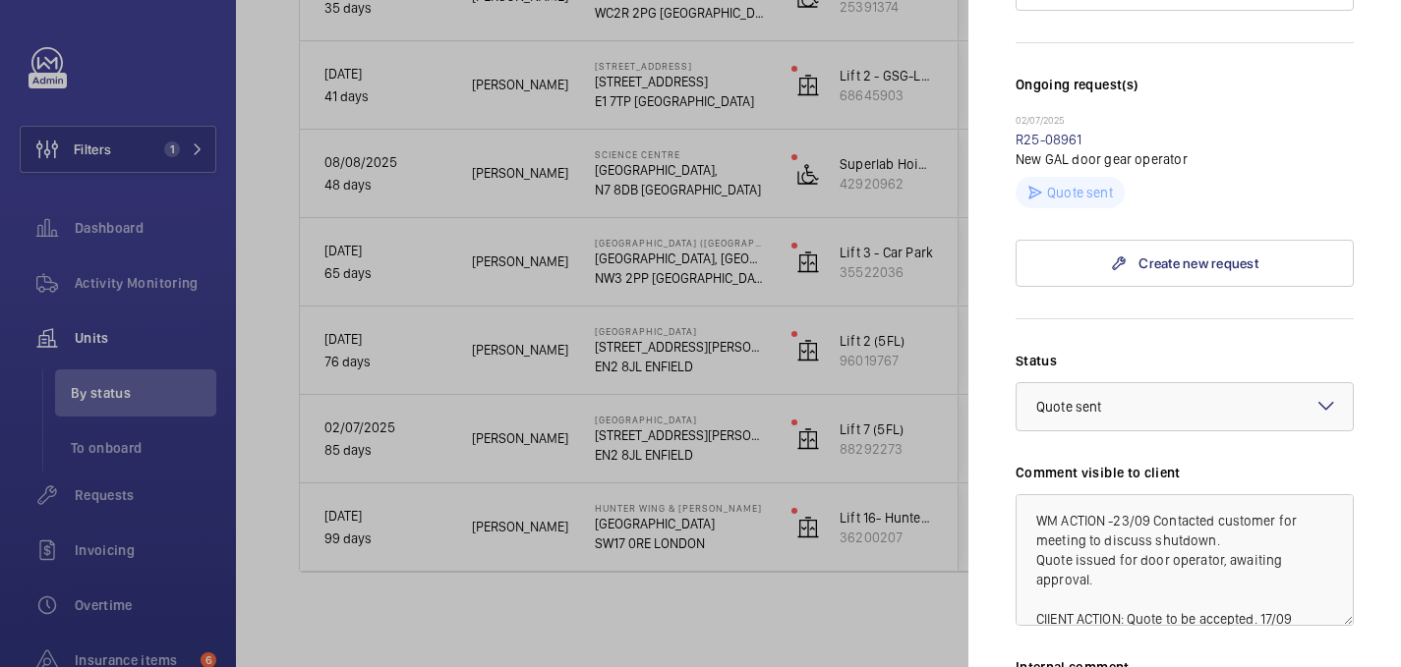
scroll to position [736, 0]
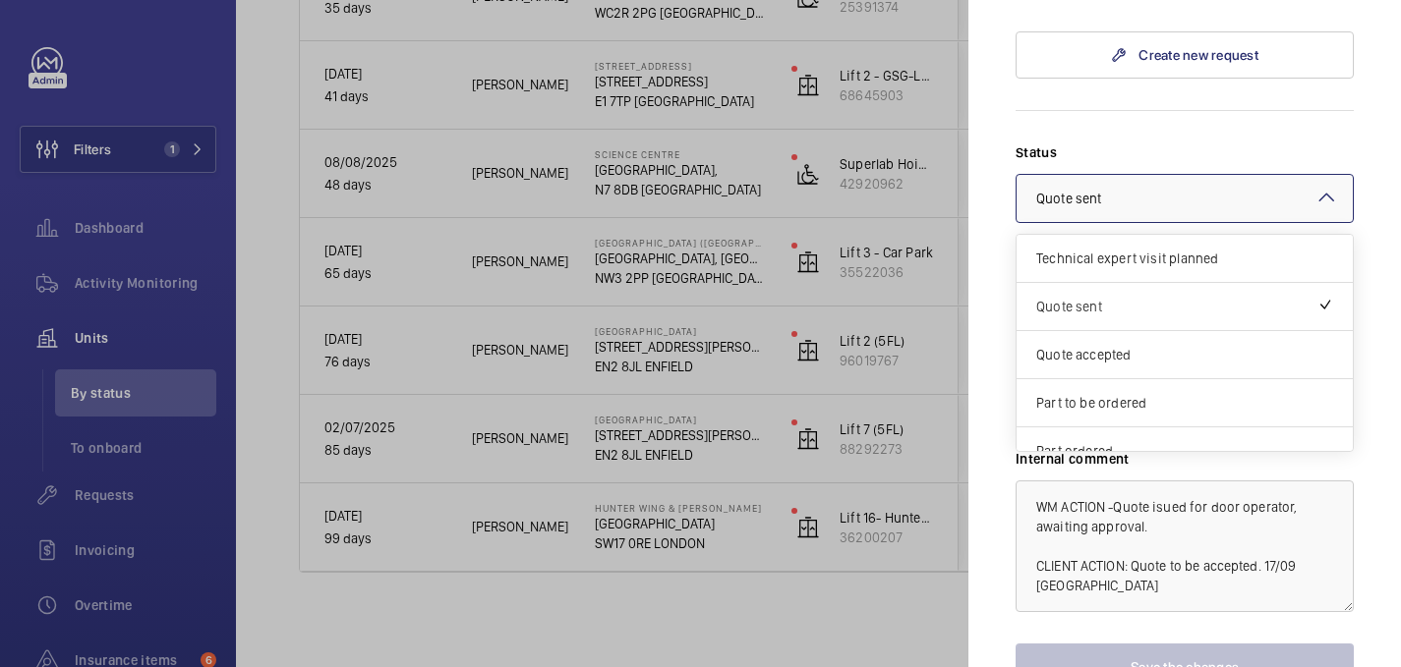
click at [1206, 175] on div at bounding box center [1184, 198] width 336 height 47
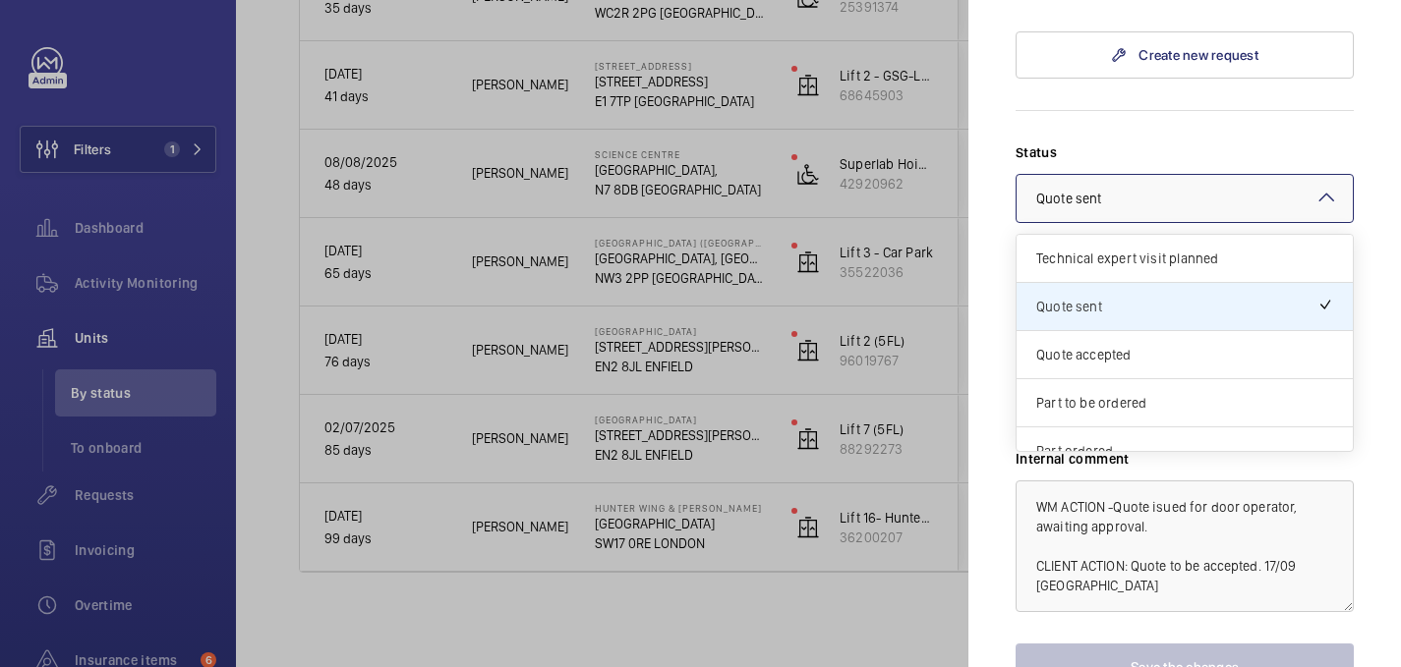
click at [1328, 449] on div "Internal comment WM ACTION -Quote isued for door operator, awaiting approval. C…" at bounding box center [1184, 530] width 338 height 163
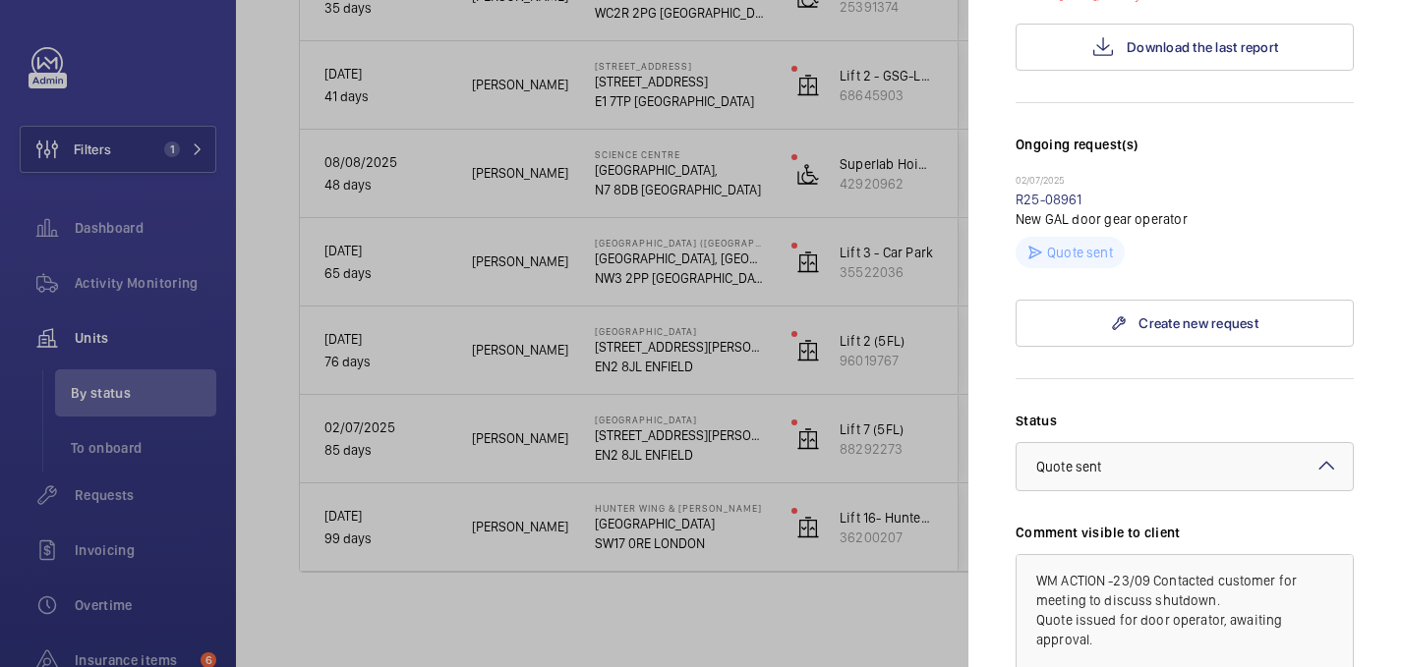
scroll to position [0, 0]
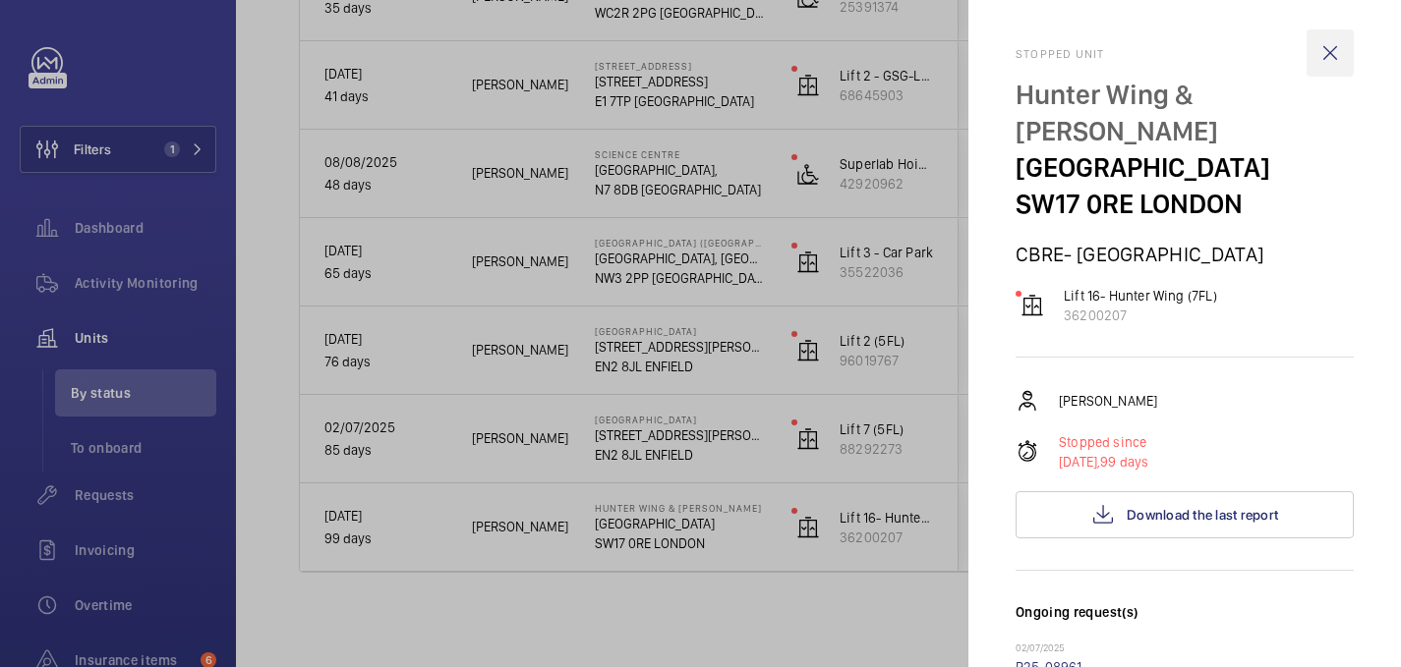
click at [1328, 45] on wm-front-icon-button at bounding box center [1329, 52] width 47 height 47
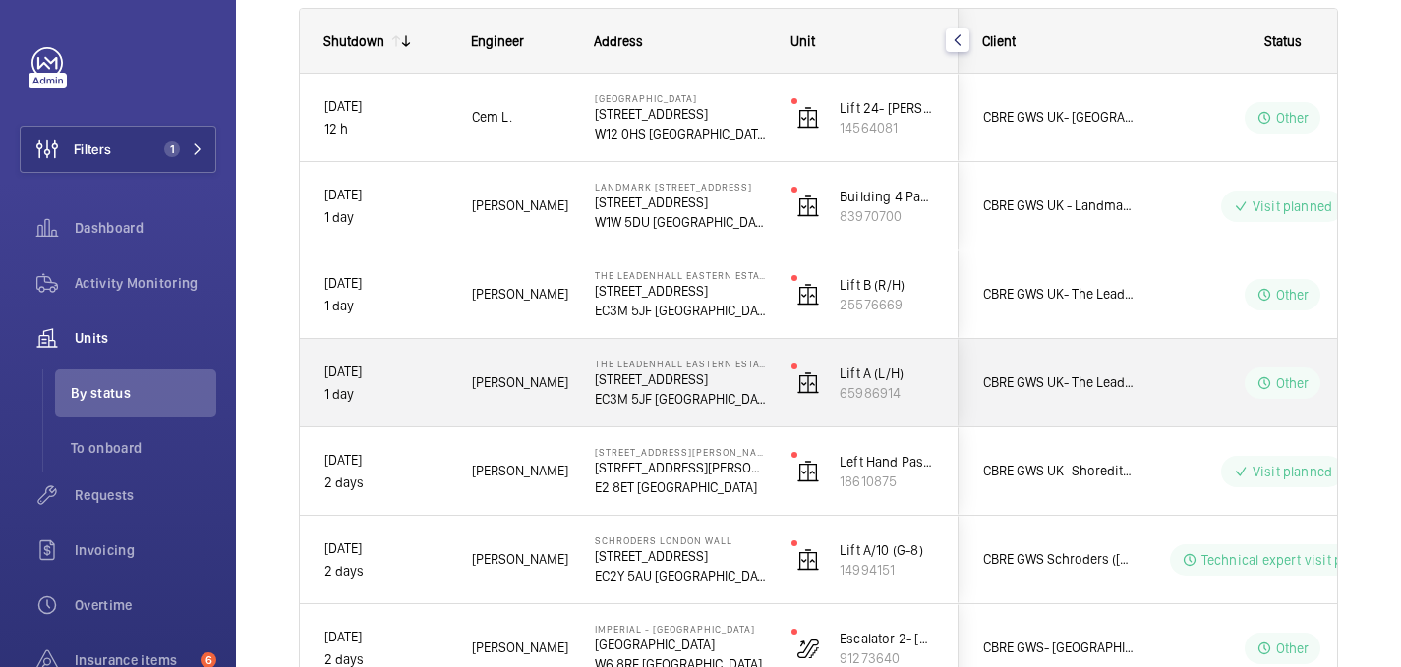
scroll to position [327, 0]
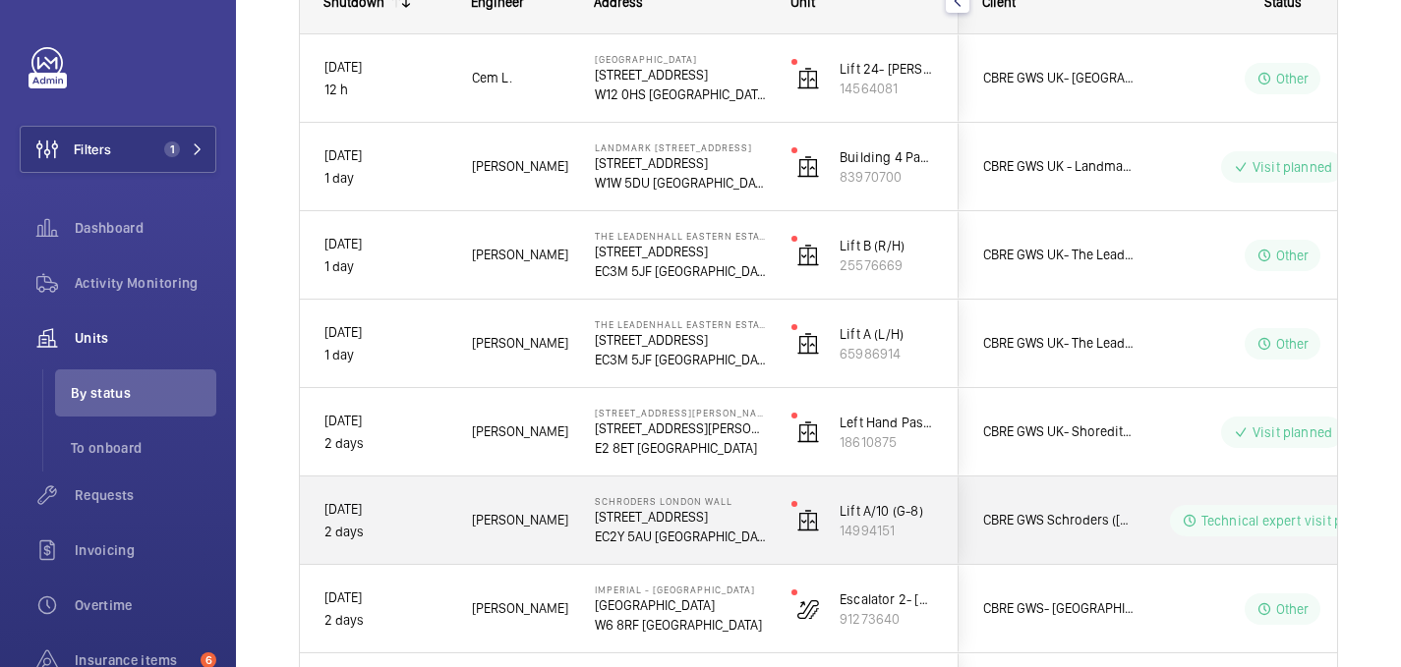
click at [417, 533] on p "2 days" at bounding box center [385, 532] width 122 height 23
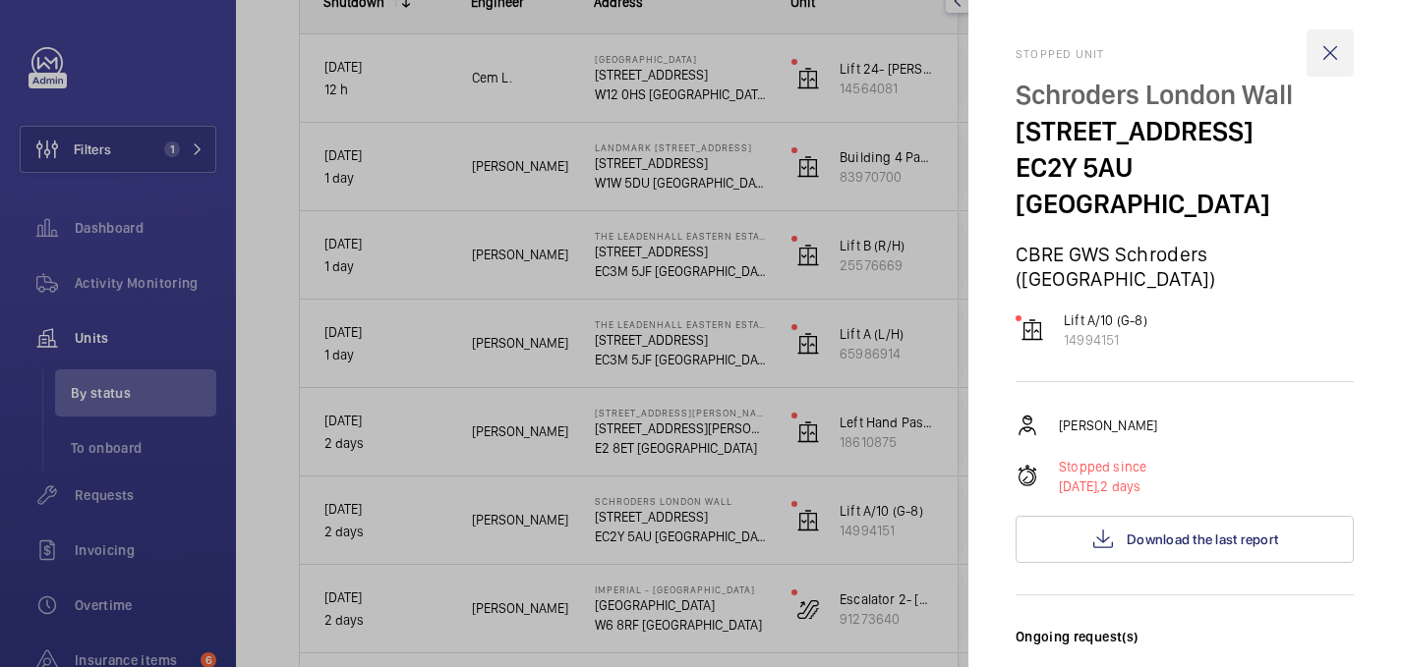
click at [1333, 58] on wm-front-icon-button at bounding box center [1329, 52] width 47 height 47
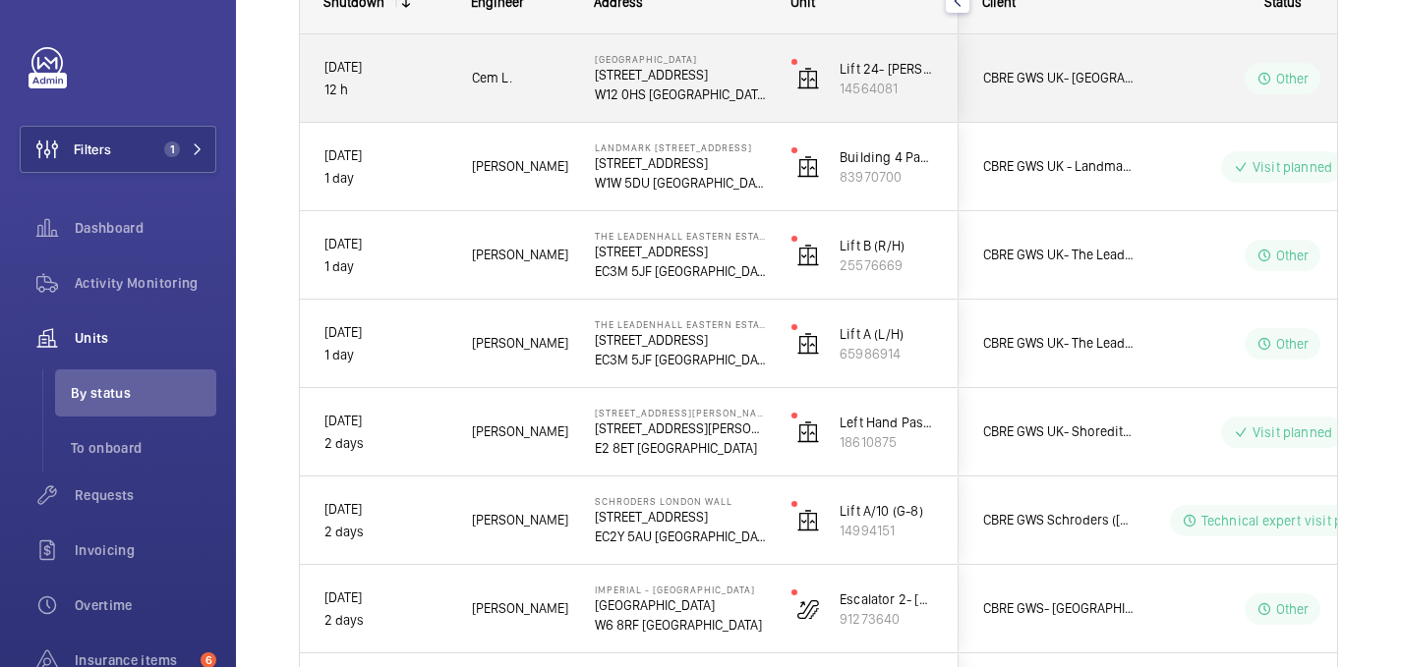
scroll to position [0, 0]
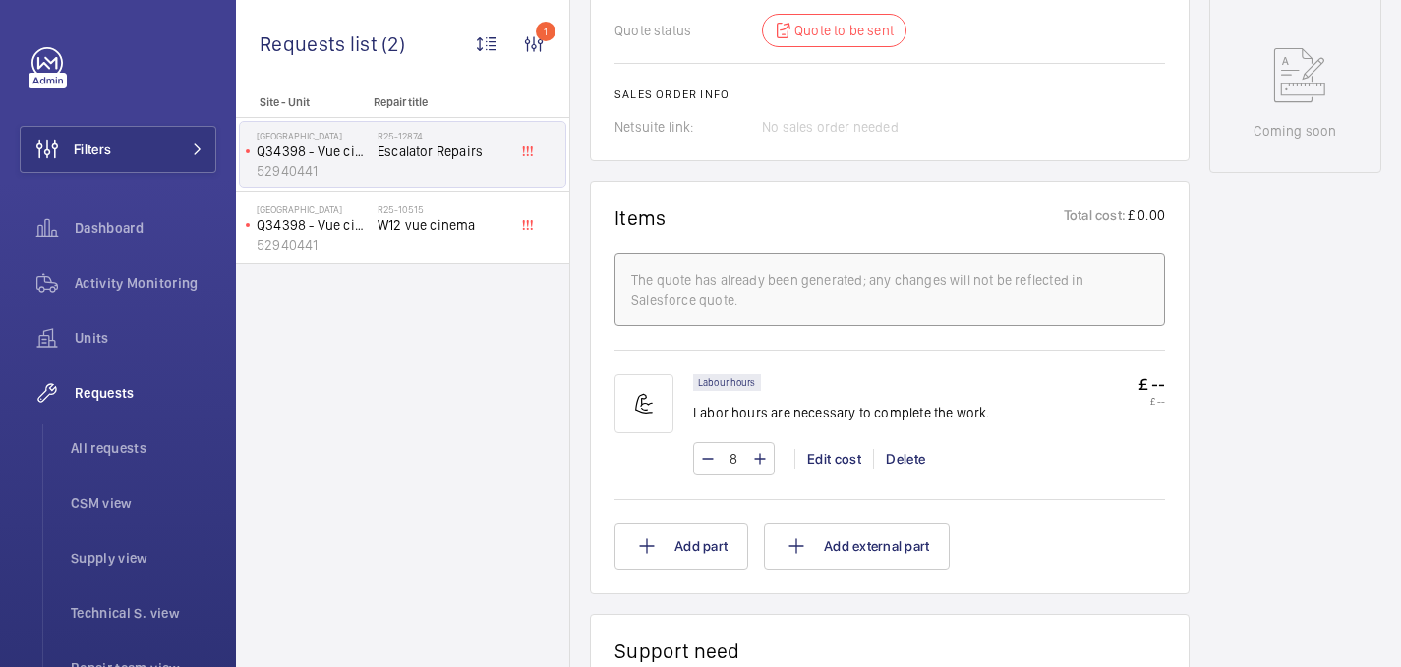
scroll to position [559, 0]
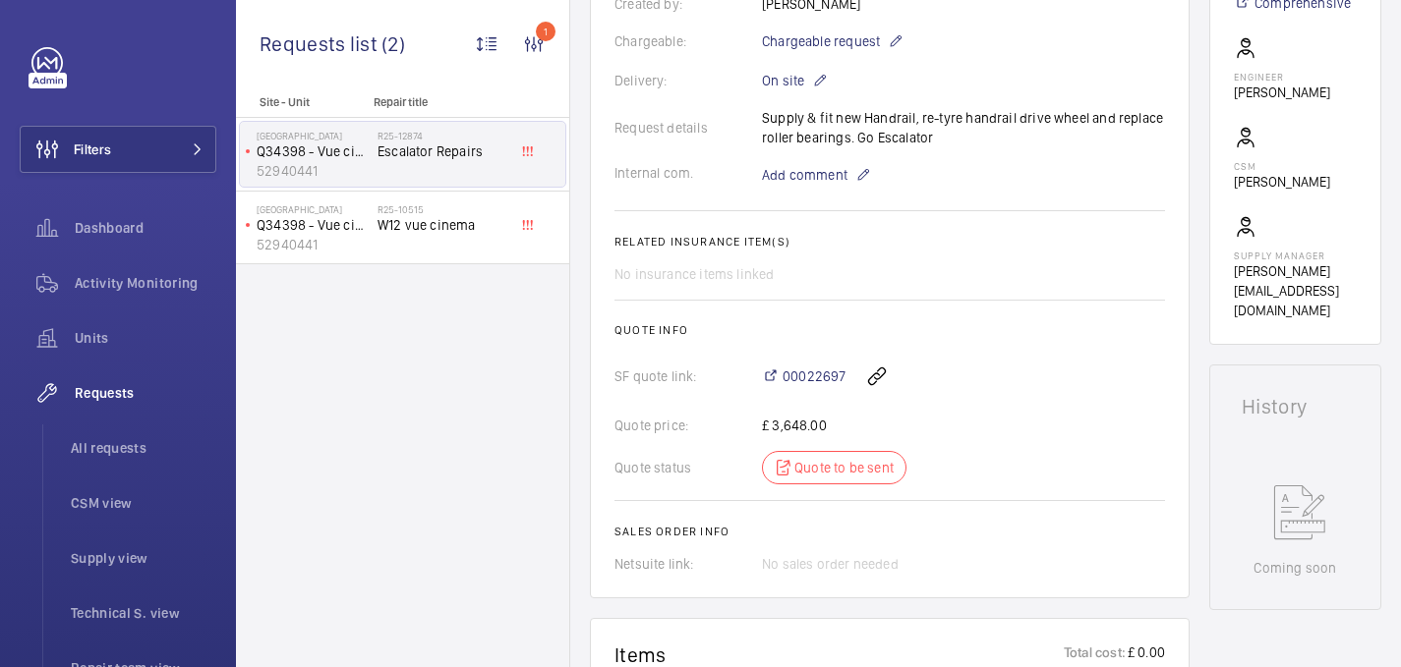
drag, startPoint x: 853, startPoint y: 137, endPoint x: 950, endPoint y: 139, distance: 96.3
click at [950, 139] on div "Request details Supply & fit new Handrail, re-tyre handrail drive wheel and rep…" at bounding box center [889, 127] width 550 height 39
copy p "Go Escalator"
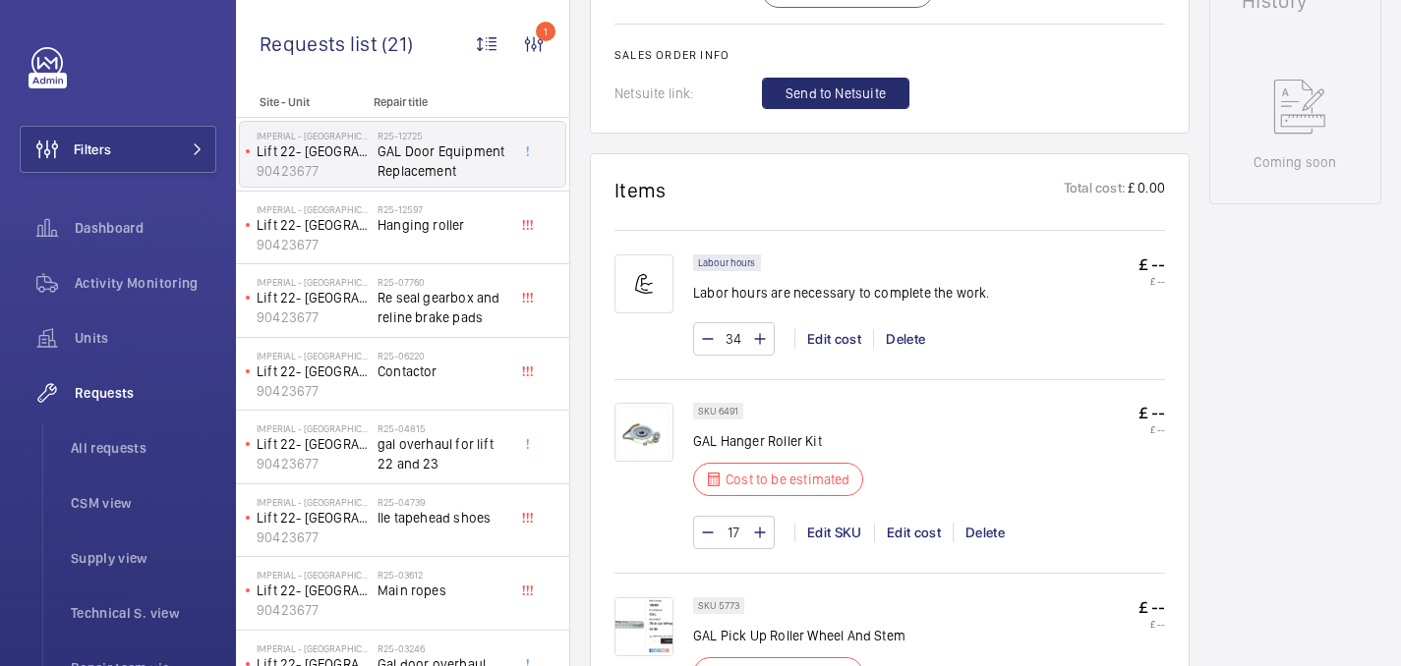
scroll to position [603, 0]
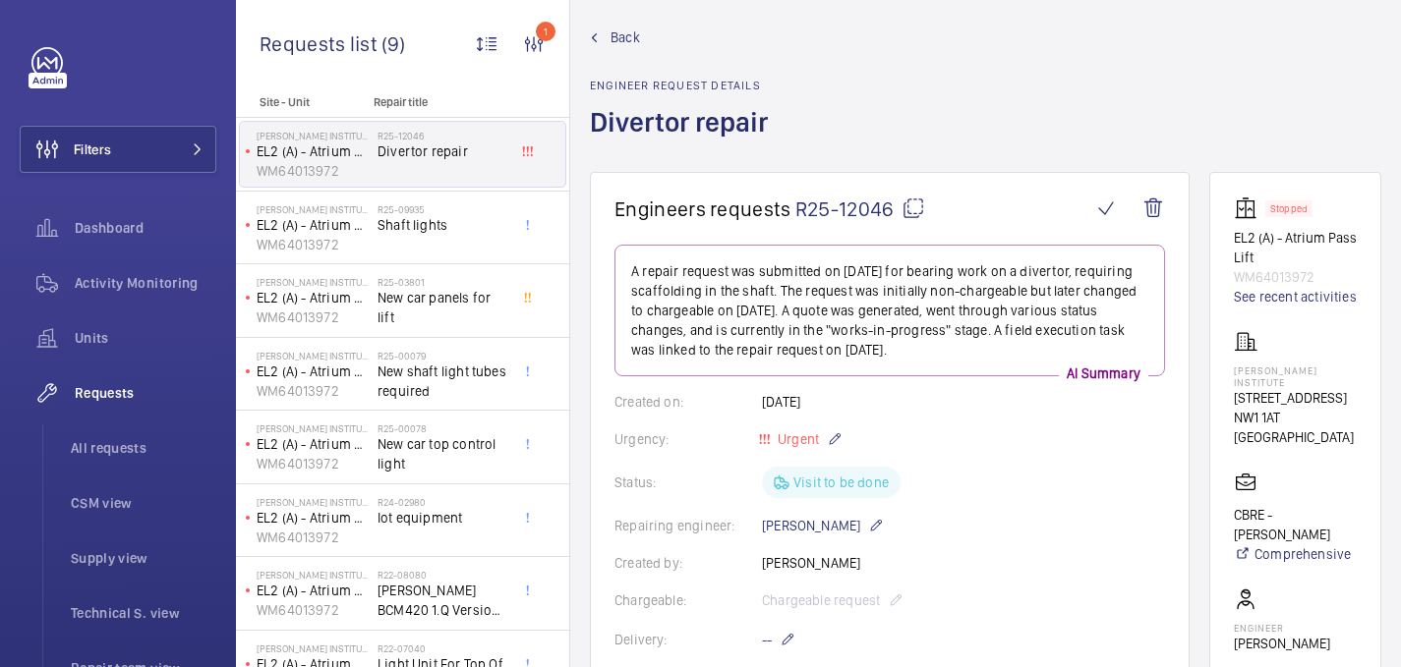
scroll to position [106, 0]
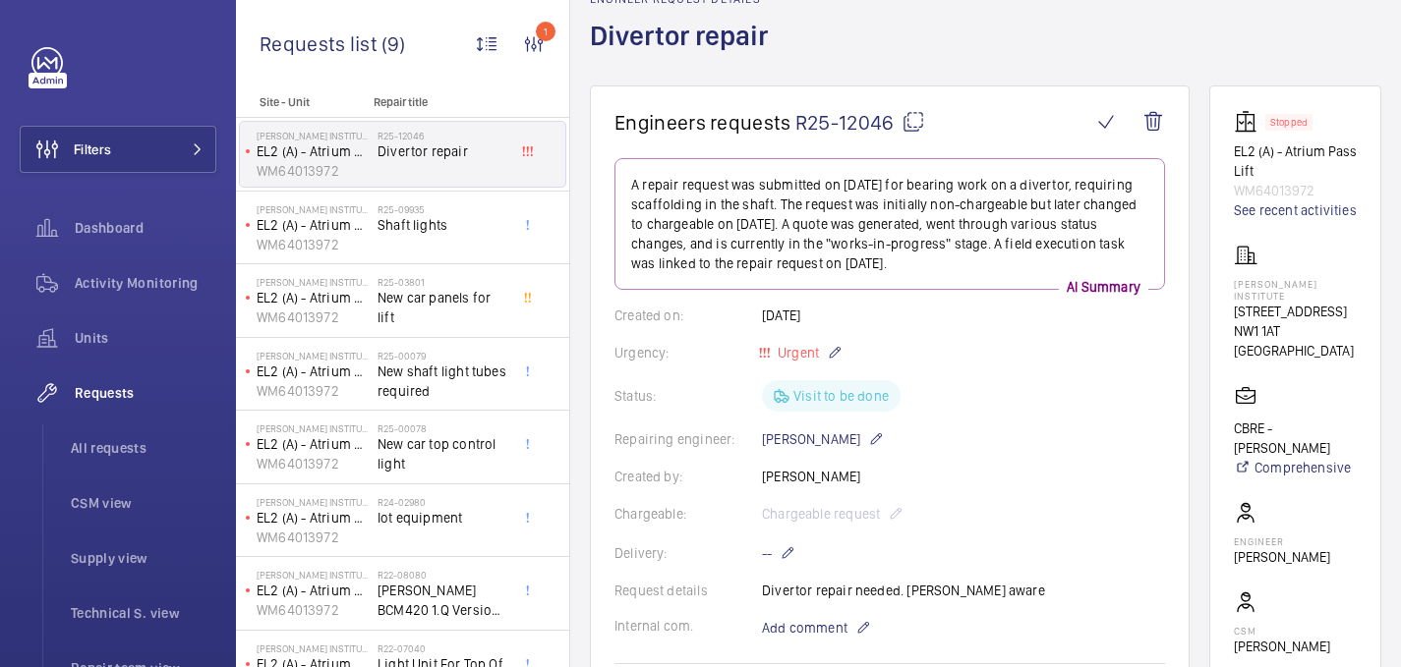
drag, startPoint x: 782, startPoint y: 43, endPoint x: 586, endPoint y: 40, distance: 196.6
copy h1 "Divertor repair"
drag, startPoint x: 1228, startPoint y: 281, endPoint x: 1301, endPoint y: 294, distance: 74.8
click at [1301, 294] on wm-front-card "Stopped EL2 (A) - Atrium Pass Lift WM64013972 See recent activities [PERSON_NAM…" at bounding box center [1295, 448] width 172 height 724
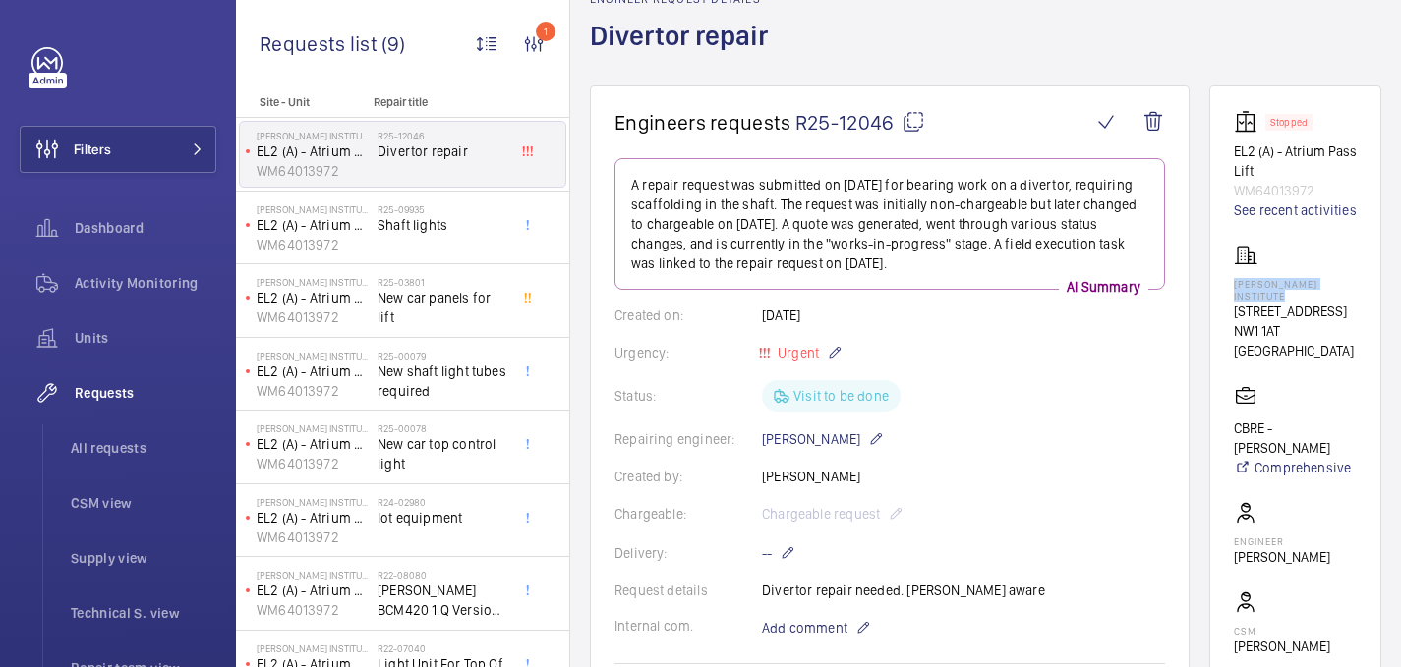
copy p "[PERSON_NAME] Institute"
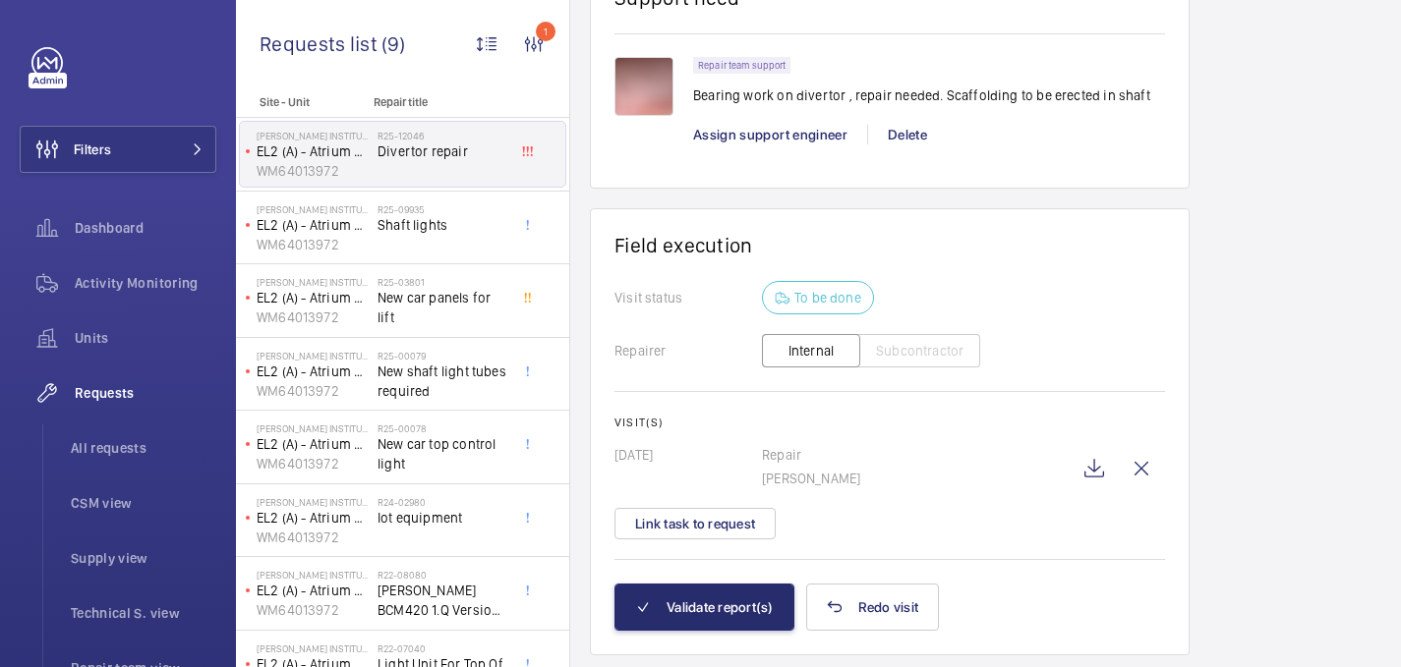
scroll to position [1588, 0]
